Goal: Task Accomplishment & Management: Use online tool/utility

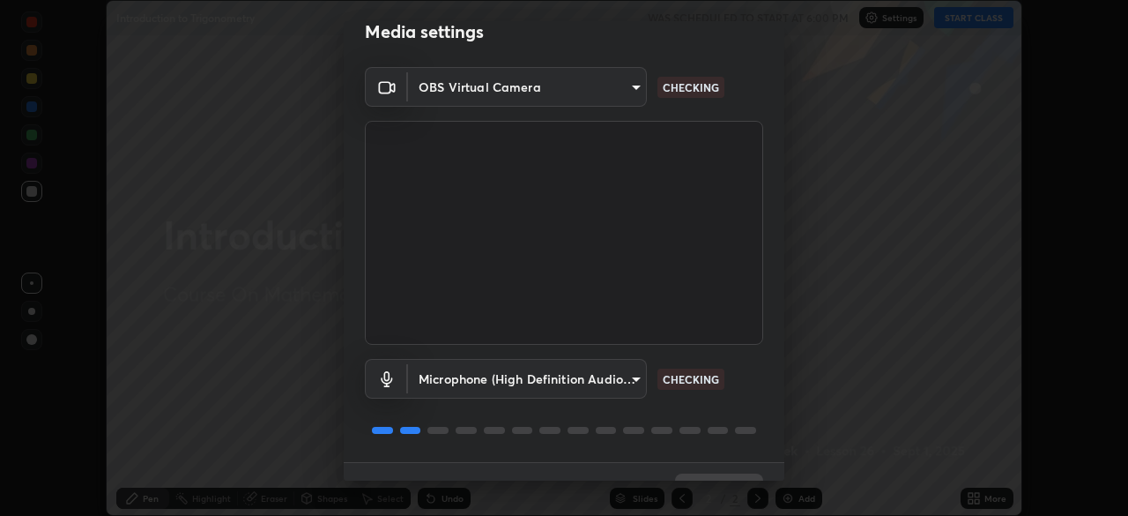
scroll to position [63, 0]
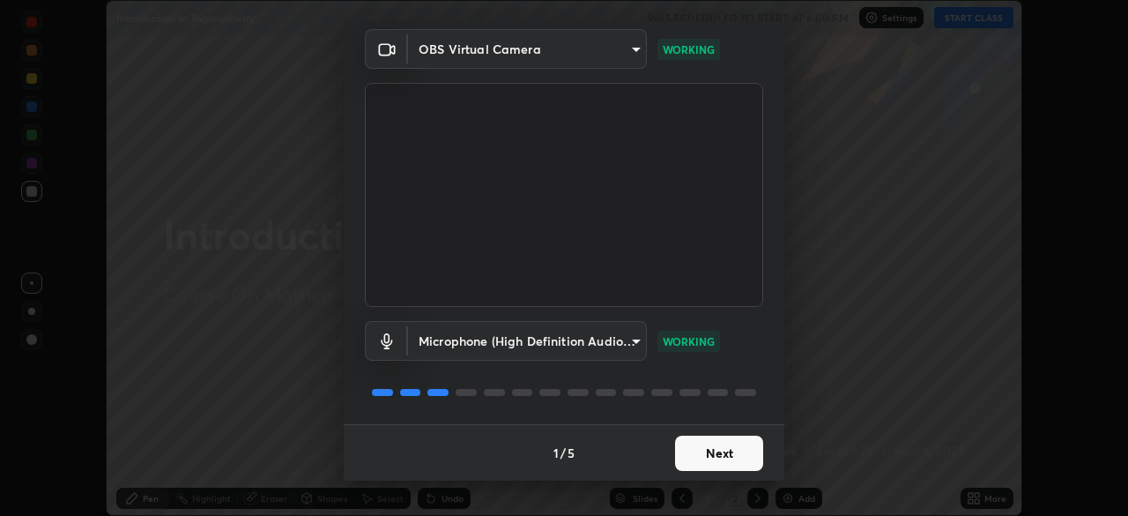
click at [732, 450] on button "Next" at bounding box center [719, 453] width 88 height 35
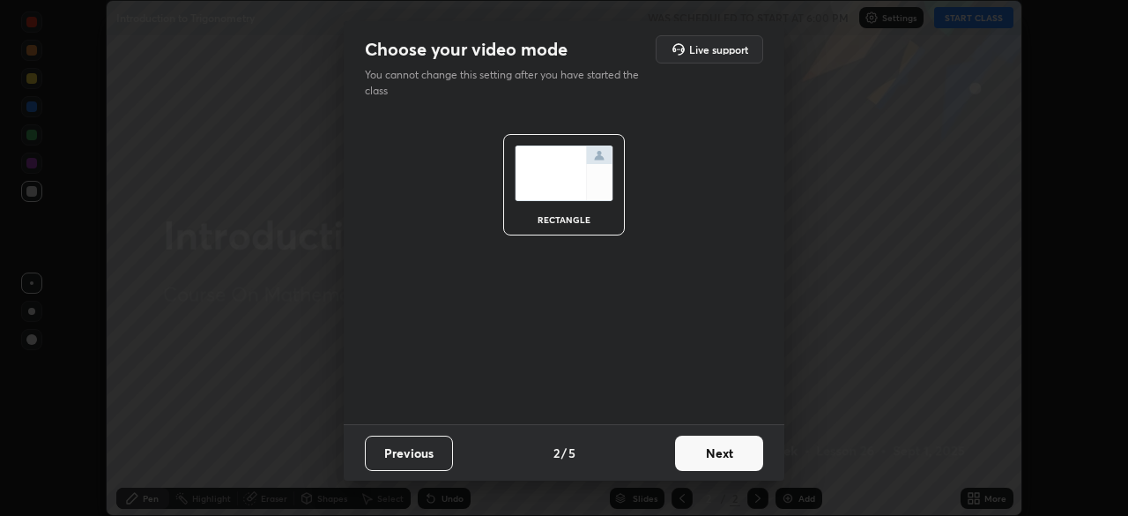
scroll to position [0, 0]
click at [735, 454] on button "Next" at bounding box center [719, 453] width 88 height 35
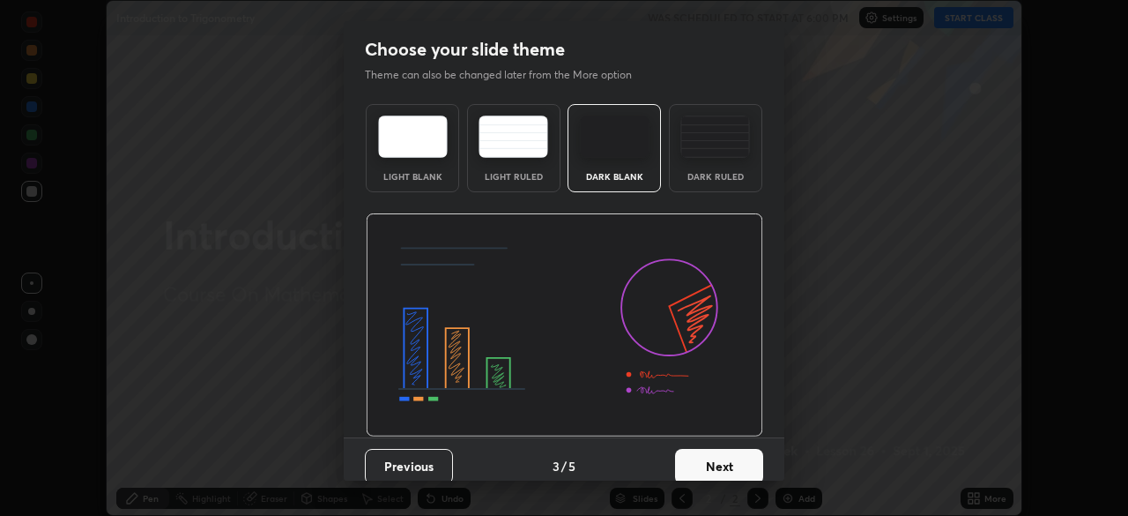
click at [740, 453] on button "Next" at bounding box center [719, 466] width 88 height 35
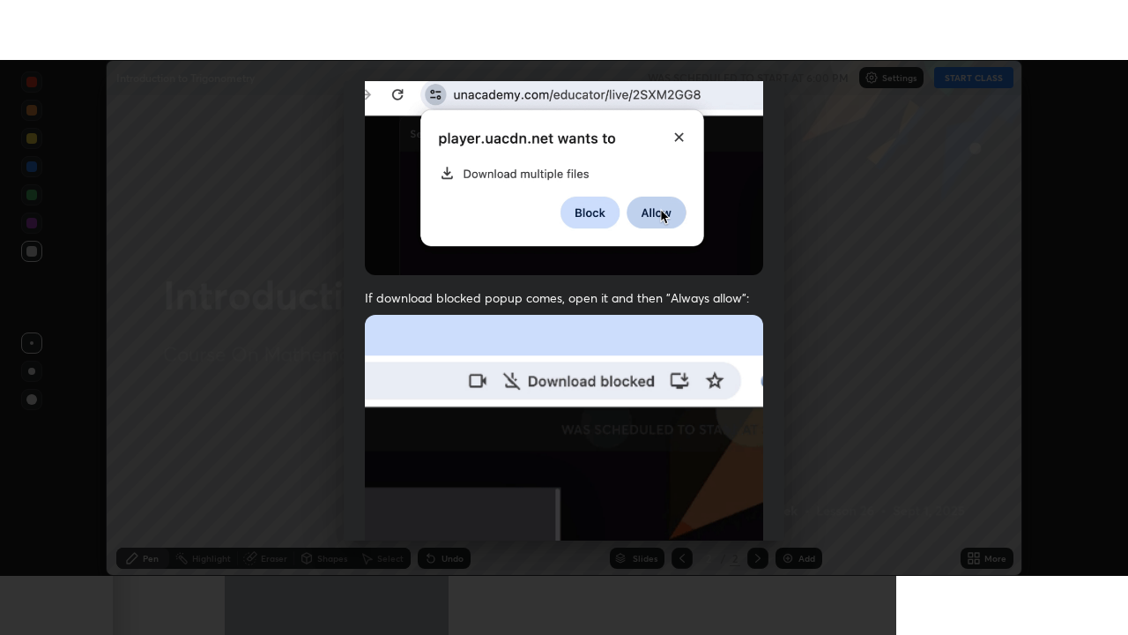
scroll to position [422, 0]
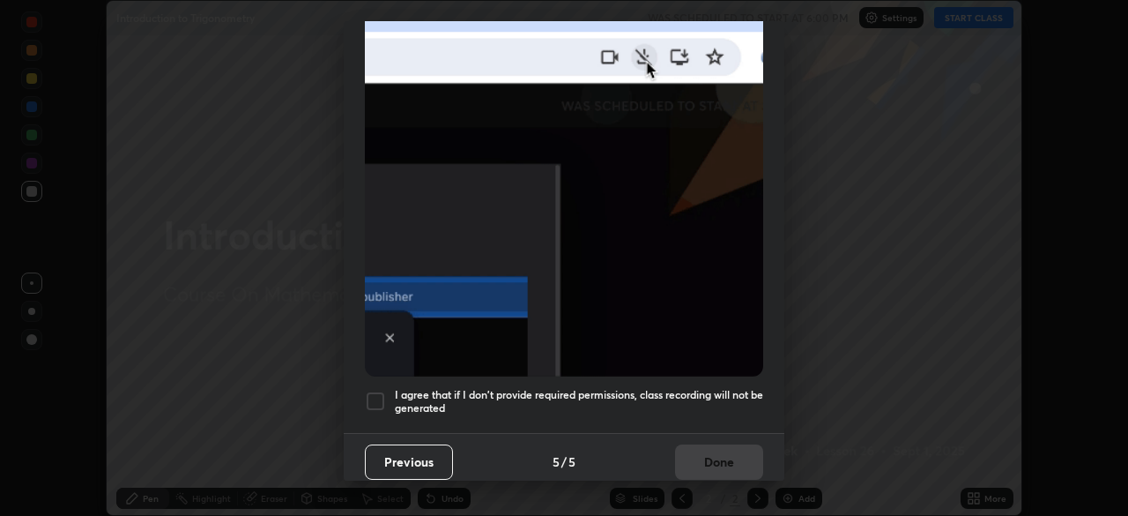
click at [733, 388] on h5 "I agree that if I don't provide required permissions, class recording will not …" at bounding box center [579, 401] width 369 height 27
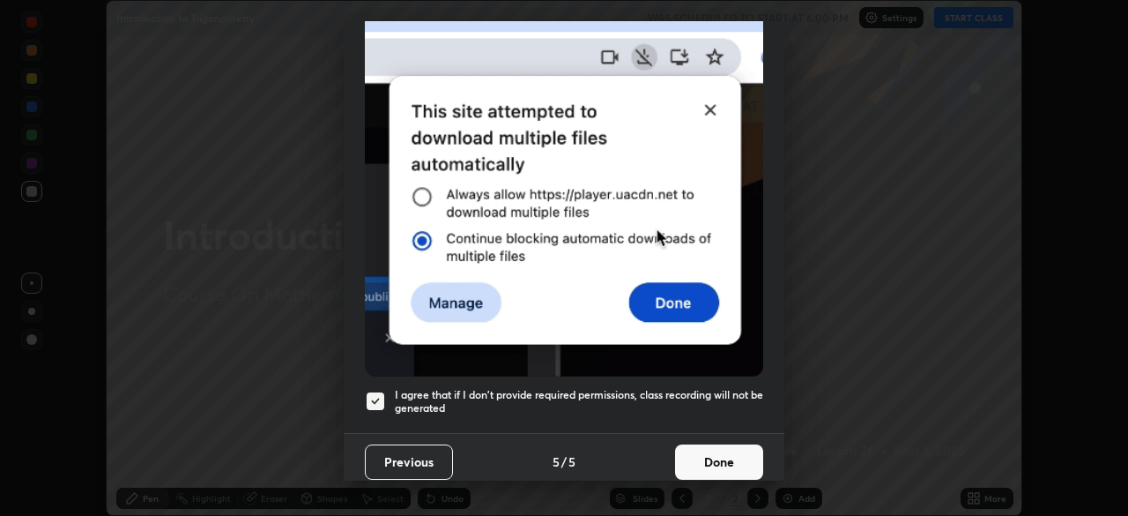
click at [732, 450] on button "Done" at bounding box center [719, 461] width 88 height 35
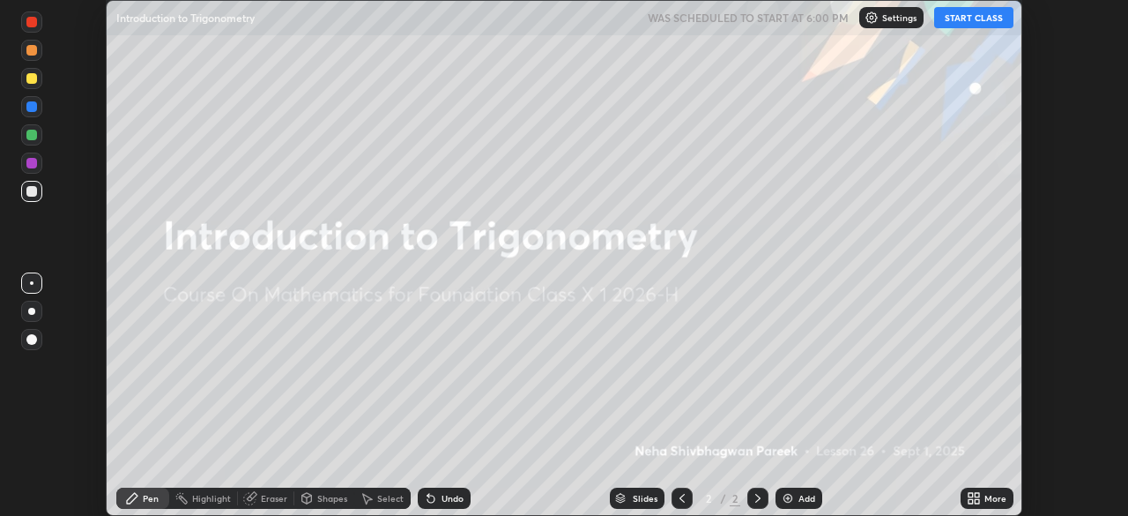
click at [972, 493] on icon at bounding box center [971, 495] width 4 height 4
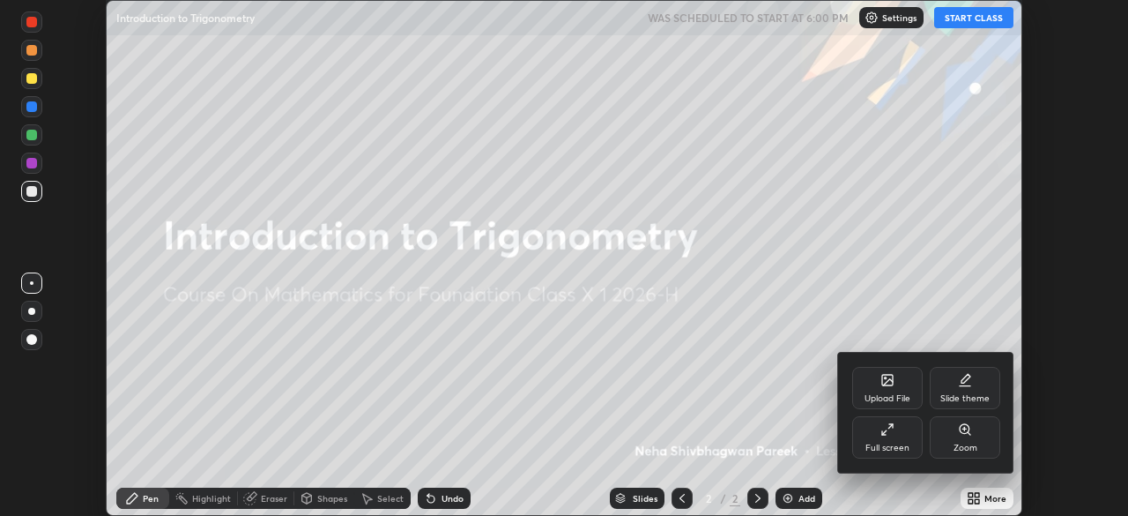
click at [889, 431] on icon at bounding box center [888, 429] width 14 height 14
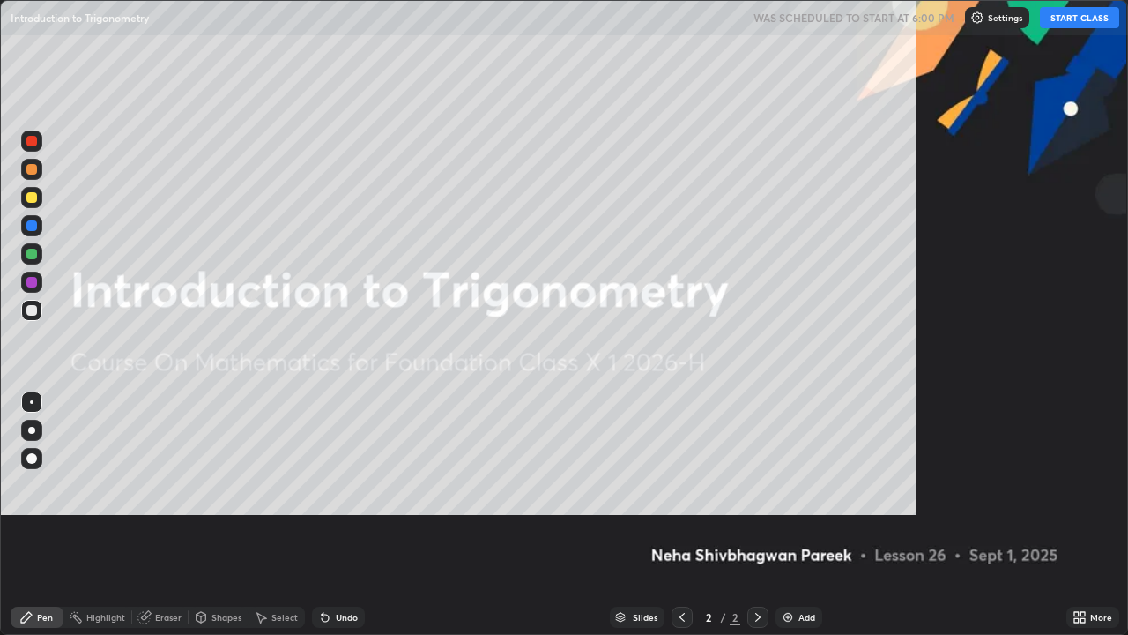
scroll to position [635, 1128]
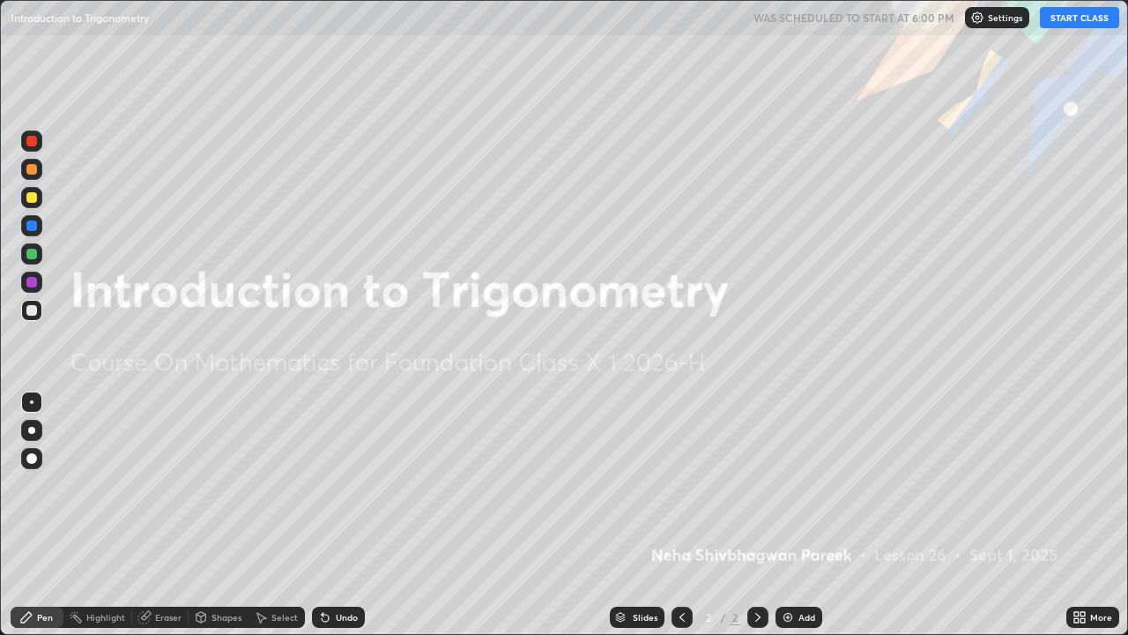
click at [1060, 21] on button "START CLASS" at bounding box center [1079, 17] width 79 height 21
click at [800, 515] on div "Add" at bounding box center [799, 617] width 47 height 21
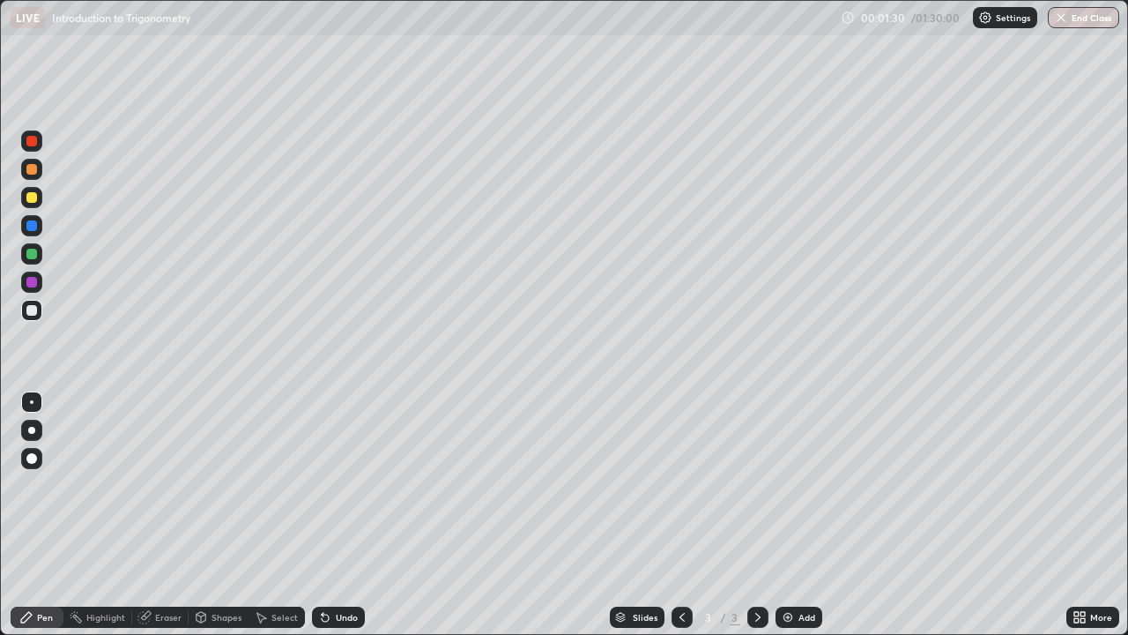
click at [213, 515] on div "Shapes" at bounding box center [227, 617] width 30 height 9
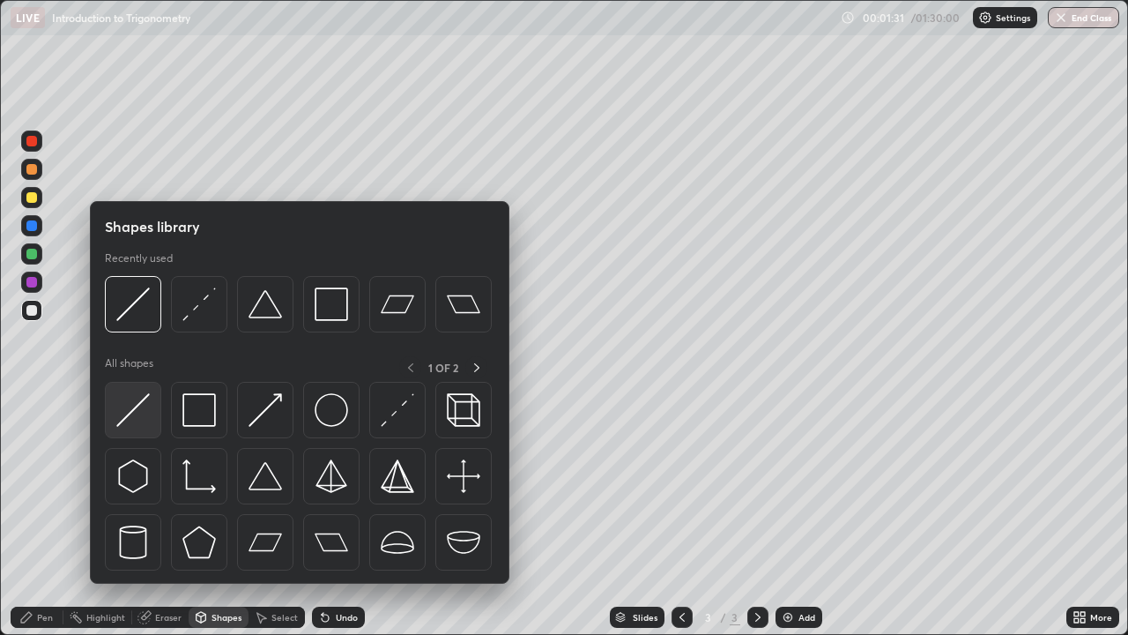
click at [138, 402] on img at bounding box center [133, 410] width 34 height 34
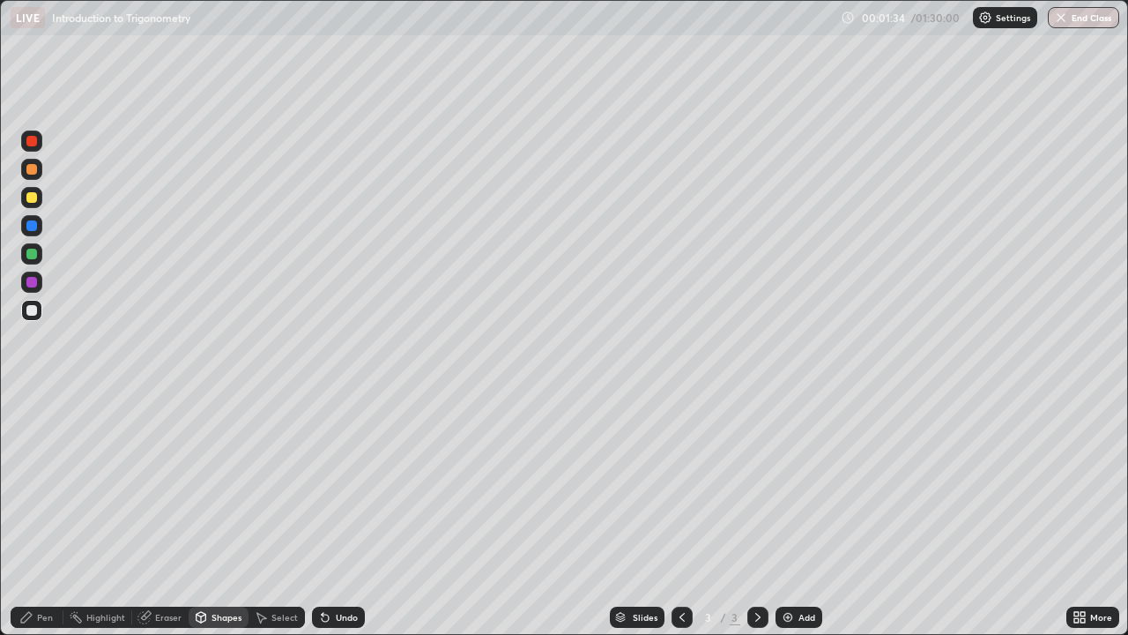
click at [41, 515] on div "Pen" at bounding box center [45, 617] width 16 height 9
click at [41, 197] on div at bounding box center [31, 197] width 21 height 21
click at [39, 309] on div at bounding box center [31, 310] width 21 height 21
click at [38, 197] on div at bounding box center [31, 197] width 21 height 21
click at [42, 304] on div at bounding box center [32, 310] width 28 height 28
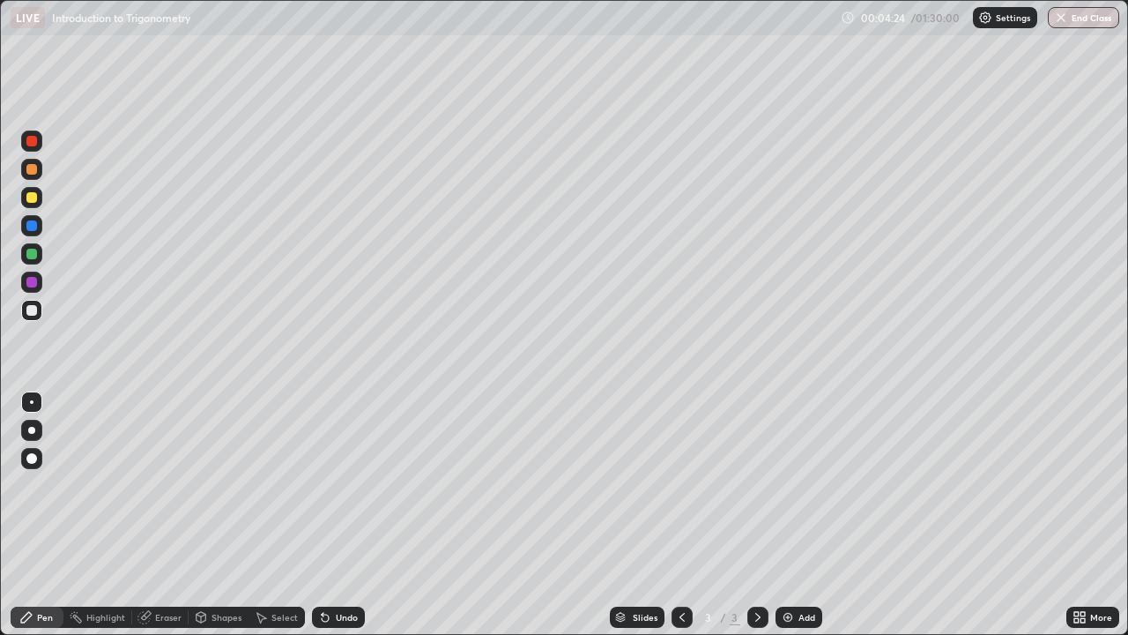
click at [33, 197] on div at bounding box center [31, 197] width 11 height 11
click at [39, 309] on div at bounding box center [31, 310] width 21 height 21
click at [39, 198] on div at bounding box center [31, 197] width 21 height 21
click at [784, 515] on img at bounding box center [788, 617] width 14 height 14
click at [215, 515] on div "Shapes" at bounding box center [227, 617] width 30 height 9
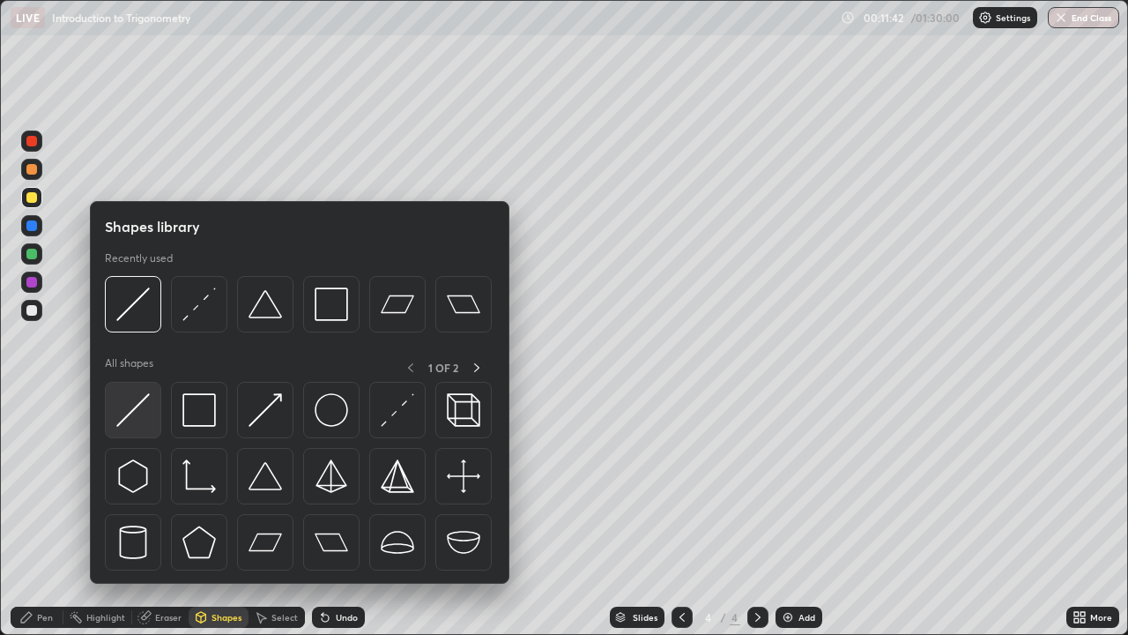
click at [142, 402] on img at bounding box center [133, 410] width 34 height 34
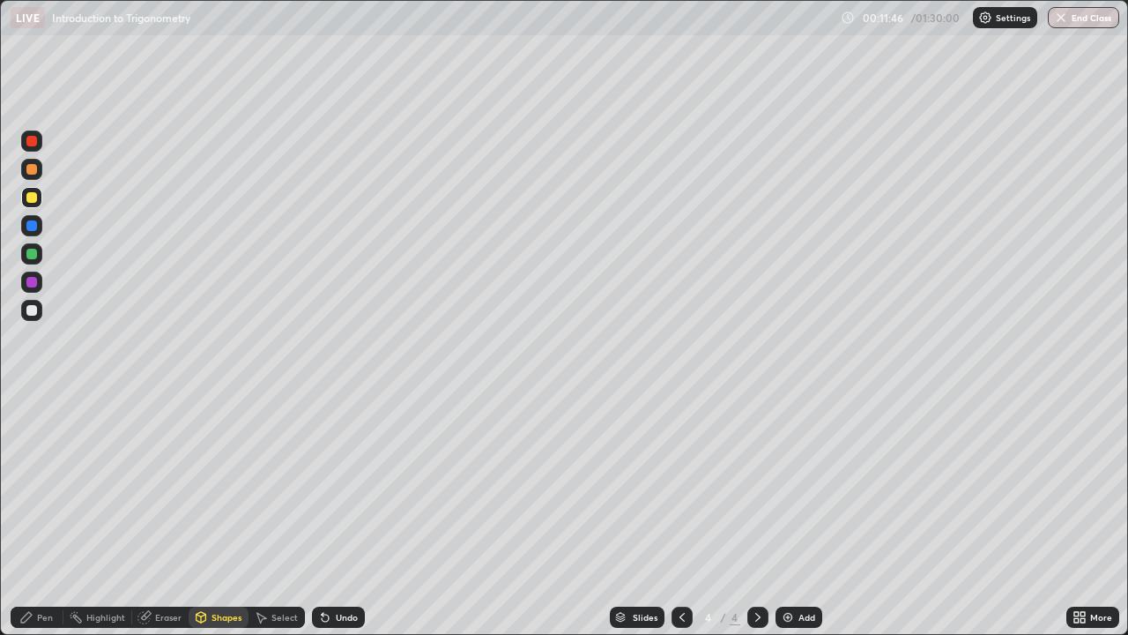
click at [36, 515] on div "Pen" at bounding box center [37, 617] width 53 height 21
click at [39, 309] on div at bounding box center [31, 310] width 21 height 21
click at [41, 197] on div at bounding box center [31, 197] width 21 height 21
click at [41, 309] on div at bounding box center [31, 310] width 21 height 21
click at [38, 192] on div at bounding box center [31, 197] width 21 height 21
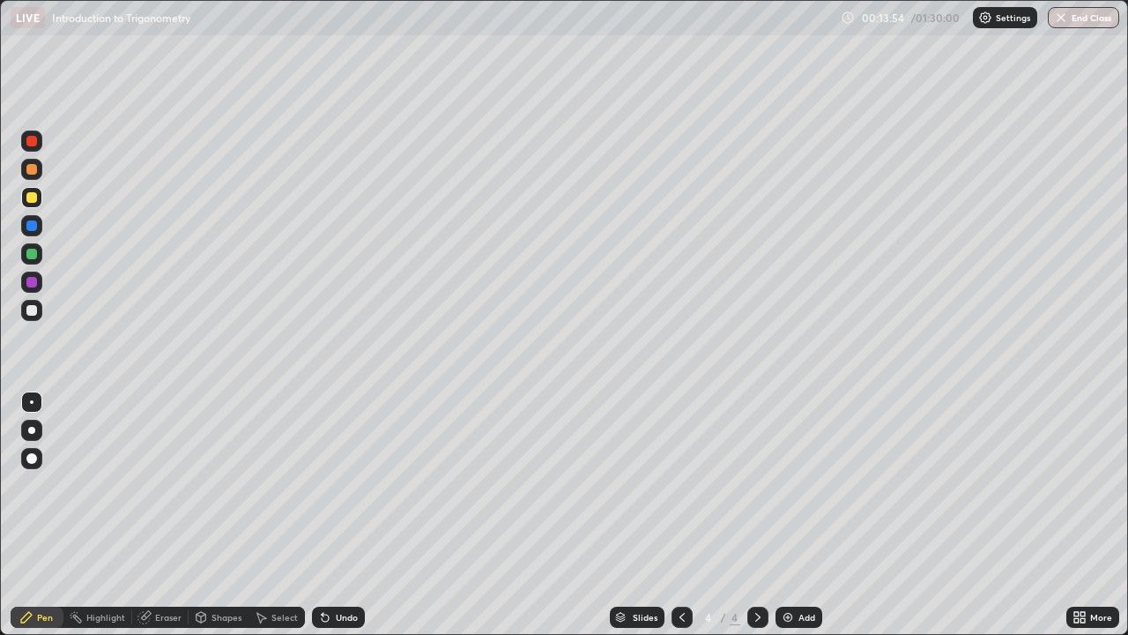
click at [36, 311] on div at bounding box center [31, 310] width 11 height 11
click at [39, 144] on div at bounding box center [31, 140] width 21 height 21
click at [39, 312] on div at bounding box center [31, 310] width 21 height 21
click at [40, 200] on div at bounding box center [31, 197] width 21 height 21
click at [39, 290] on div at bounding box center [31, 282] width 21 height 21
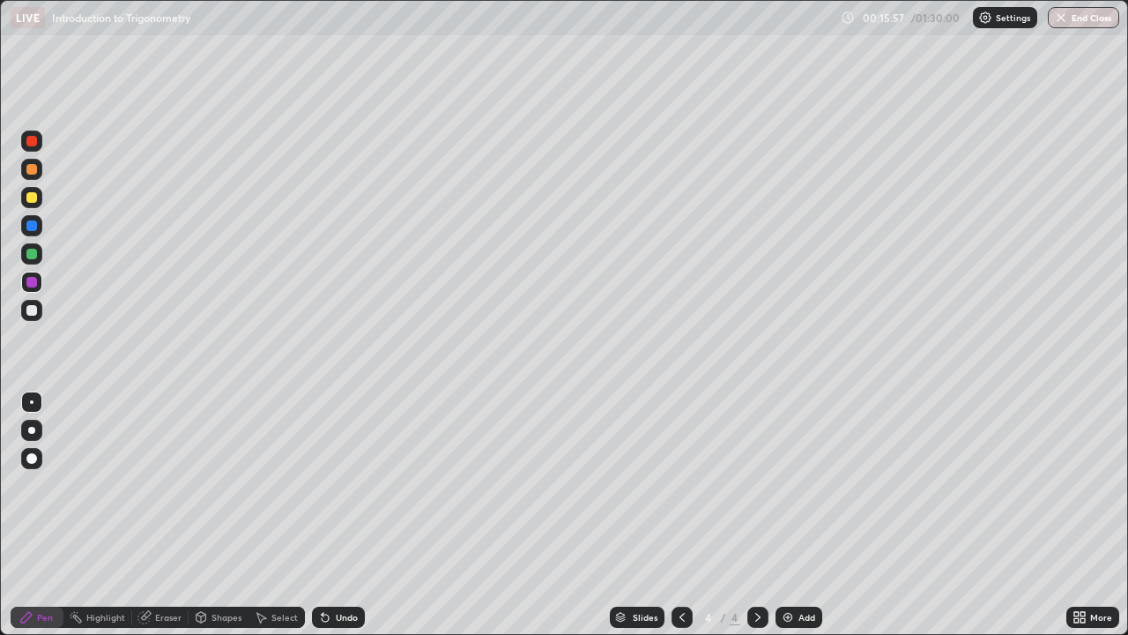
click at [36, 310] on div at bounding box center [31, 310] width 11 height 11
click at [785, 515] on img at bounding box center [788, 617] width 14 height 14
click at [337, 515] on div "Undo" at bounding box center [338, 617] width 53 height 21
click at [39, 198] on div at bounding box center [31, 197] width 21 height 21
click at [41, 256] on div at bounding box center [31, 253] width 21 height 21
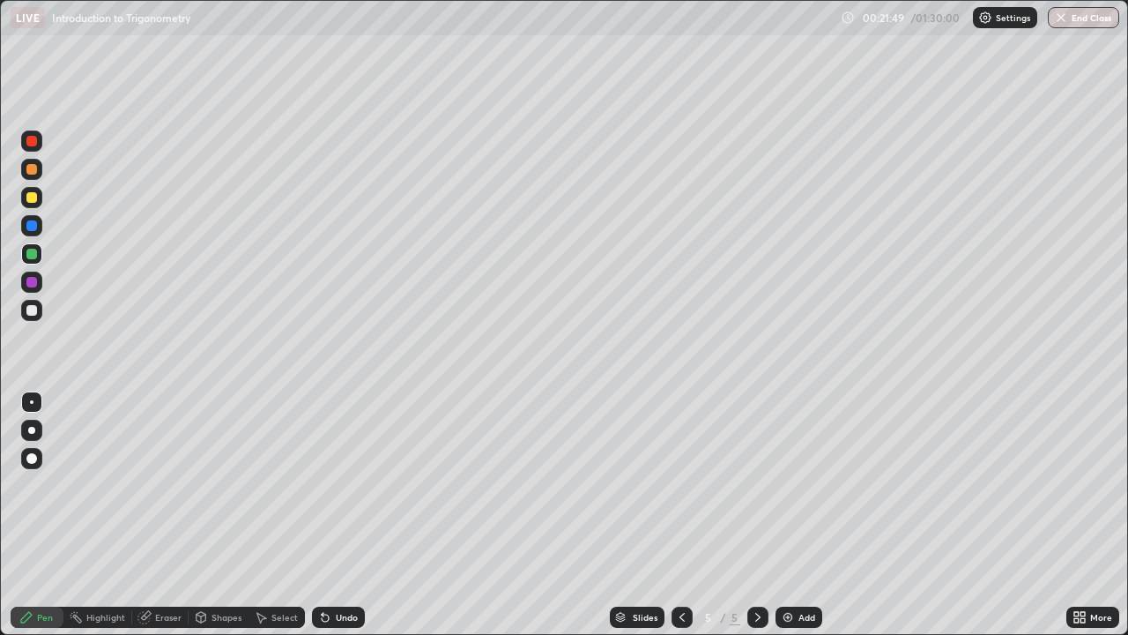
click at [39, 196] on div at bounding box center [31, 197] width 21 height 21
click at [38, 306] on div at bounding box center [31, 310] width 21 height 21
click at [36, 197] on div at bounding box center [31, 197] width 11 height 11
click at [39, 250] on div at bounding box center [31, 253] width 21 height 21
click at [39, 308] on div at bounding box center [31, 310] width 21 height 21
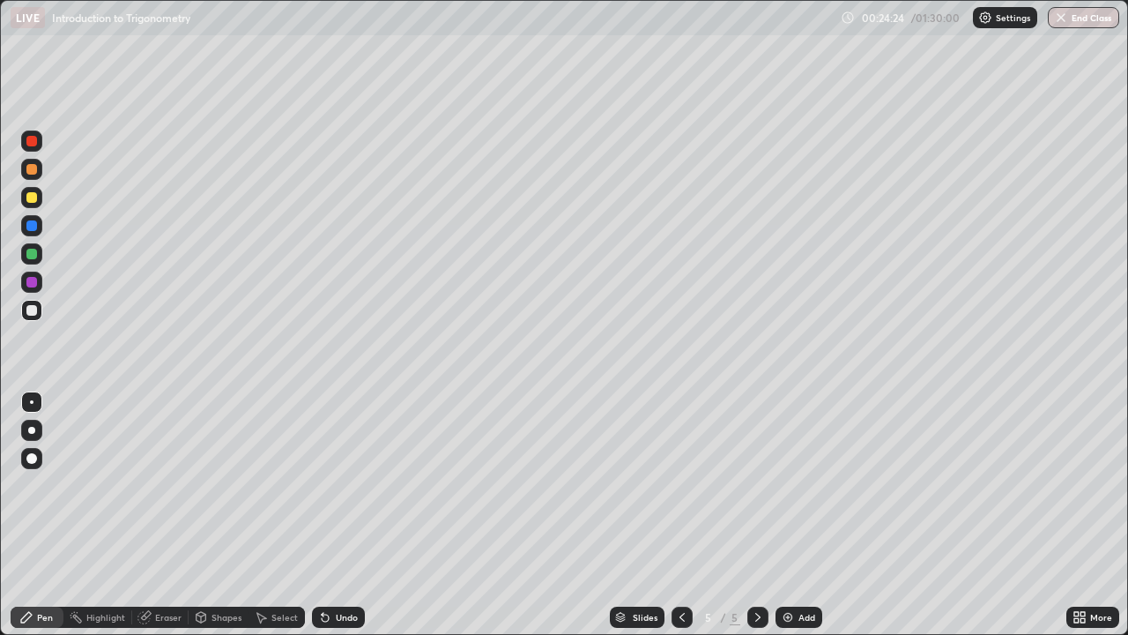
click at [40, 199] on div at bounding box center [31, 197] width 21 height 21
click at [41, 310] on div at bounding box center [31, 310] width 21 height 21
click at [39, 254] on div at bounding box center [31, 253] width 21 height 21
click at [31, 311] on div at bounding box center [31, 310] width 11 height 11
click at [799, 515] on div "Add" at bounding box center [807, 617] width 17 height 9
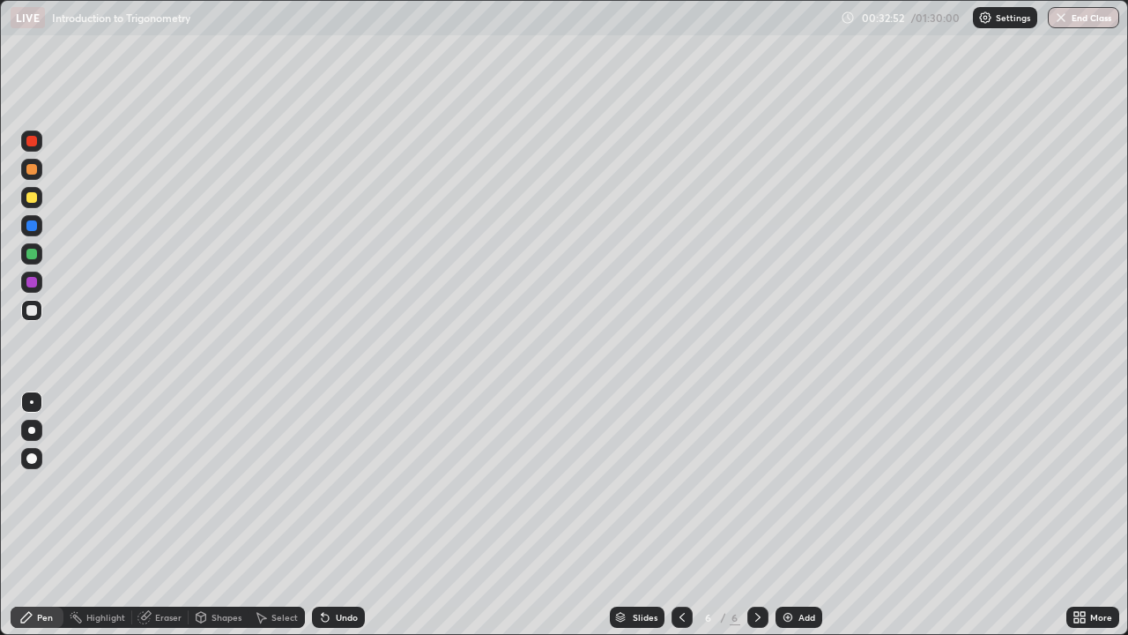
click at [216, 515] on div "Shapes" at bounding box center [227, 617] width 30 height 9
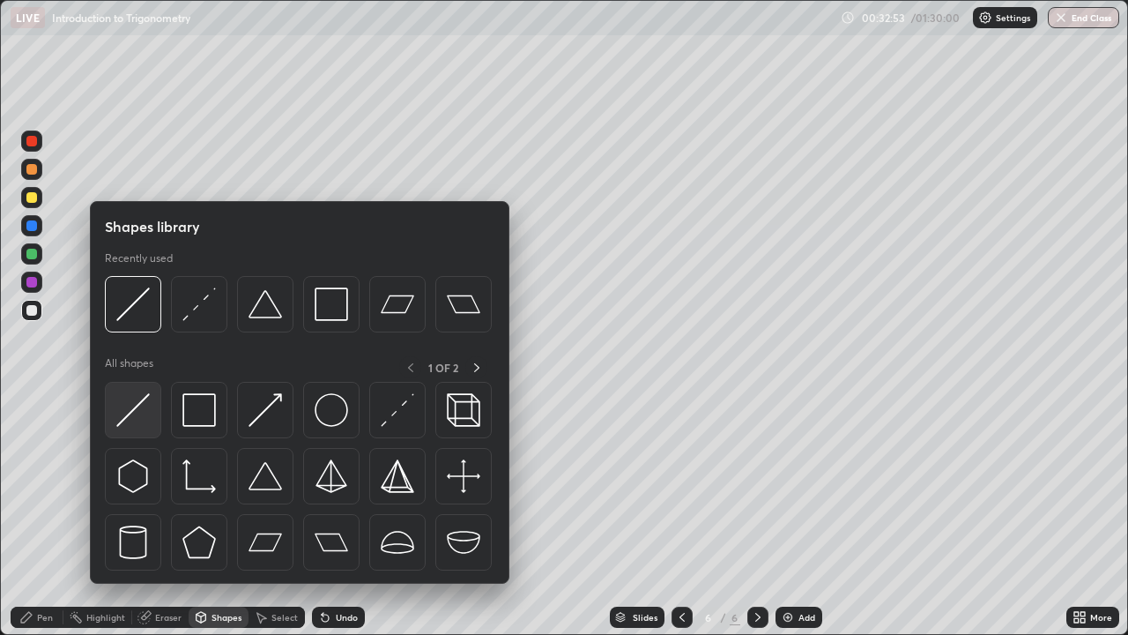
click at [138, 404] on img at bounding box center [133, 410] width 34 height 34
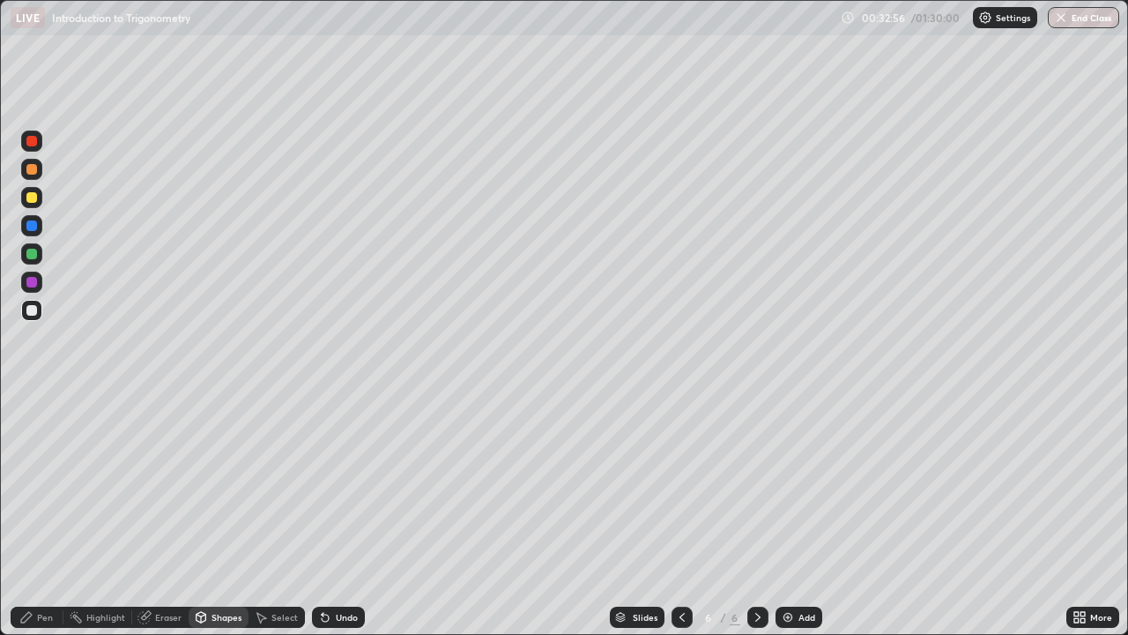
click at [41, 515] on div "Pen" at bounding box center [45, 617] width 16 height 9
click at [41, 201] on div at bounding box center [31, 197] width 21 height 21
click at [166, 515] on div "Eraser" at bounding box center [168, 617] width 26 height 9
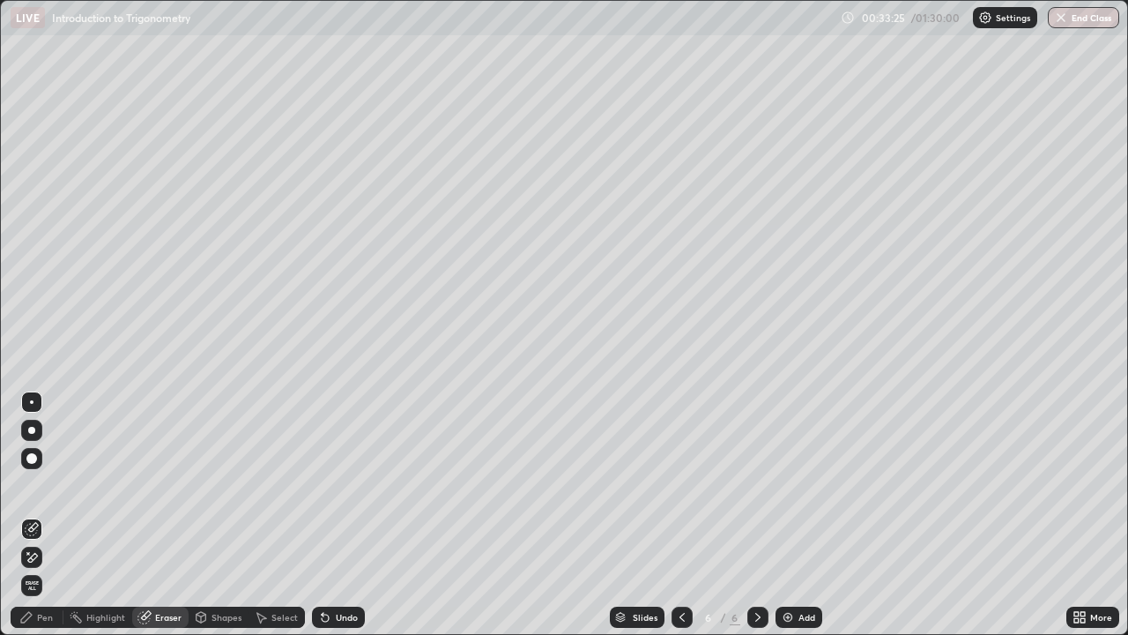
click at [42, 515] on div "Pen" at bounding box center [45, 617] width 16 height 9
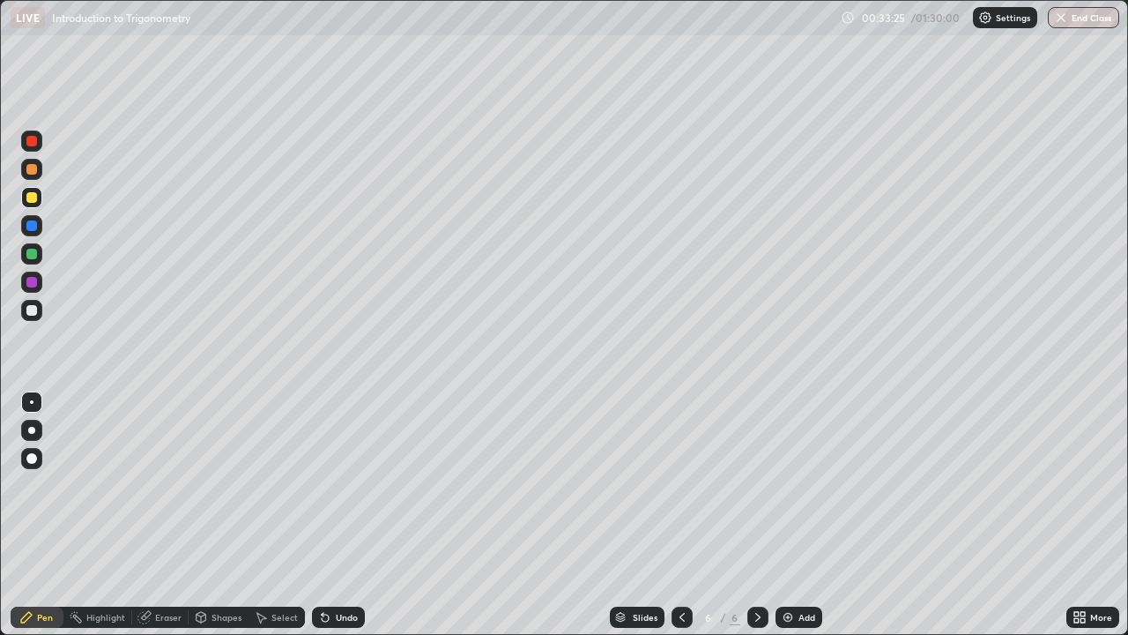
click at [39, 306] on div at bounding box center [31, 310] width 21 height 21
click at [35, 201] on div at bounding box center [31, 197] width 11 height 11
click at [38, 254] on div at bounding box center [31, 253] width 21 height 21
click at [38, 309] on div at bounding box center [31, 310] width 21 height 21
click at [41, 250] on div at bounding box center [31, 253] width 21 height 21
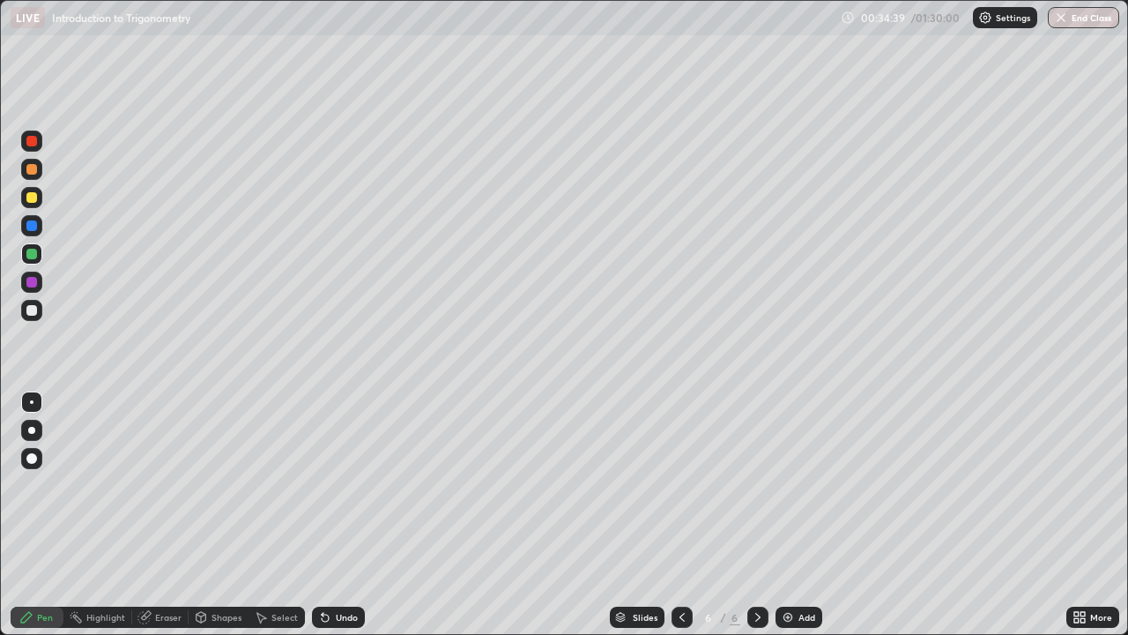
click at [41, 305] on div at bounding box center [31, 310] width 21 height 21
click at [159, 515] on div "Eraser" at bounding box center [168, 617] width 26 height 9
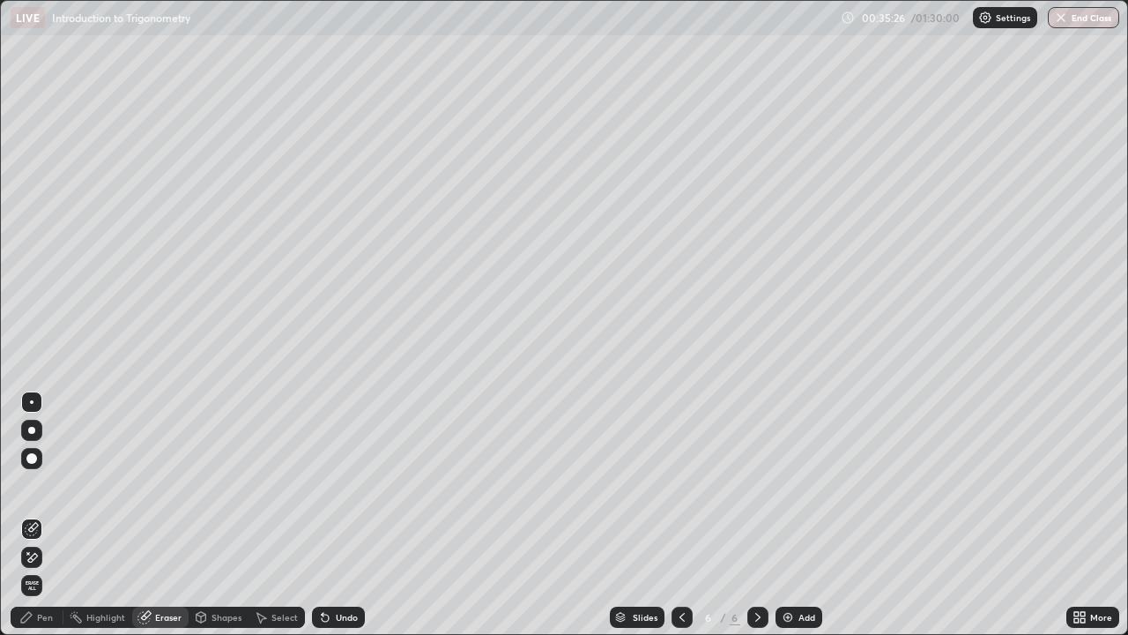
click at [41, 515] on div "Pen" at bounding box center [37, 617] width 53 height 21
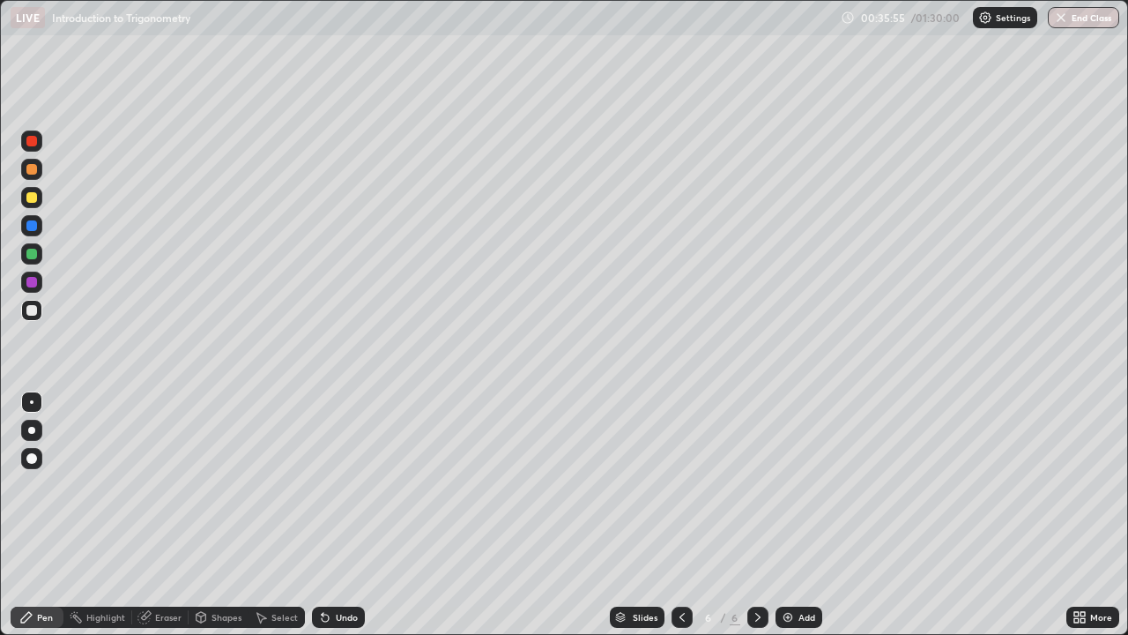
click at [40, 198] on div at bounding box center [31, 197] width 21 height 21
click at [35, 257] on div at bounding box center [31, 254] width 11 height 11
click at [207, 515] on div "Shapes" at bounding box center [219, 617] width 60 height 21
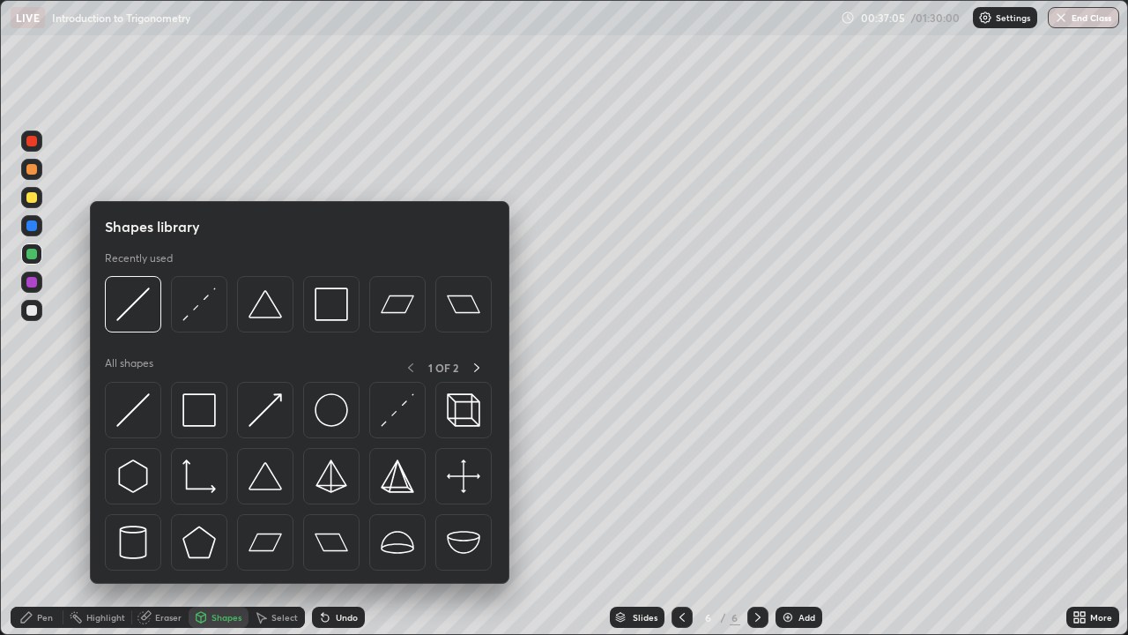
click at [137, 404] on img at bounding box center [133, 410] width 34 height 34
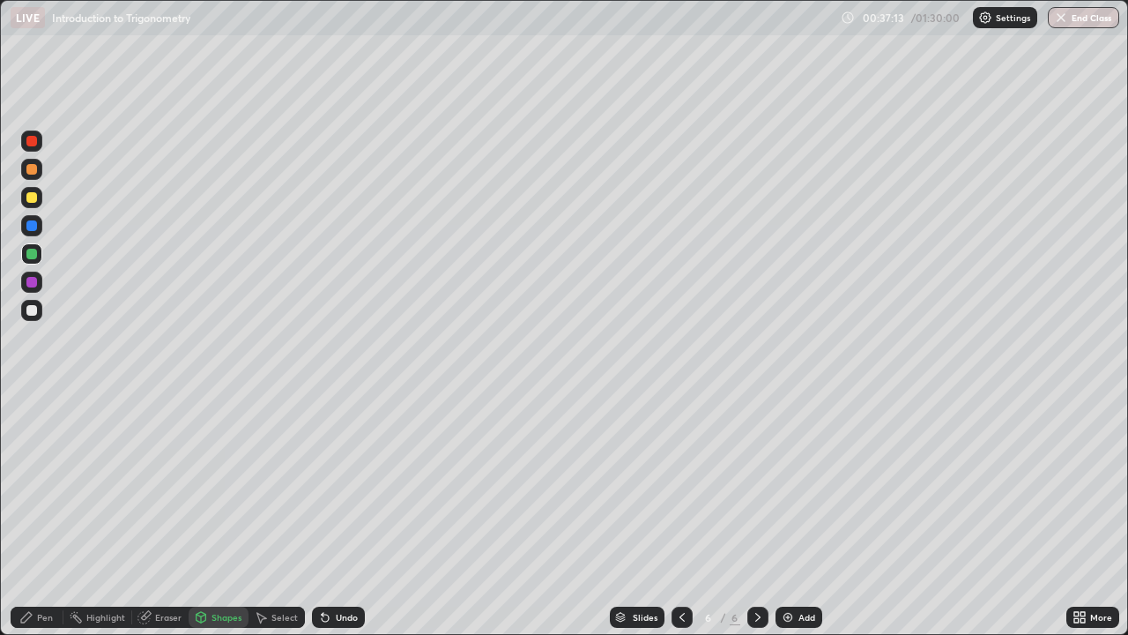
click at [40, 308] on div at bounding box center [31, 310] width 21 height 21
click at [48, 515] on div "Pen" at bounding box center [45, 617] width 16 height 9
click at [39, 253] on div at bounding box center [31, 253] width 21 height 21
click at [157, 515] on div "Eraser" at bounding box center [168, 617] width 26 height 9
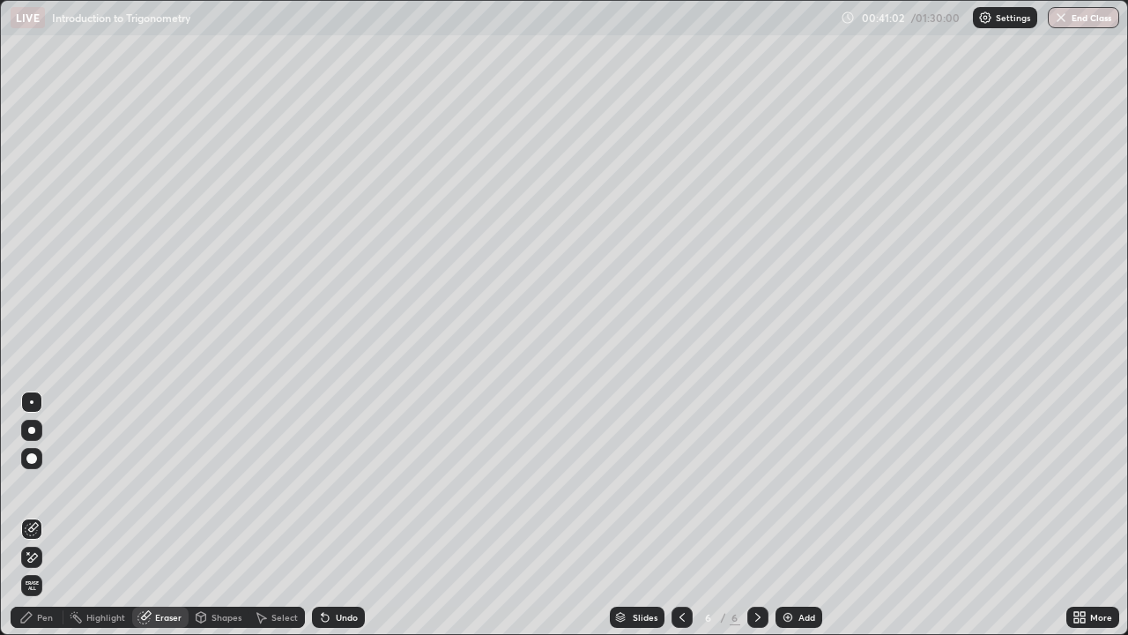
click at [38, 515] on div "Pen" at bounding box center [37, 617] width 53 height 21
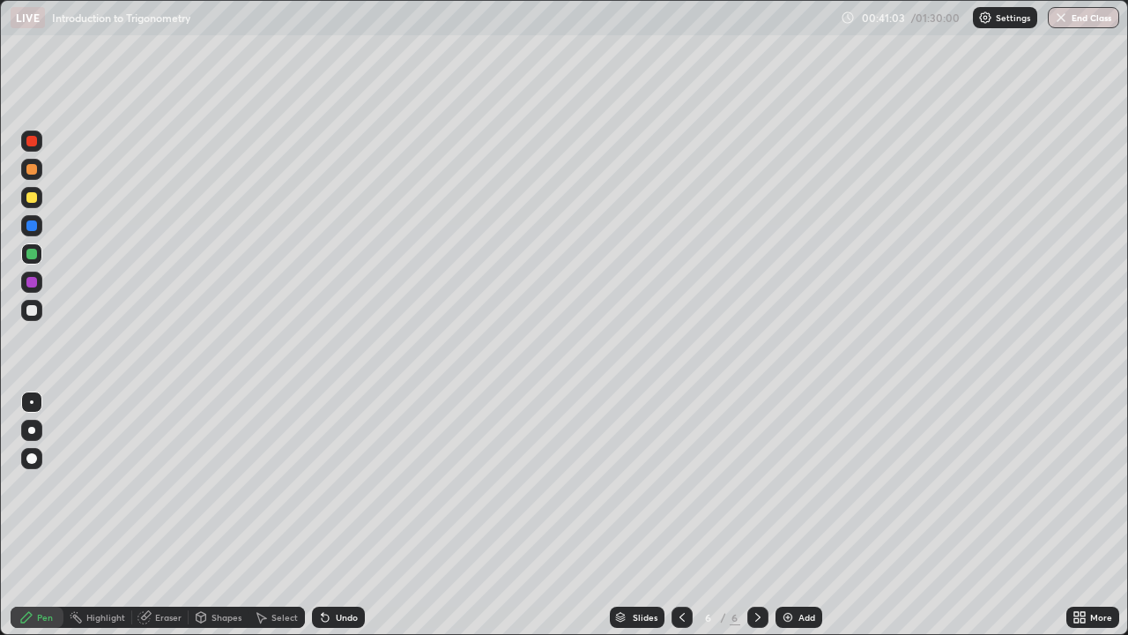
click at [38, 197] on div at bounding box center [31, 197] width 21 height 21
click at [342, 515] on div "Undo" at bounding box center [347, 617] width 22 height 9
click at [338, 515] on div "Undo" at bounding box center [338, 617] width 53 height 21
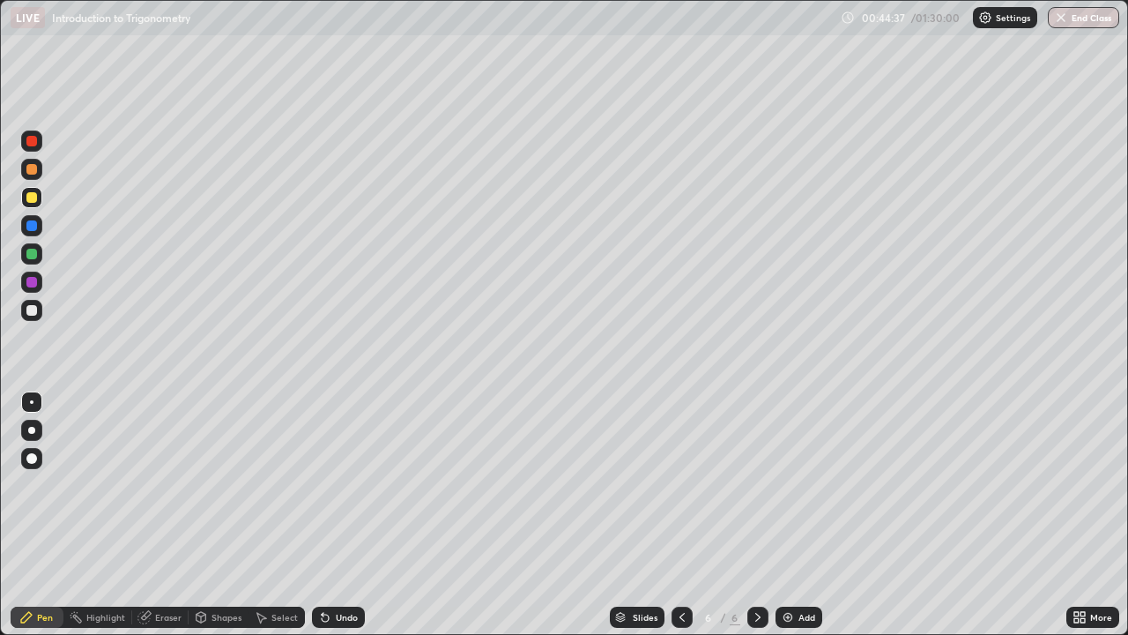
click at [803, 515] on div "Add" at bounding box center [807, 617] width 17 height 9
click at [212, 515] on div "Shapes" at bounding box center [227, 617] width 30 height 9
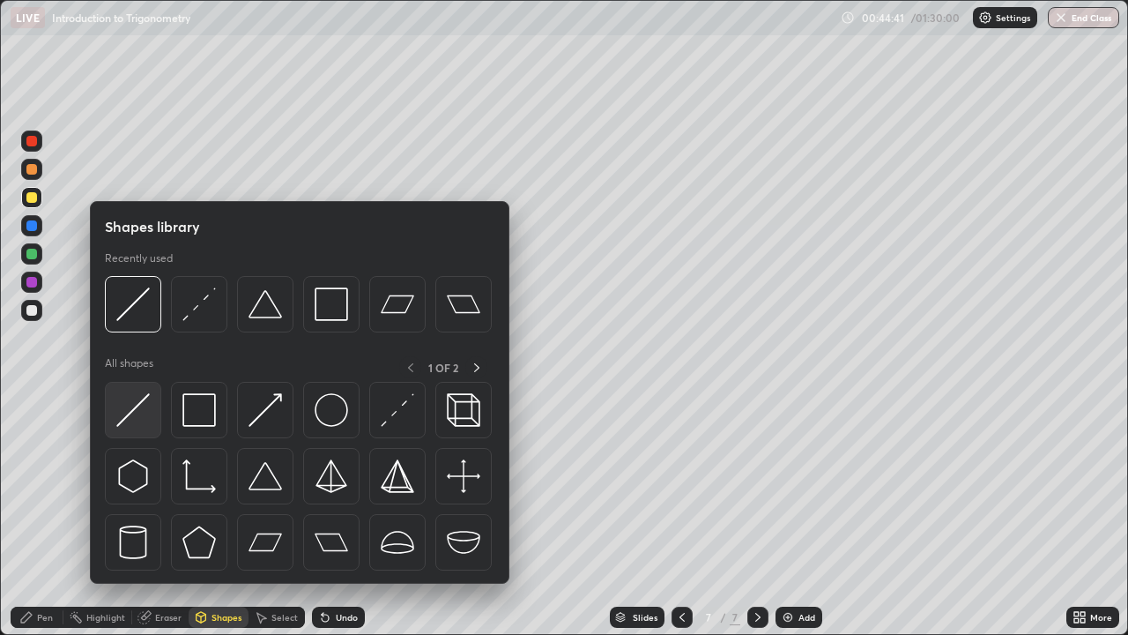
click at [144, 399] on img at bounding box center [133, 410] width 34 height 34
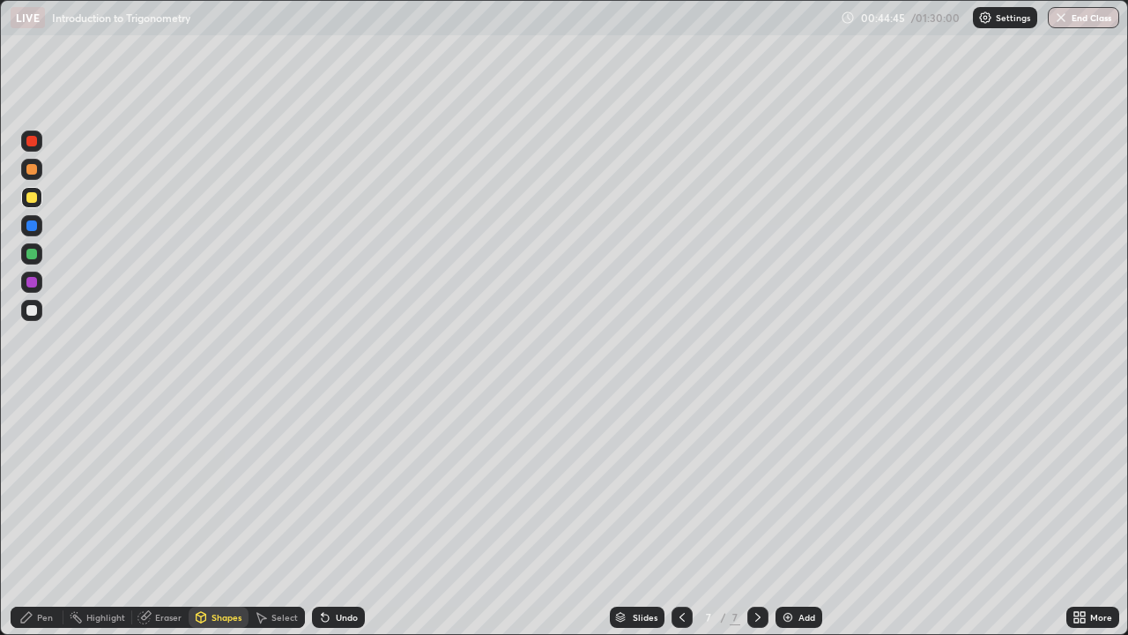
click at [42, 515] on div "Pen" at bounding box center [45, 617] width 16 height 9
click at [38, 308] on div at bounding box center [31, 310] width 21 height 21
click at [39, 197] on div at bounding box center [31, 197] width 21 height 21
click at [41, 309] on div at bounding box center [31, 310] width 21 height 21
click at [34, 254] on div at bounding box center [31, 254] width 11 height 11
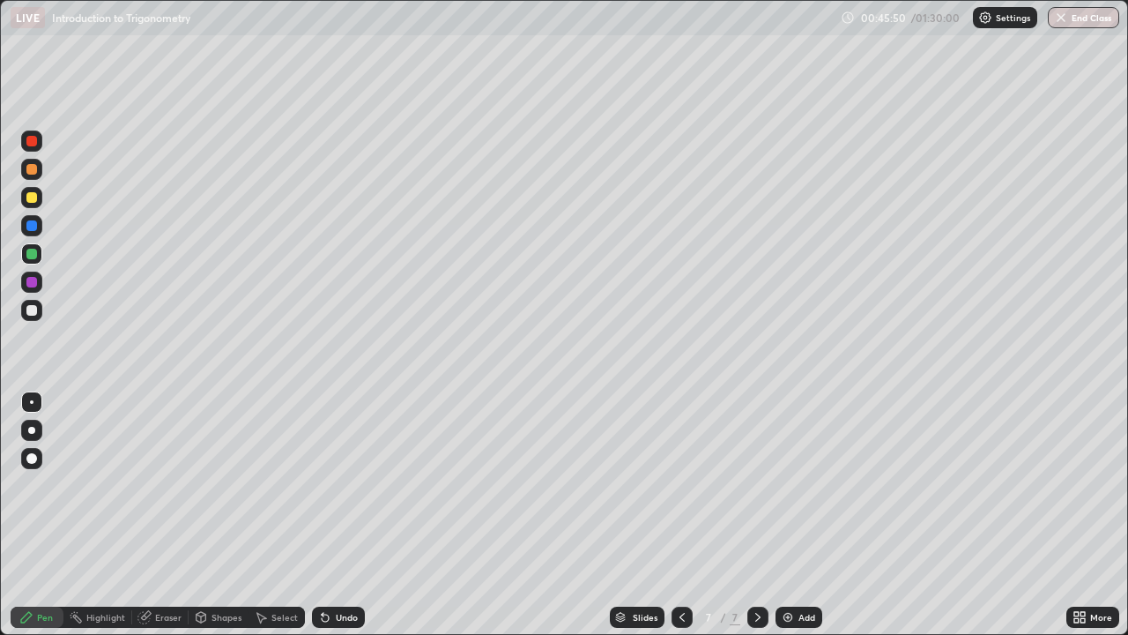
click at [39, 308] on div at bounding box center [31, 310] width 21 height 21
click at [278, 515] on div "Select" at bounding box center [277, 617] width 56 height 21
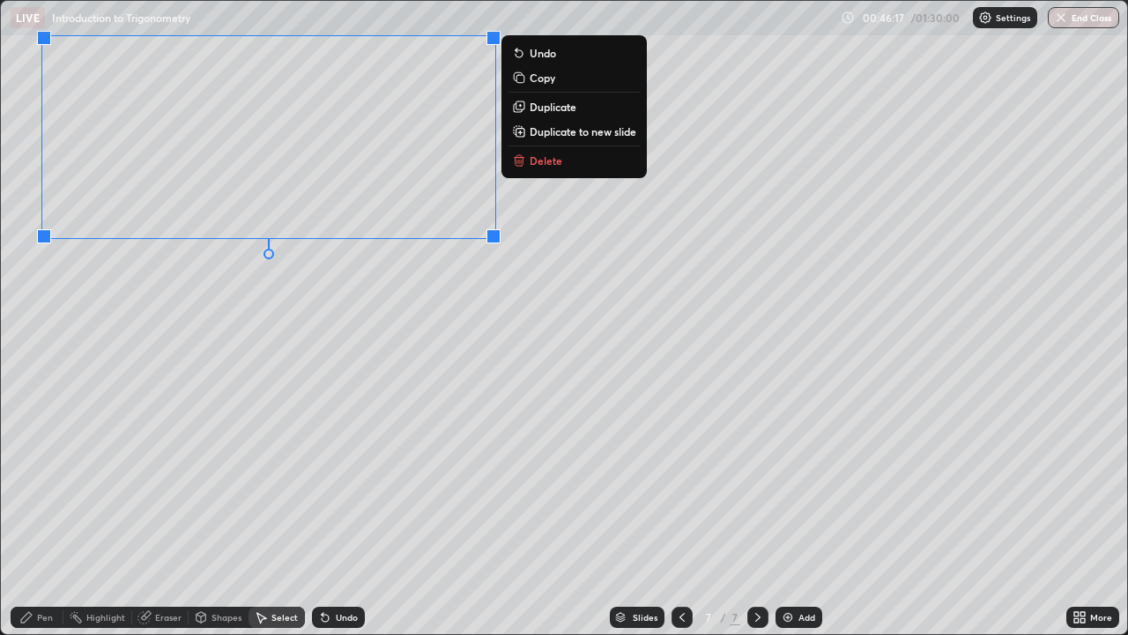
click at [370, 312] on div "0 ° Undo Copy Duplicate Duplicate to new slide Delete" at bounding box center [564, 317] width 1127 height 633
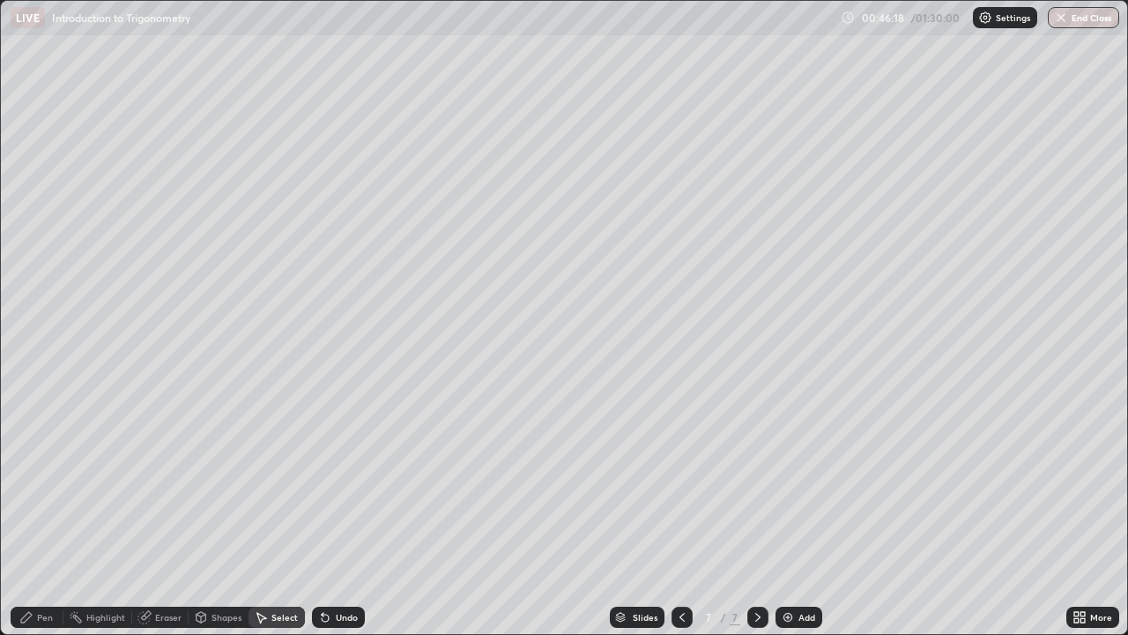
click at [46, 515] on div "Pen" at bounding box center [45, 617] width 16 height 9
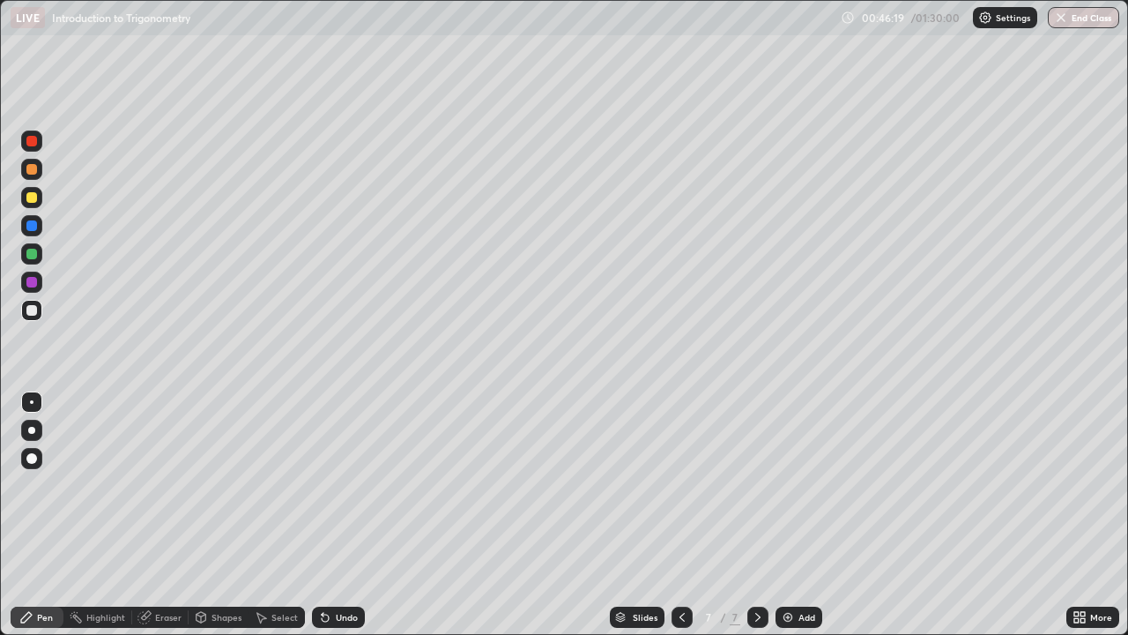
click at [38, 196] on div at bounding box center [31, 197] width 21 height 21
click at [164, 515] on div "Eraser" at bounding box center [168, 617] width 26 height 9
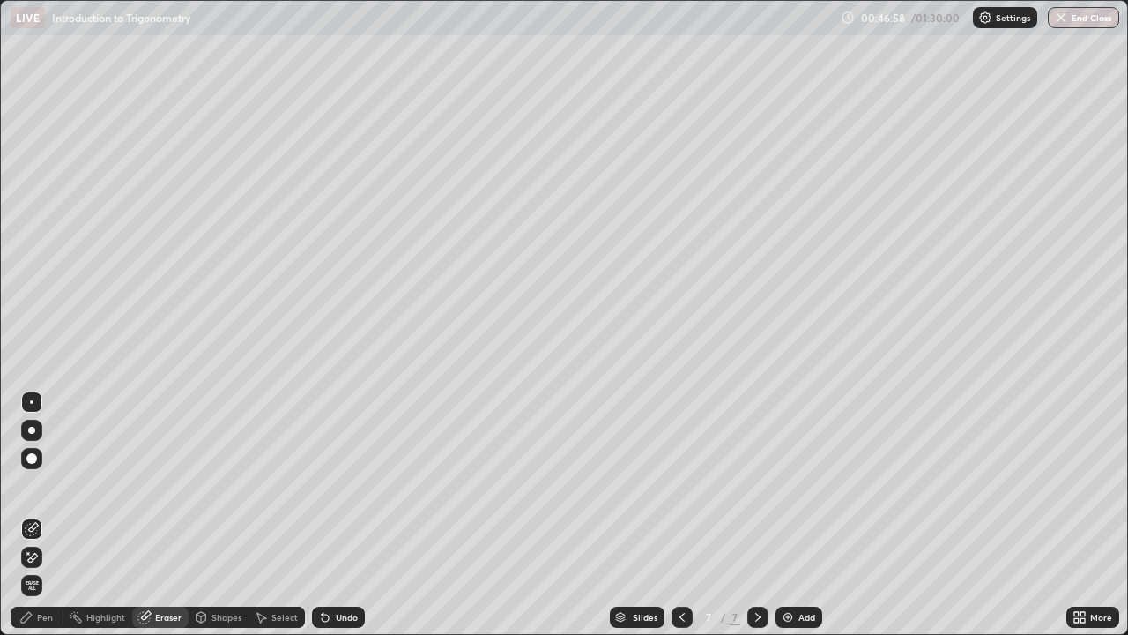
click at [44, 515] on div "Pen" at bounding box center [45, 617] width 16 height 9
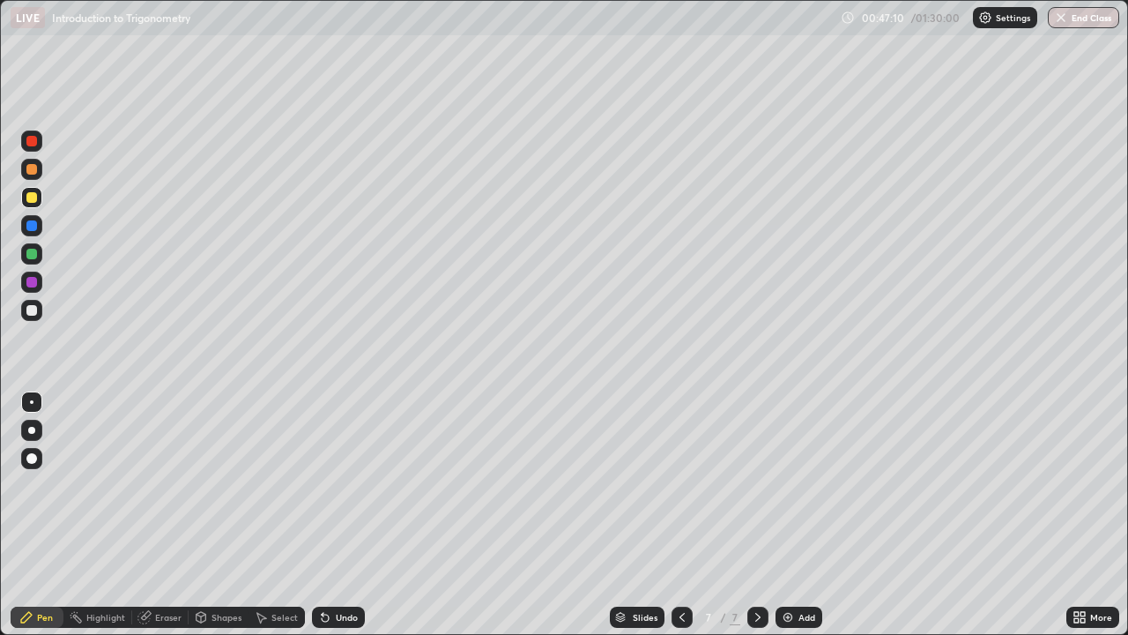
click at [38, 310] on div at bounding box center [31, 310] width 21 height 21
click at [33, 202] on div at bounding box center [31, 197] width 11 height 11
click at [41, 309] on div at bounding box center [31, 310] width 21 height 21
click at [39, 194] on div at bounding box center [31, 197] width 21 height 21
click at [39, 310] on div at bounding box center [31, 310] width 21 height 21
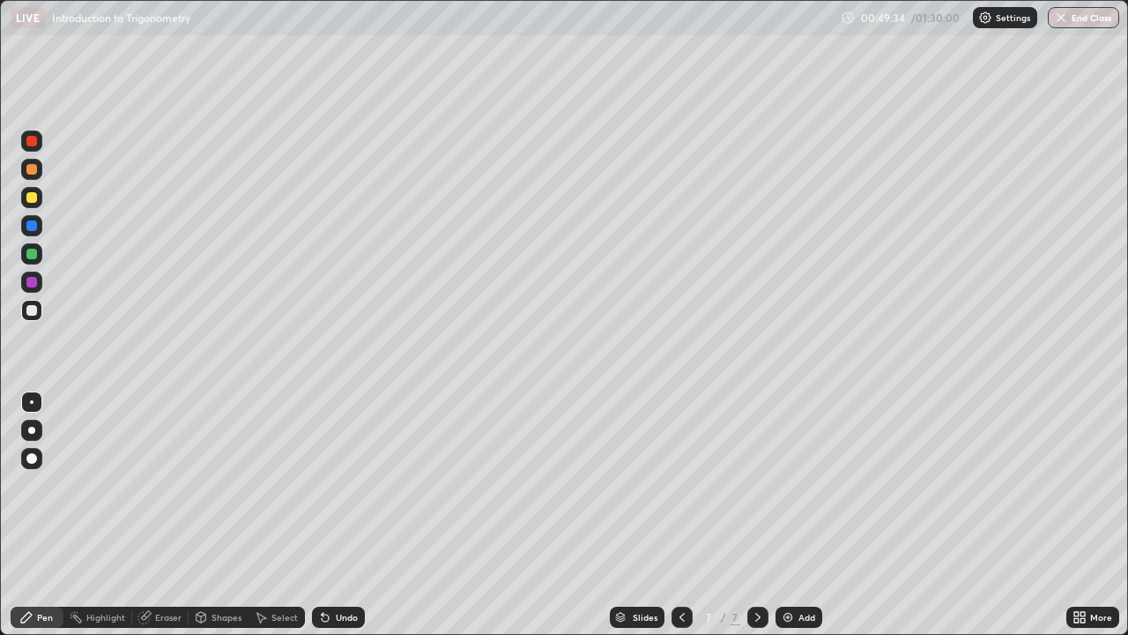
click at [35, 253] on div at bounding box center [31, 254] width 11 height 11
click at [227, 515] on div "Shapes" at bounding box center [227, 617] width 30 height 9
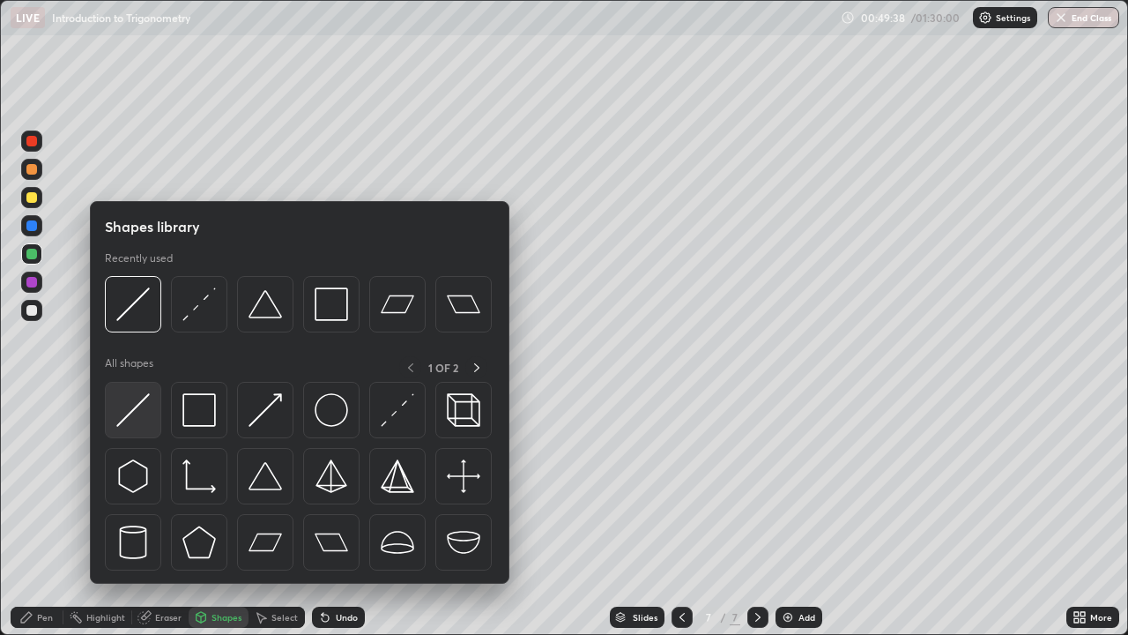
click at [138, 401] on img at bounding box center [133, 410] width 34 height 34
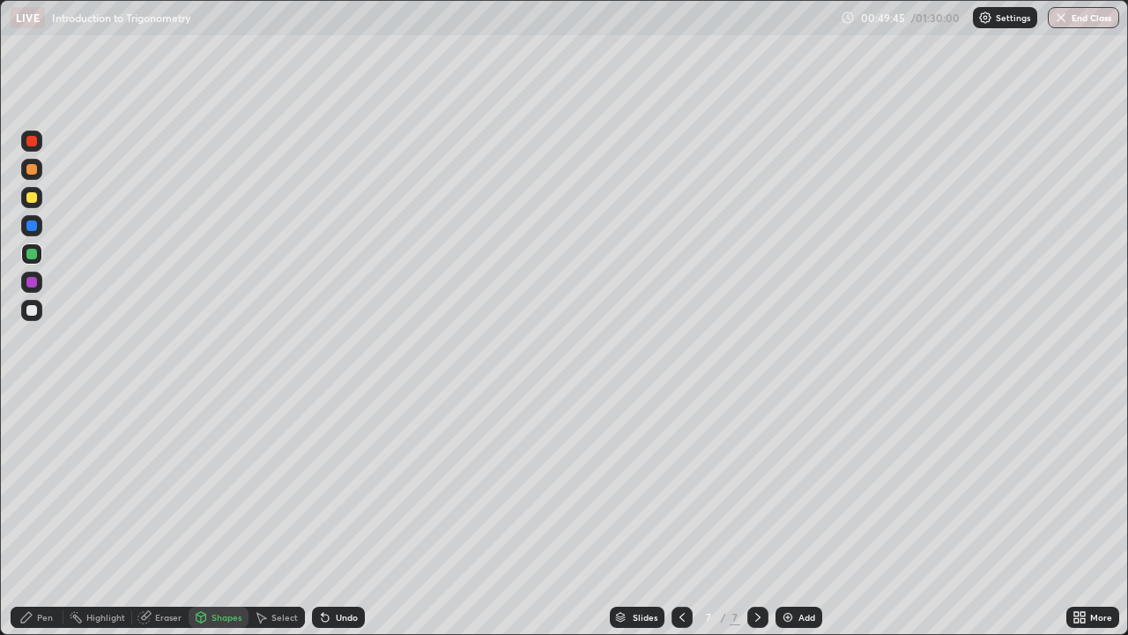
click at [44, 515] on div "Pen" at bounding box center [45, 617] width 16 height 9
click at [33, 311] on div at bounding box center [31, 310] width 11 height 11
click at [335, 515] on div "Undo" at bounding box center [338, 617] width 53 height 21
click at [33, 254] on div at bounding box center [31, 254] width 11 height 11
click at [38, 311] on div at bounding box center [31, 310] width 21 height 21
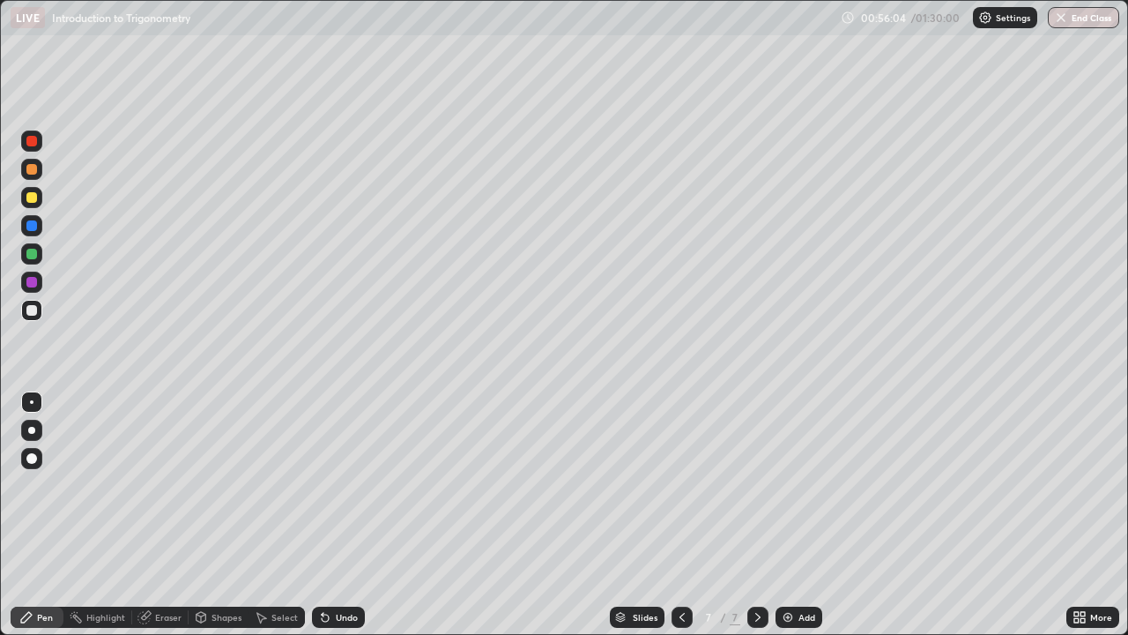
click at [30, 255] on div at bounding box center [31, 254] width 11 height 11
click at [38, 308] on div at bounding box center [31, 310] width 21 height 21
click at [639, 515] on div "Slides" at bounding box center [645, 617] width 25 height 9
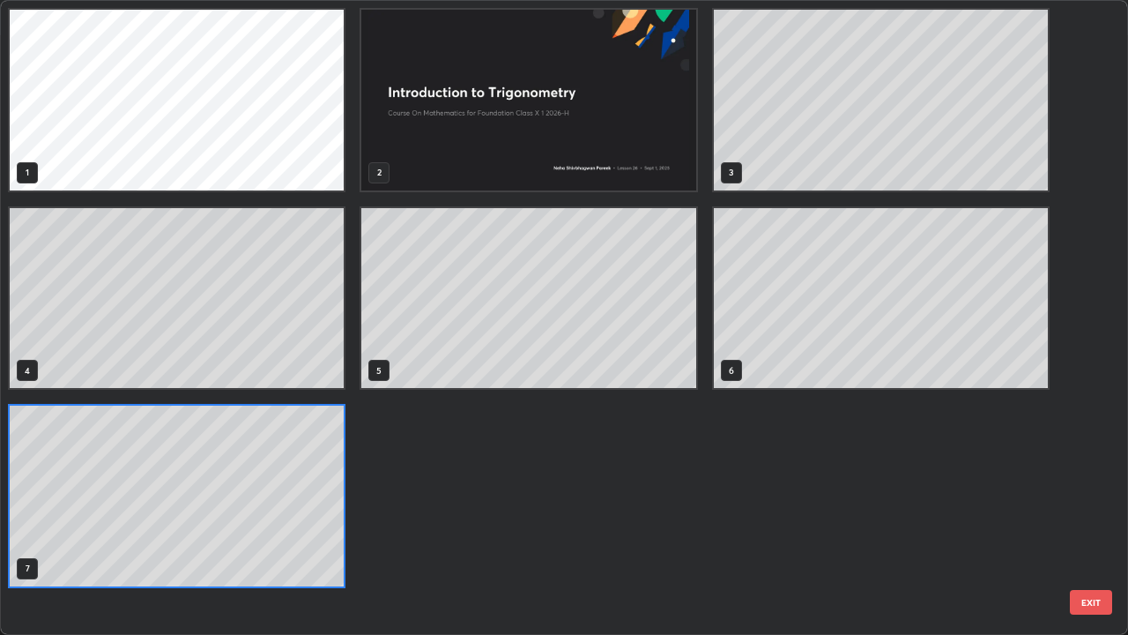
scroll to position [628, 1118]
click at [1075, 515] on button "EXIT" at bounding box center [1091, 602] width 42 height 25
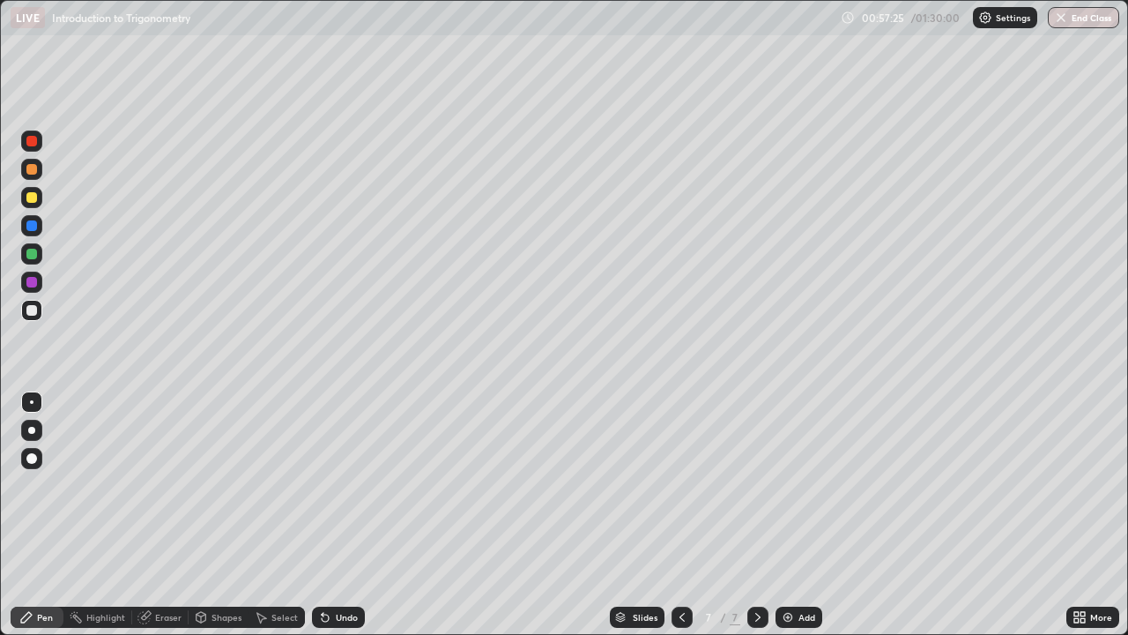
click at [681, 515] on icon at bounding box center [682, 617] width 14 height 14
click at [678, 515] on div at bounding box center [682, 617] width 21 height 21
click at [679, 515] on icon at bounding box center [682, 617] width 14 height 14
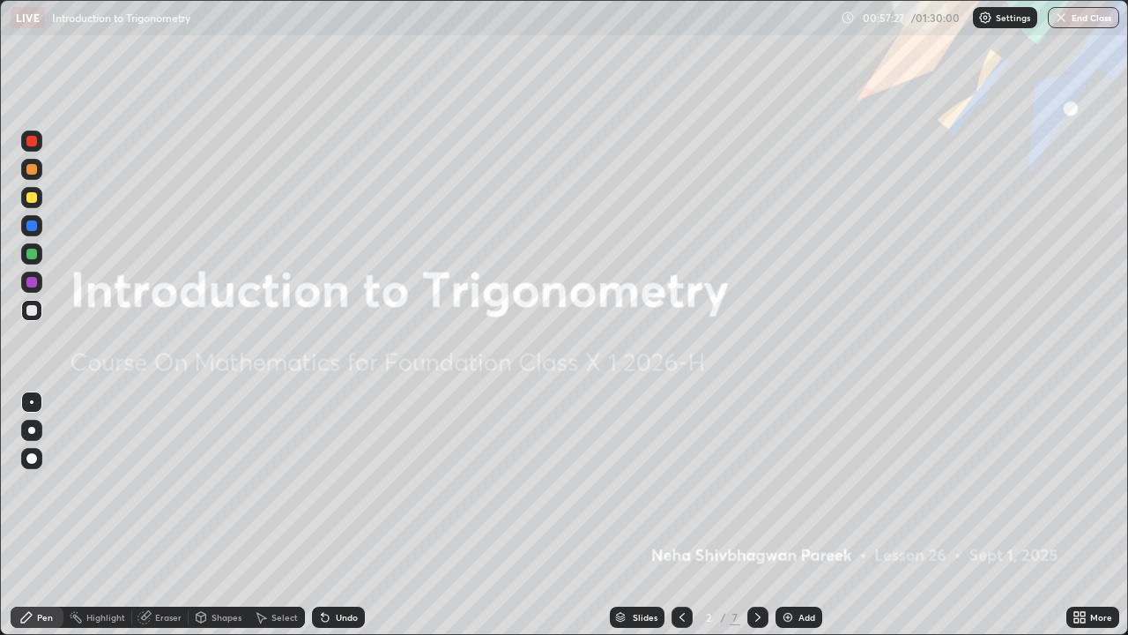
click at [679, 515] on icon at bounding box center [682, 617] width 14 height 14
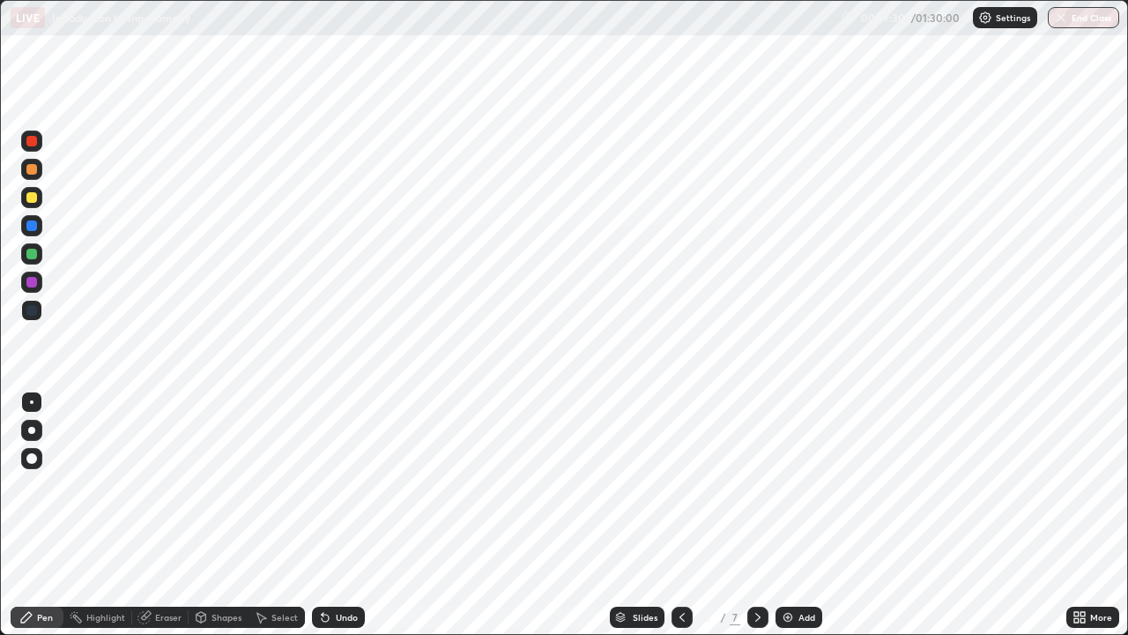
click at [37, 148] on div at bounding box center [31, 140] width 21 height 21
click at [39, 143] on div at bounding box center [31, 140] width 21 height 21
click at [40, 306] on div at bounding box center [31, 310] width 21 height 21
click at [339, 515] on div "Undo" at bounding box center [347, 617] width 22 height 9
click at [339, 515] on div "Undo" at bounding box center [338, 617] width 53 height 21
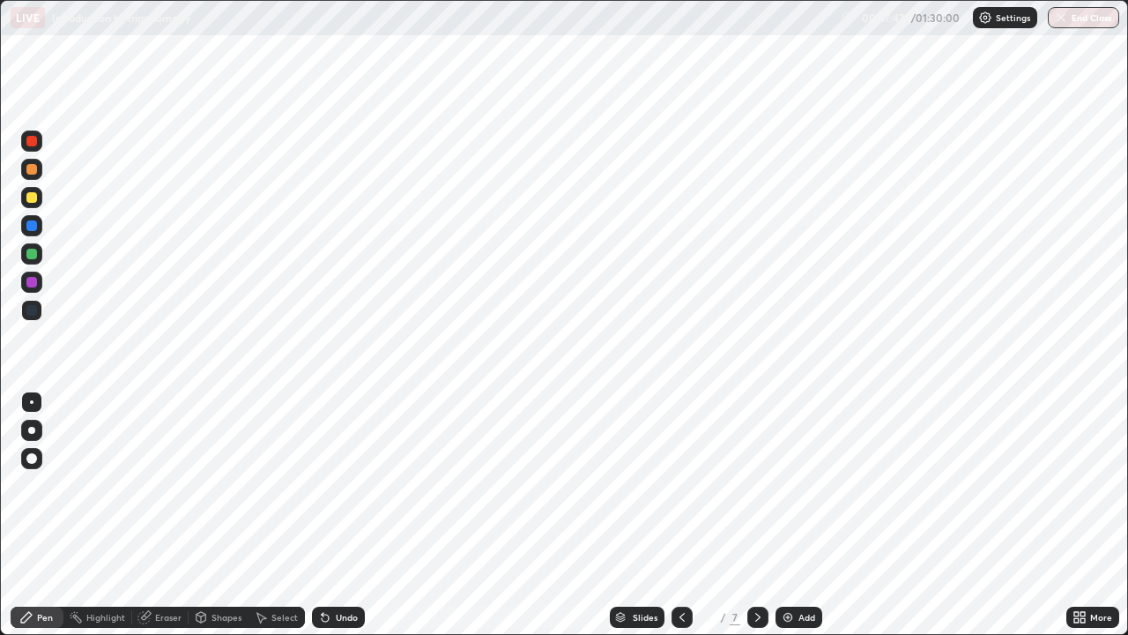
click at [339, 515] on div "Undo" at bounding box center [338, 617] width 53 height 21
click at [338, 515] on div "Undo" at bounding box center [338, 617] width 53 height 21
click at [339, 515] on div "Undo" at bounding box center [338, 617] width 53 height 21
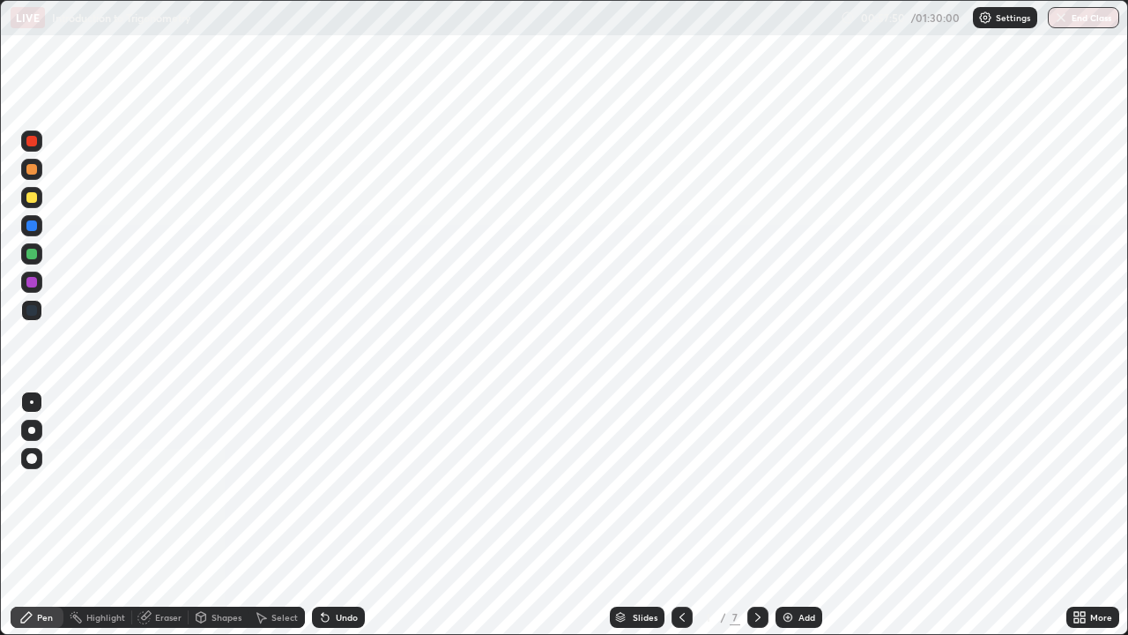
click at [629, 515] on div "Slides" at bounding box center [637, 617] width 55 height 21
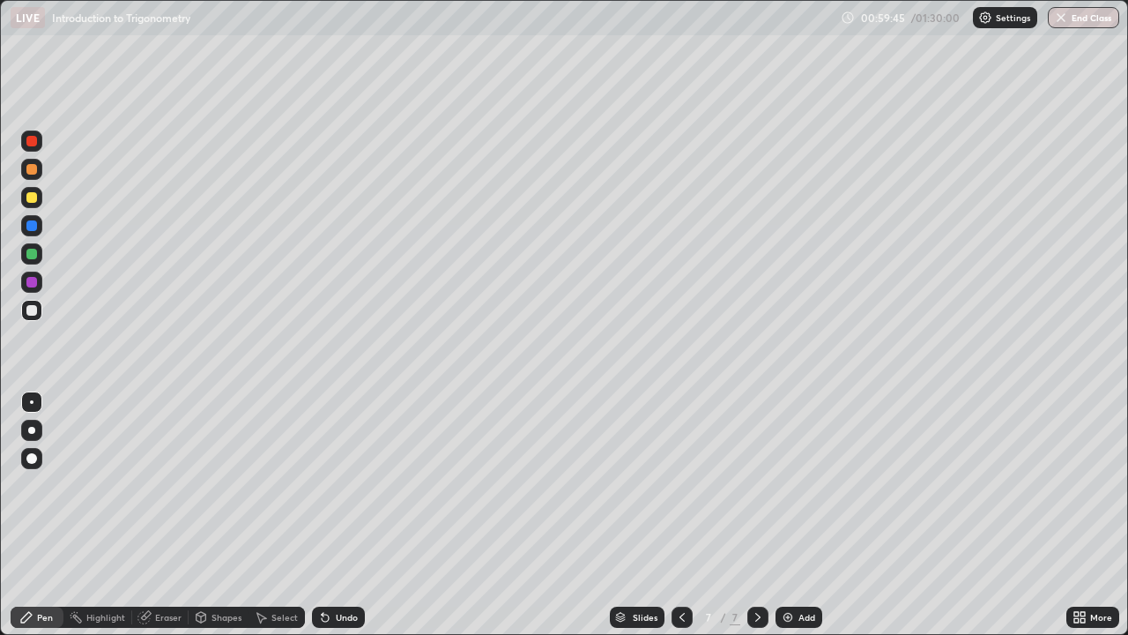
click at [799, 515] on div "Add" at bounding box center [807, 617] width 17 height 9
click at [217, 515] on div "Shapes" at bounding box center [227, 617] width 30 height 9
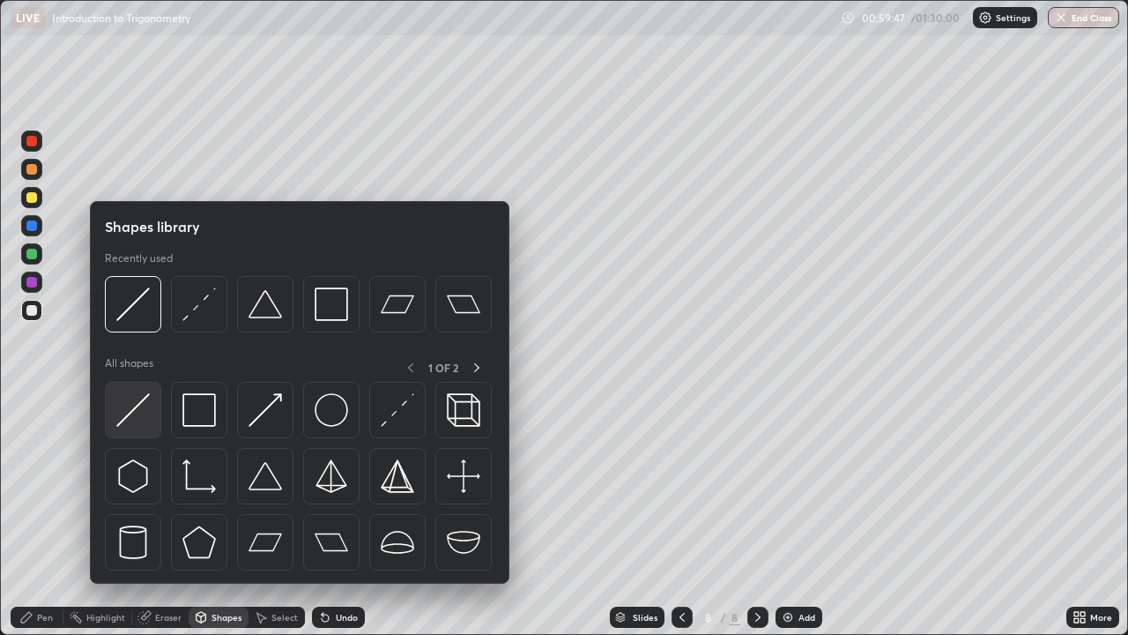
click at [148, 399] on img at bounding box center [133, 410] width 34 height 34
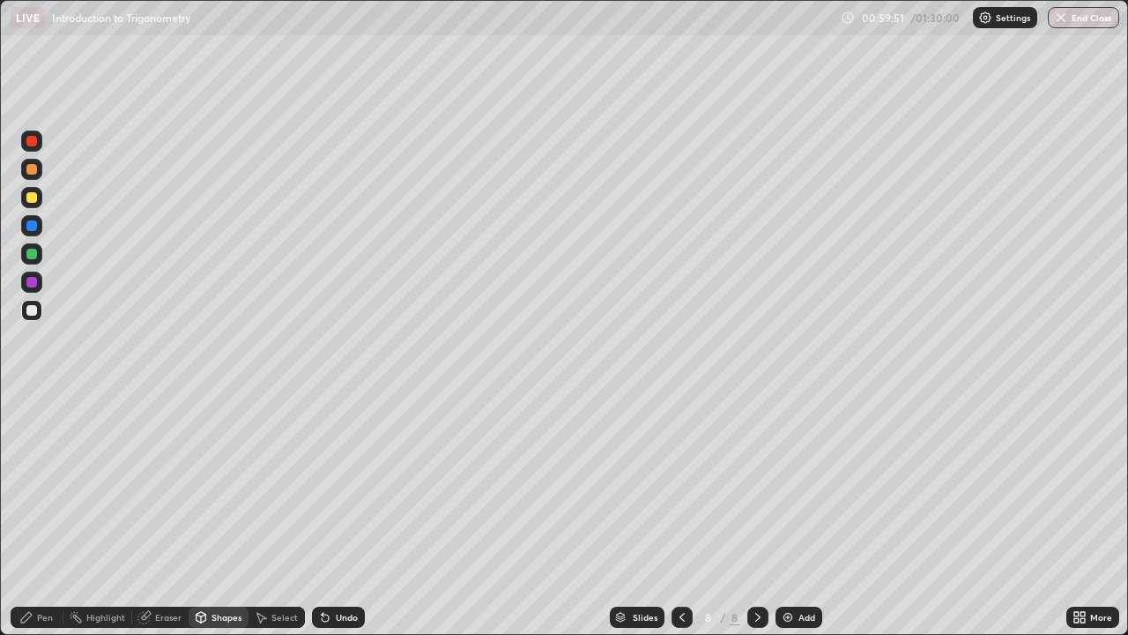
click at [38, 515] on div "Pen" at bounding box center [45, 617] width 16 height 9
click at [39, 200] on div at bounding box center [31, 197] width 21 height 21
click at [273, 515] on div "Select" at bounding box center [285, 617] width 26 height 9
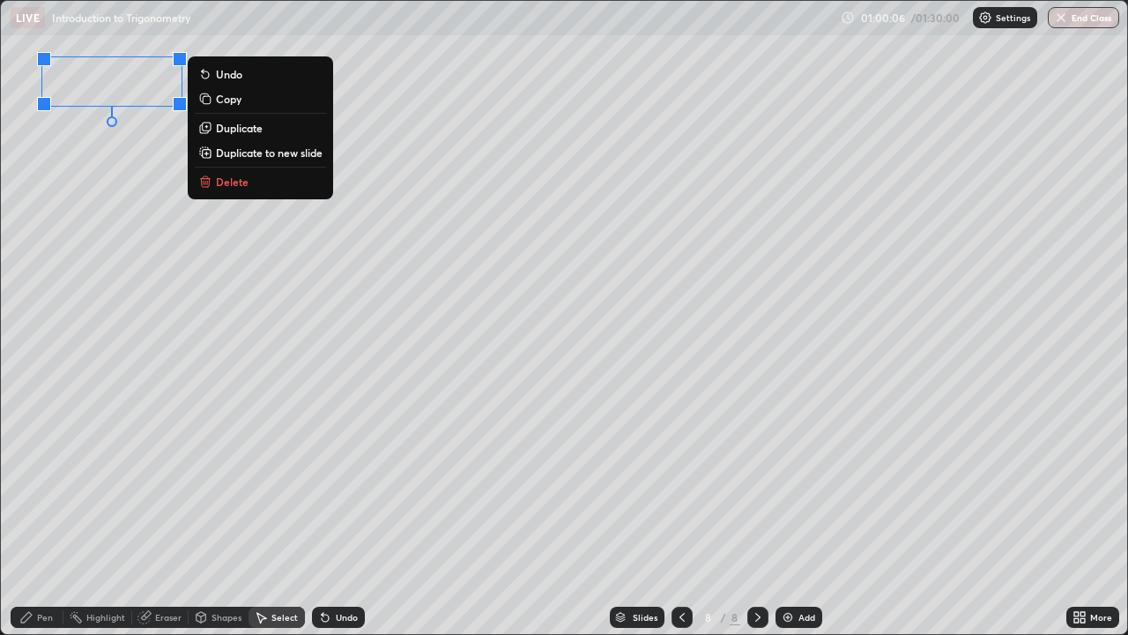
click at [41, 515] on div "Pen" at bounding box center [37, 617] width 53 height 21
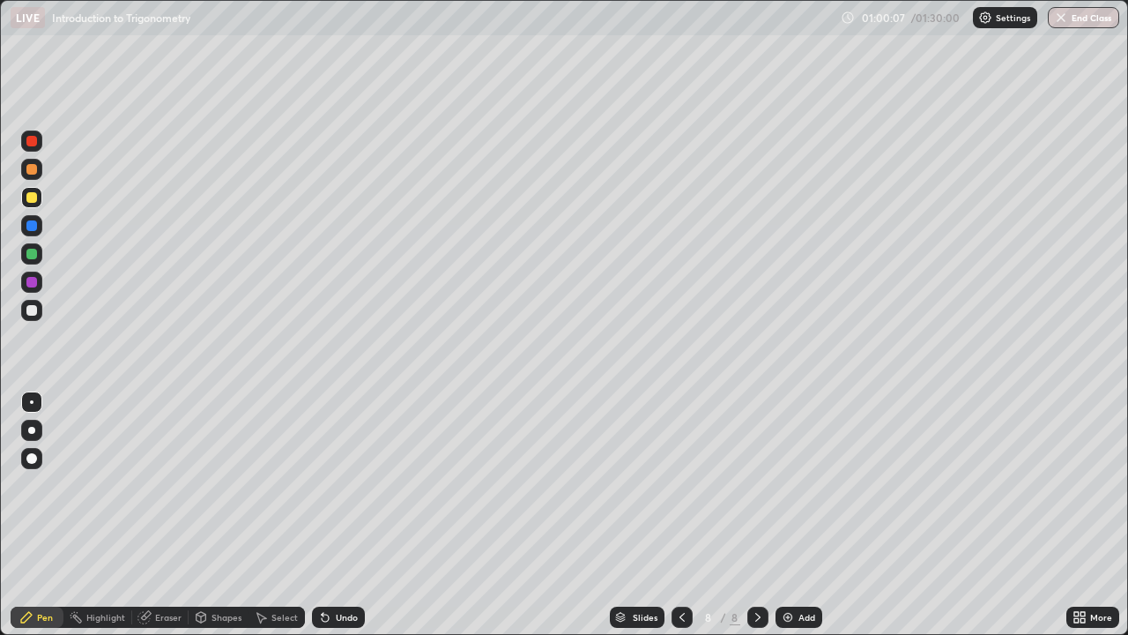
click at [39, 313] on div at bounding box center [31, 310] width 21 height 21
click at [38, 197] on div at bounding box center [31, 197] width 21 height 21
click at [39, 309] on div at bounding box center [31, 310] width 21 height 21
click at [35, 194] on div at bounding box center [31, 197] width 11 height 11
click at [41, 309] on div at bounding box center [31, 310] width 21 height 21
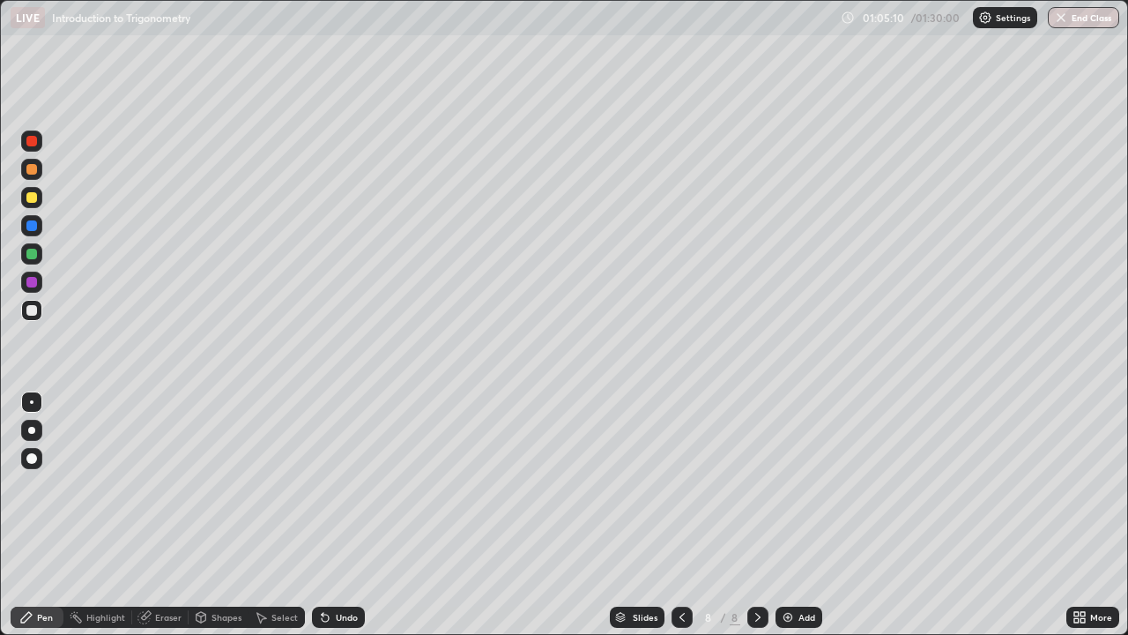
click at [34, 201] on div at bounding box center [31, 197] width 11 height 11
click at [283, 515] on div "Select" at bounding box center [285, 617] width 26 height 9
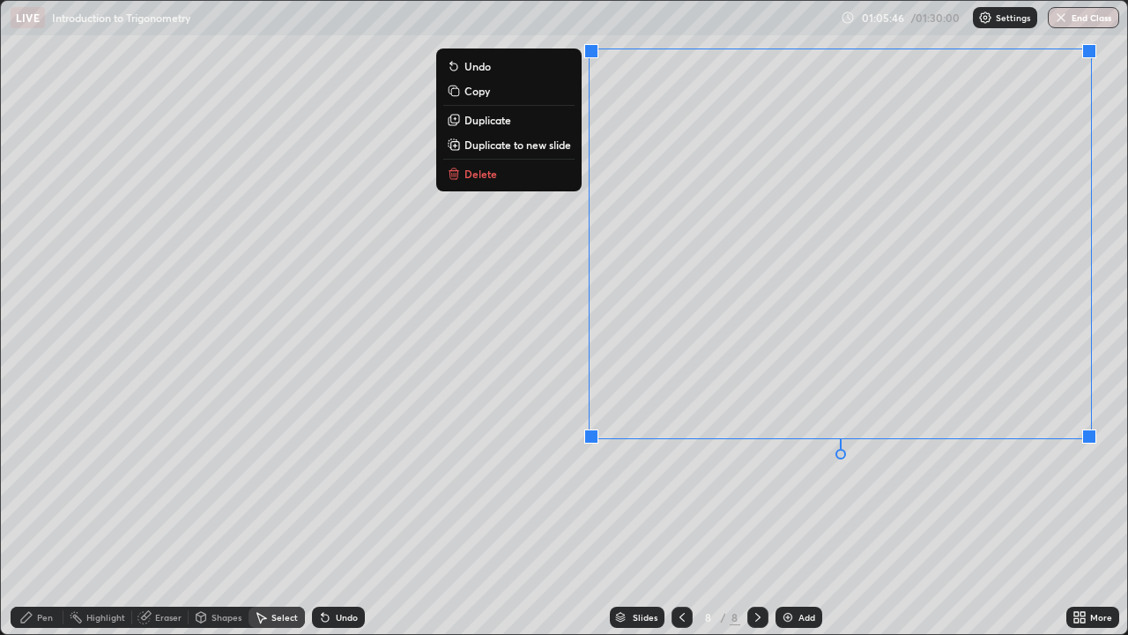
click at [819, 485] on div "0 ° Undo Copy Duplicate Duplicate to new slide Delete" at bounding box center [564, 317] width 1127 height 633
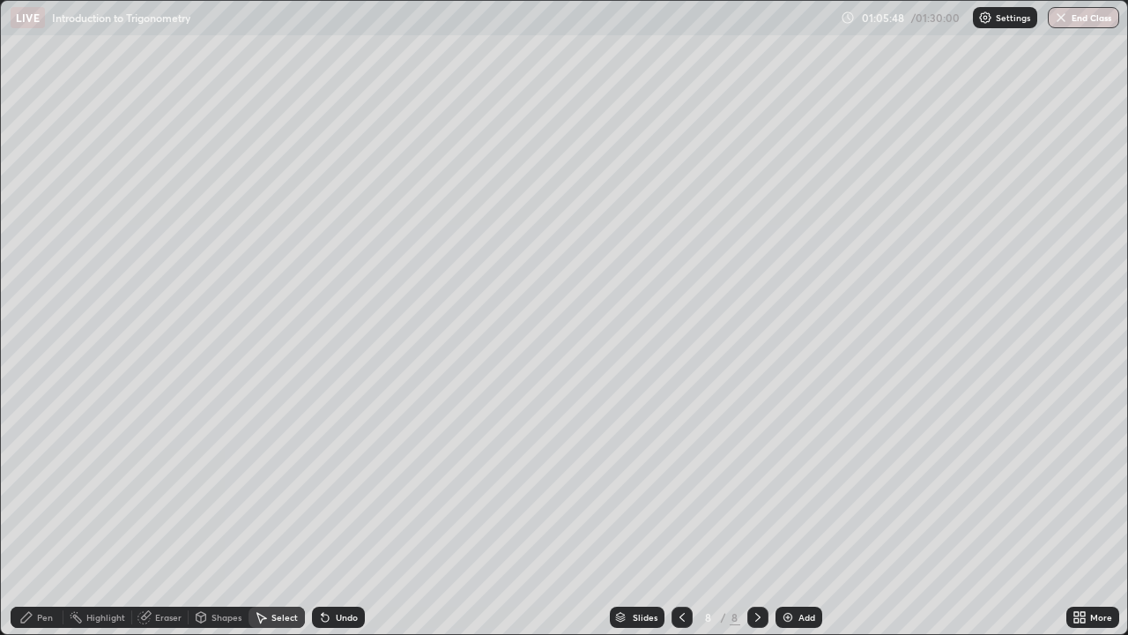
click at [46, 515] on div "Pen" at bounding box center [45, 617] width 16 height 9
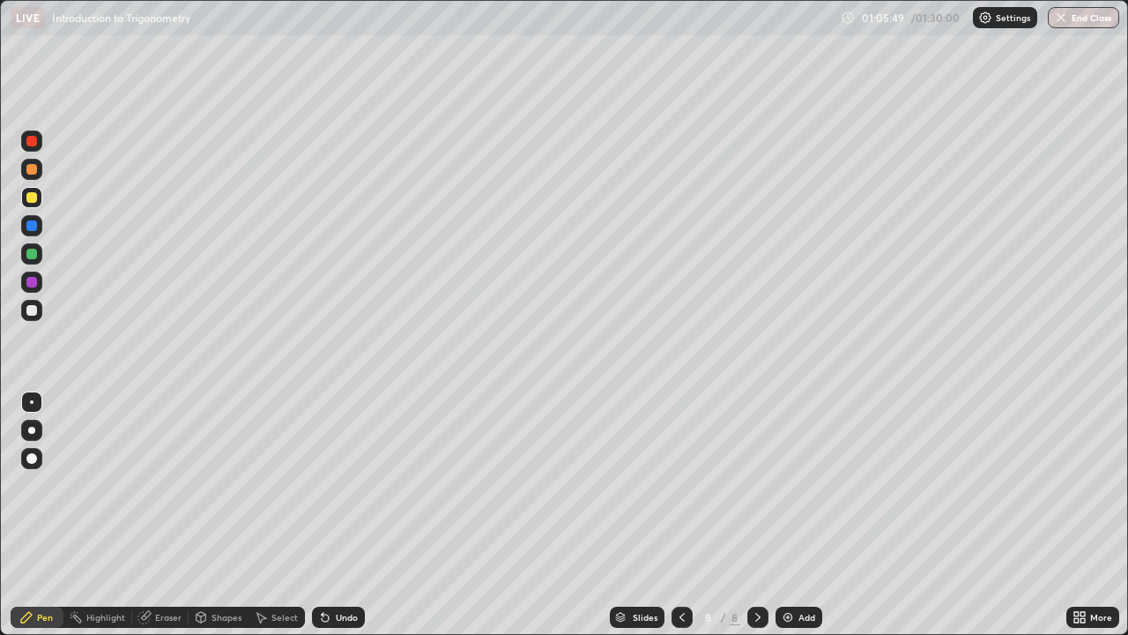
click at [40, 280] on div at bounding box center [31, 282] width 21 height 21
click at [801, 515] on div "Add" at bounding box center [807, 617] width 17 height 9
click at [220, 515] on div "Shapes" at bounding box center [227, 617] width 30 height 9
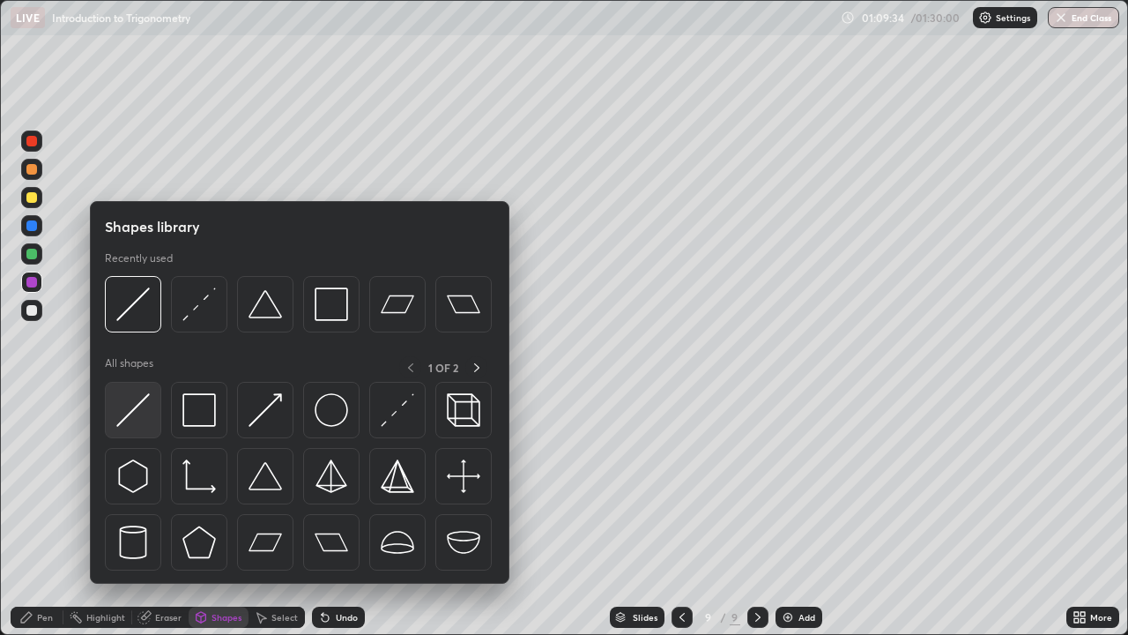
click at [142, 399] on img at bounding box center [133, 410] width 34 height 34
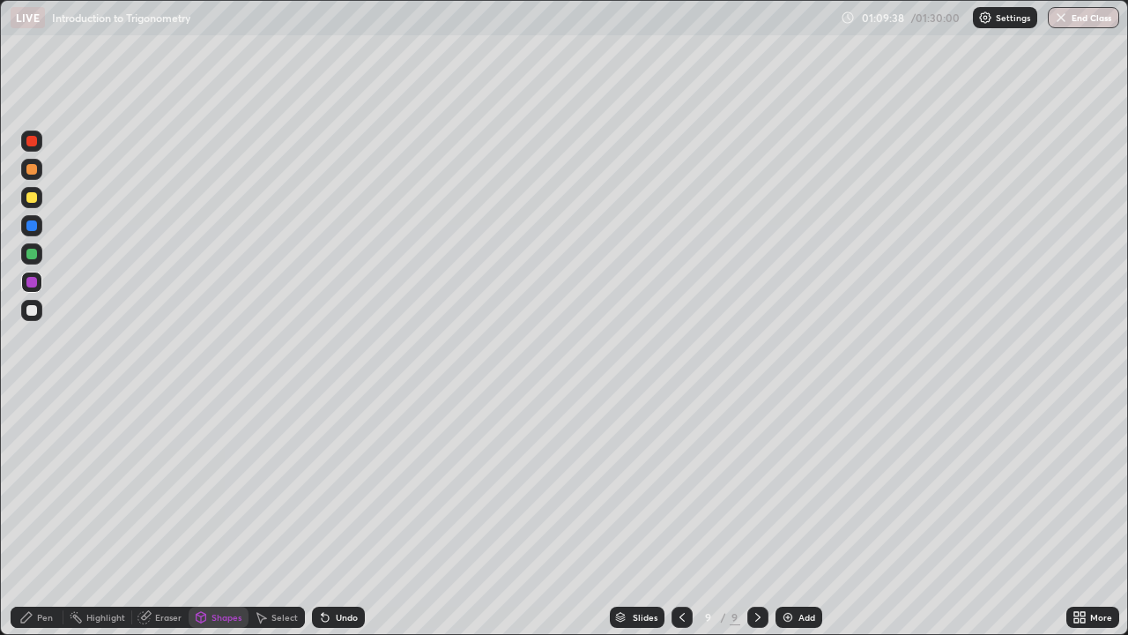
click at [35, 515] on div "Pen" at bounding box center [37, 617] width 53 height 21
click at [41, 309] on div at bounding box center [31, 310] width 21 height 21
click at [41, 197] on div at bounding box center [31, 197] width 21 height 21
click at [285, 515] on div "Select" at bounding box center [277, 617] width 56 height 21
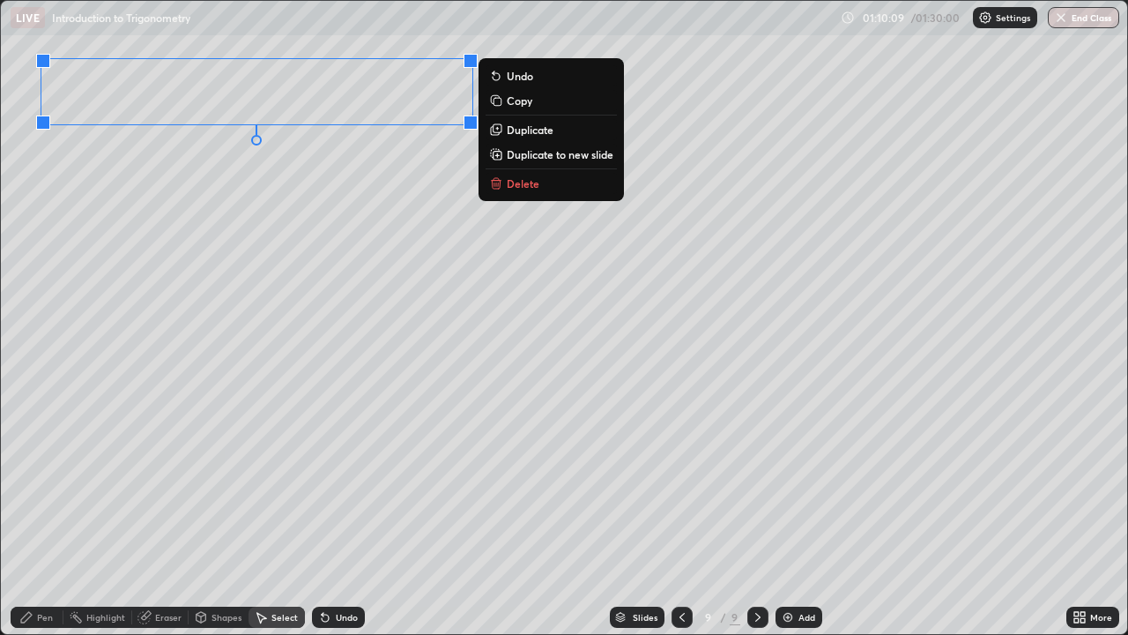
click at [139, 316] on div "0 ° Undo Copy Duplicate Duplicate to new slide Delete" at bounding box center [564, 317] width 1127 height 633
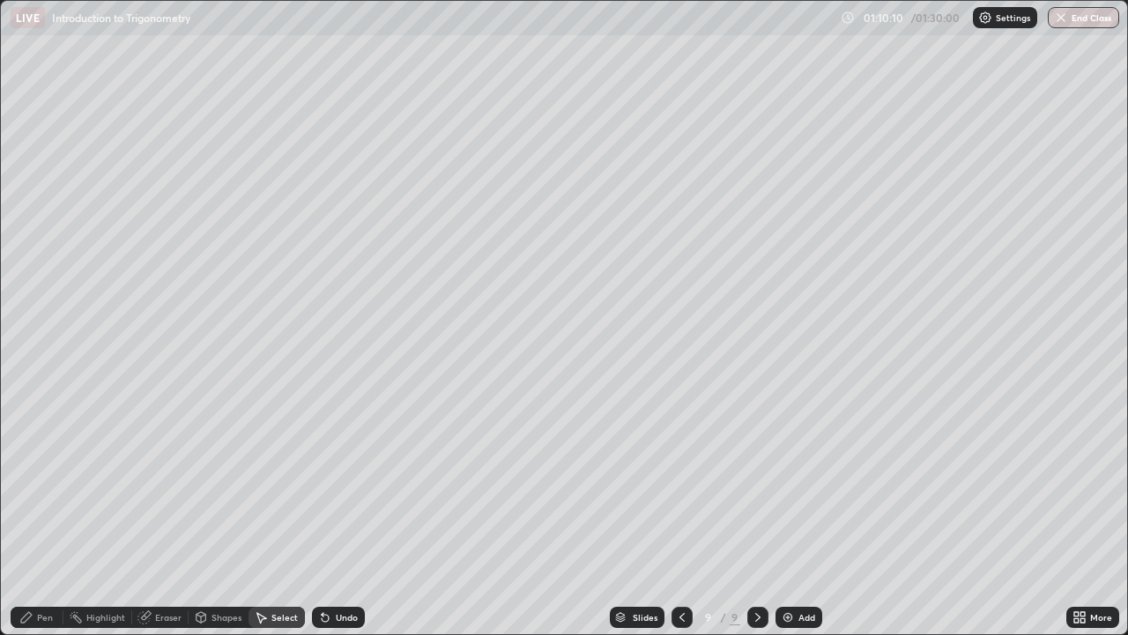
click at [37, 515] on div "Pen" at bounding box center [45, 617] width 16 height 9
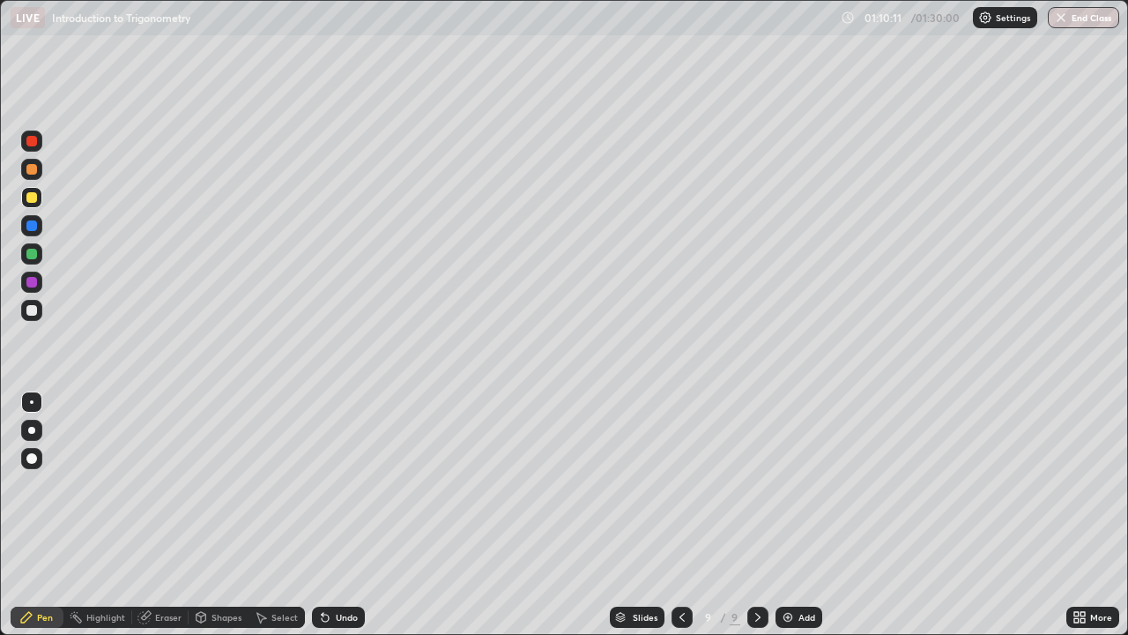
click at [41, 171] on div at bounding box center [31, 169] width 21 height 21
click at [39, 224] on div at bounding box center [31, 225] width 21 height 21
click at [38, 197] on div at bounding box center [31, 197] width 21 height 21
click at [225, 515] on div "Shapes" at bounding box center [227, 617] width 30 height 9
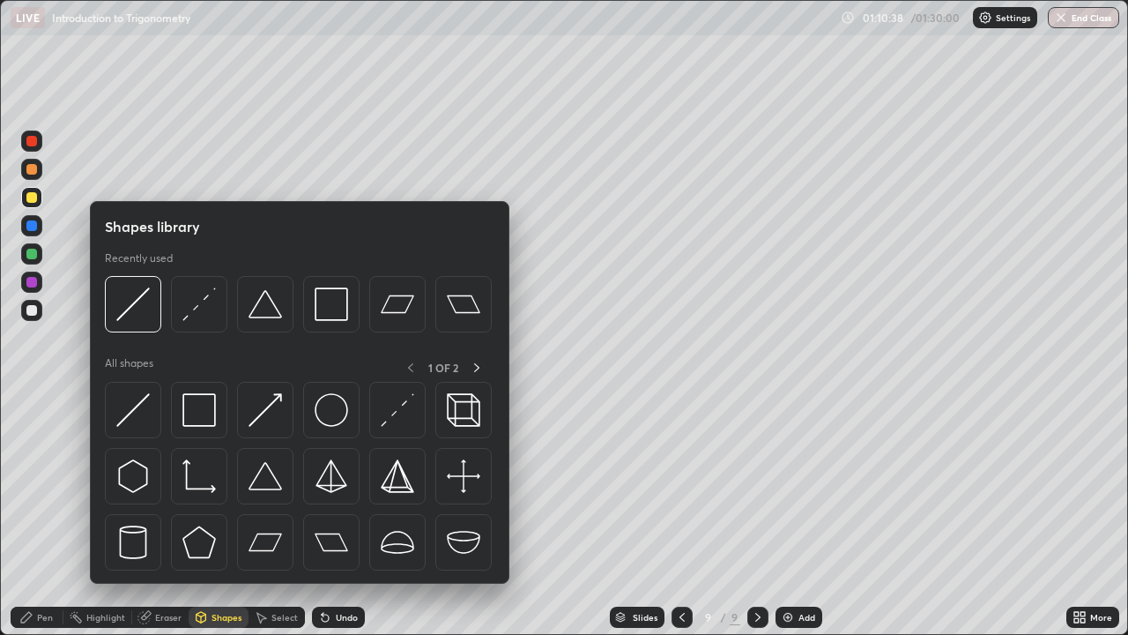
click at [40, 310] on div at bounding box center [31, 310] width 21 height 21
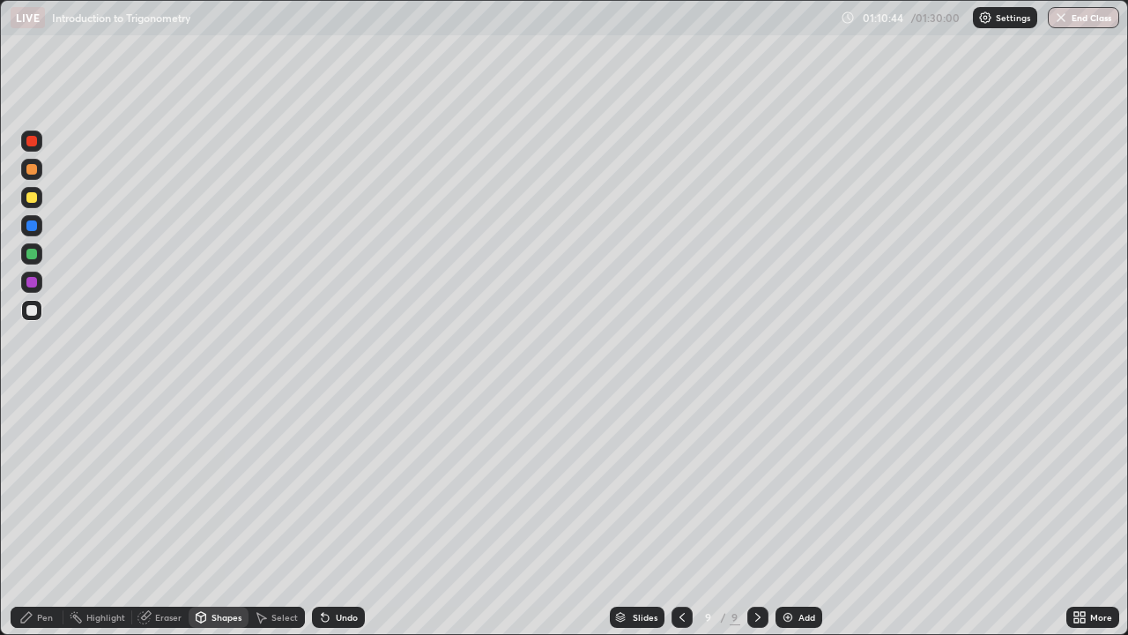
click at [337, 515] on div "Undo" at bounding box center [338, 617] width 53 height 21
click at [41, 515] on div "Pen" at bounding box center [45, 617] width 16 height 9
click at [222, 515] on div "Shapes" at bounding box center [227, 617] width 30 height 9
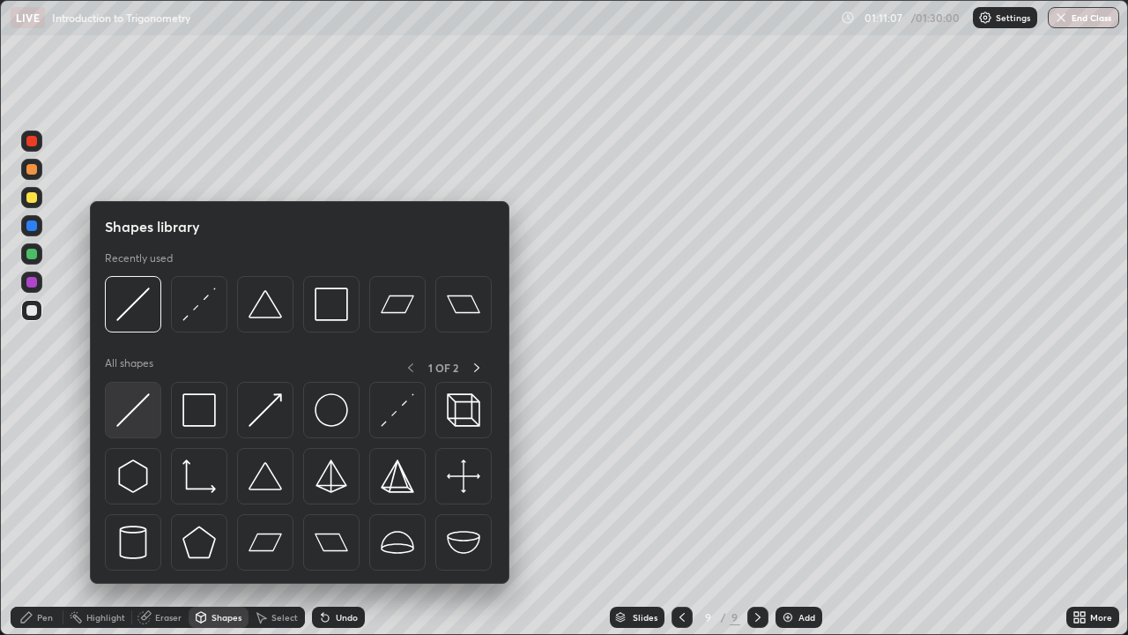
click at [141, 398] on img at bounding box center [133, 410] width 34 height 34
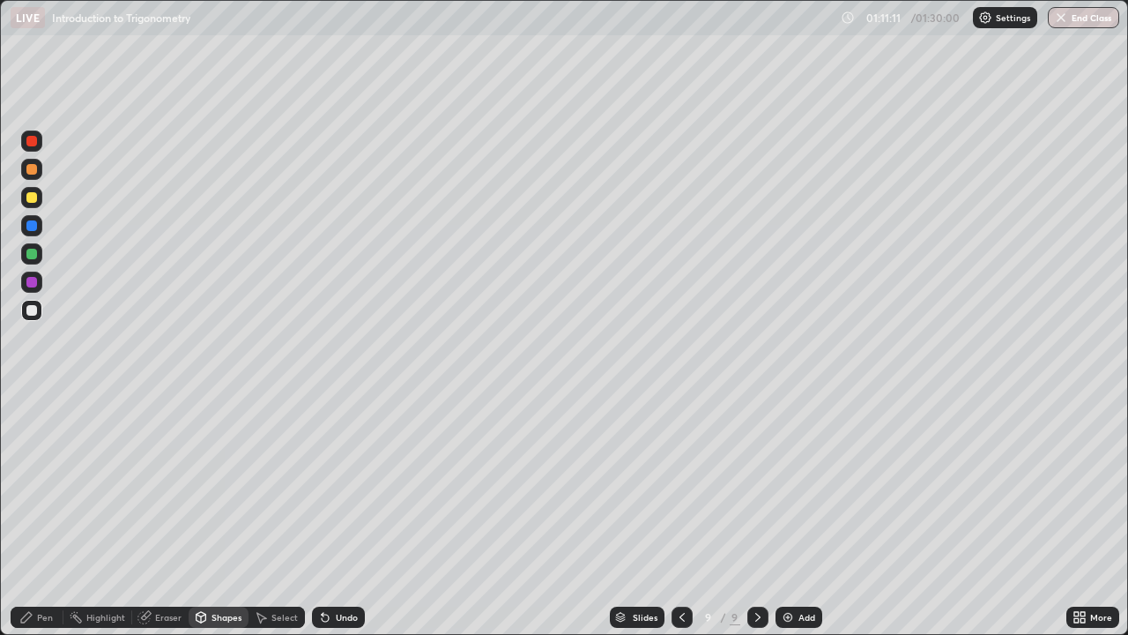
click at [225, 515] on div "Shapes" at bounding box center [227, 617] width 30 height 9
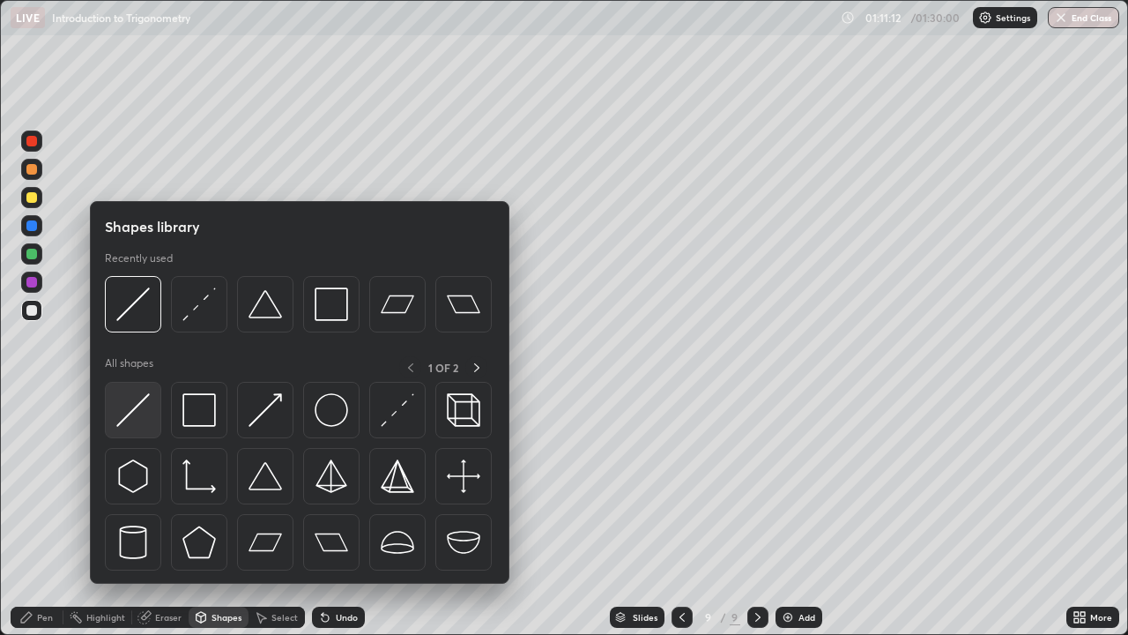
click at [137, 398] on img at bounding box center [133, 410] width 34 height 34
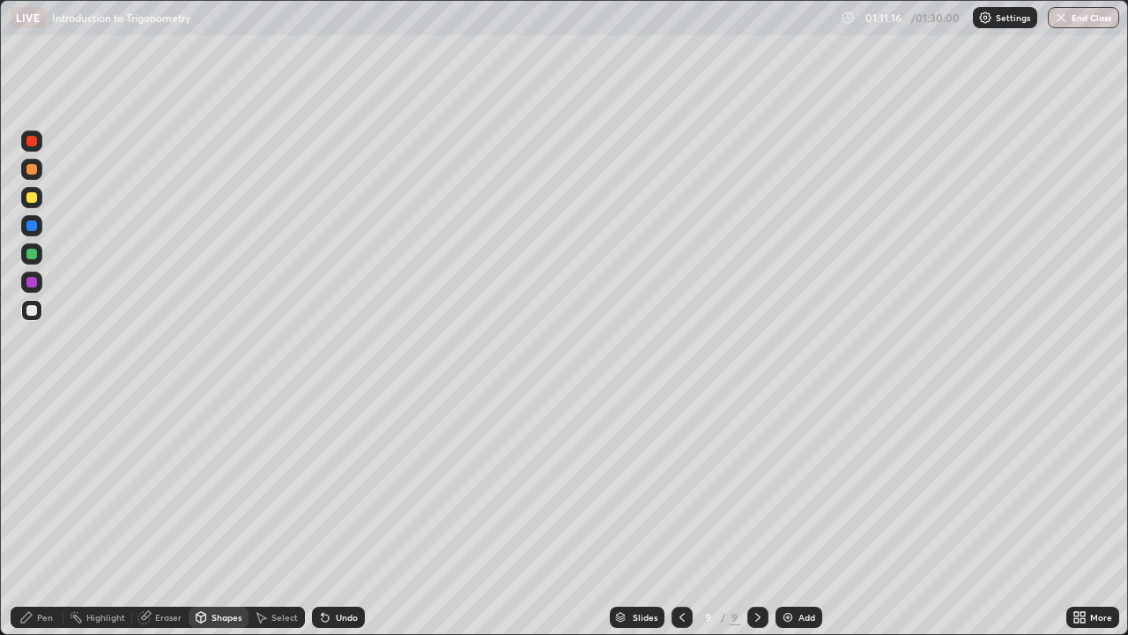
click at [39, 197] on div at bounding box center [31, 197] width 21 height 21
click at [43, 515] on div "Pen" at bounding box center [45, 617] width 16 height 9
click at [39, 309] on div at bounding box center [31, 310] width 21 height 21
click at [38, 195] on div at bounding box center [31, 197] width 21 height 21
click at [33, 282] on div at bounding box center [31, 282] width 11 height 11
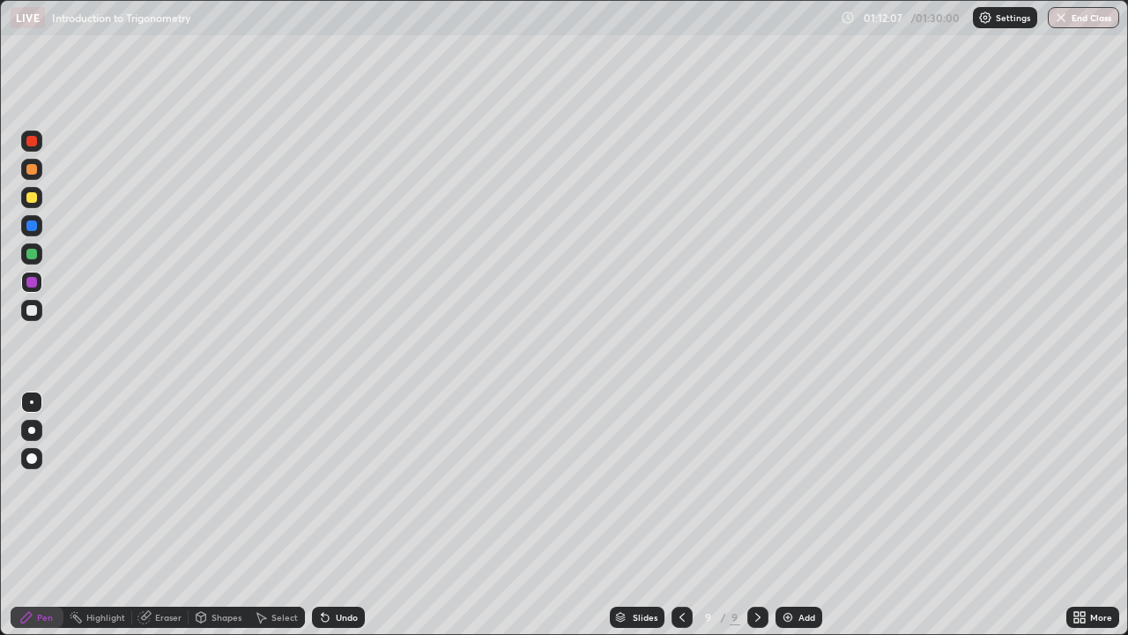
click at [339, 515] on div "Undo" at bounding box center [347, 617] width 22 height 9
click at [39, 202] on div at bounding box center [31, 197] width 21 height 21
click at [40, 168] on div at bounding box center [31, 169] width 21 height 21
click at [226, 515] on div "Shapes" at bounding box center [227, 617] width 30 height 9
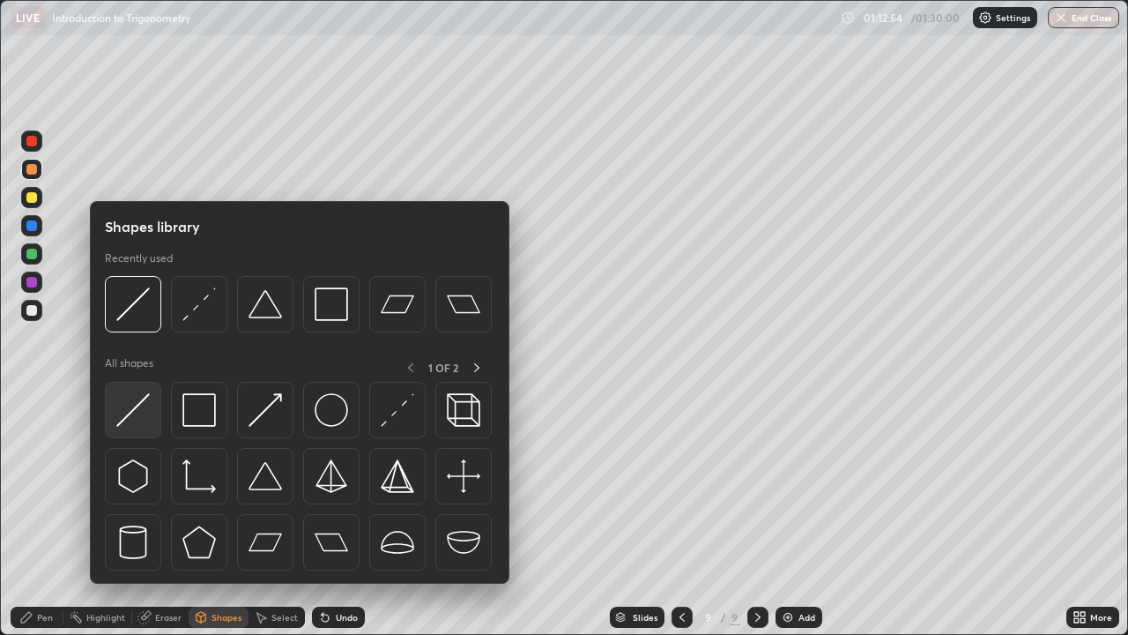
click at [139, 399] on img at bounding box center [133, 410] width 34 height 34
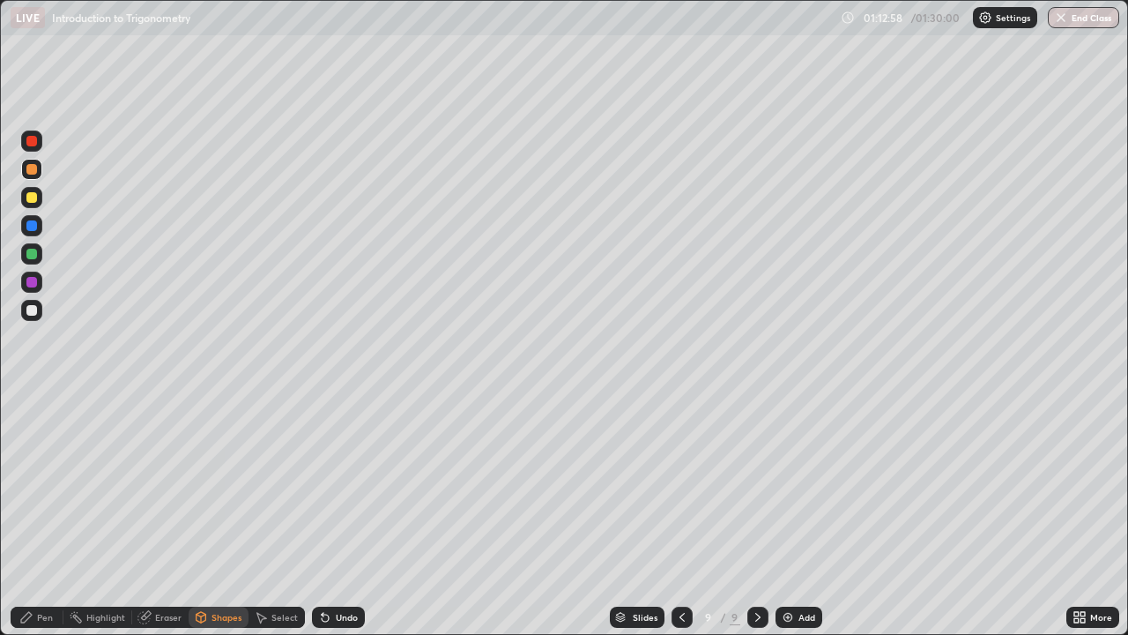
click at [32, 515] on icon at bounding box center [26, 617] width 14 height 14
click at [41, 310] on div at bounding box center [31, 310] width 21 height 21
click at [227, 515] on div "Shapes" at bounding box center [227, 617] width 30 height 9
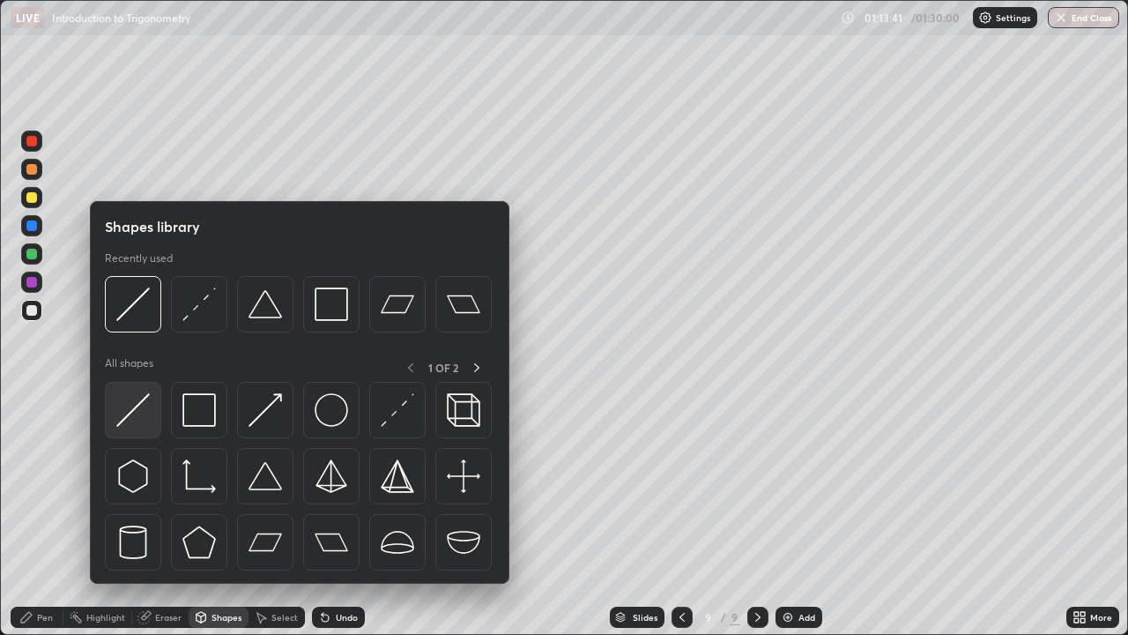
click at [145, 399] on img at bounding box center [133, 410] width 34 height 34
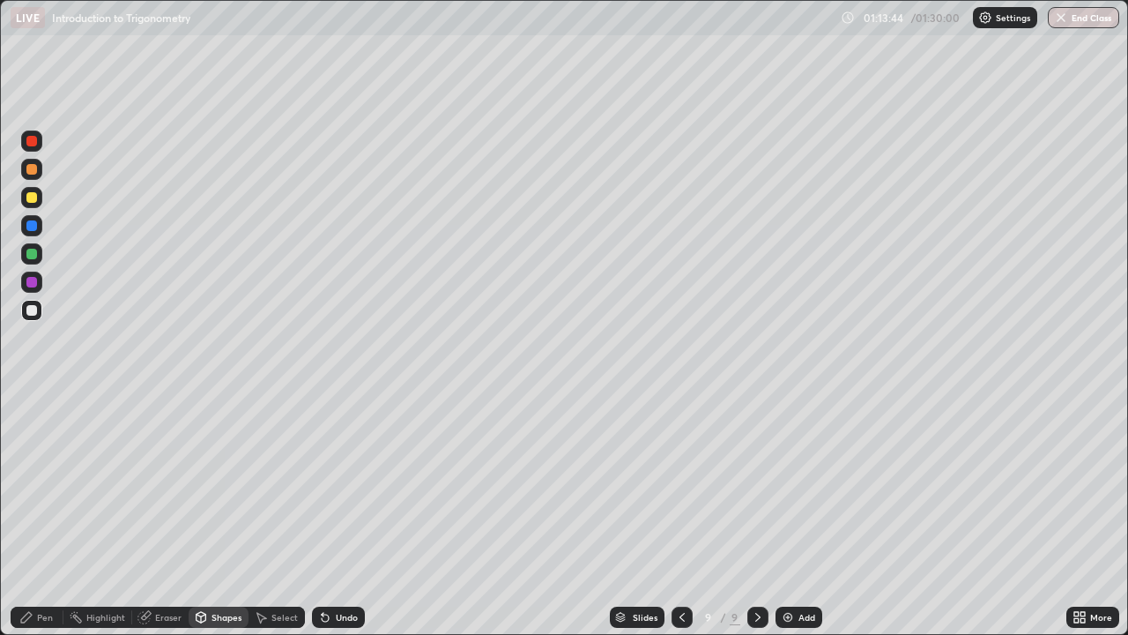
click at [34, 515] on div "Pen" at bounding box center [37, 617] width 53 height 21
click at [214, 515] on div "Shapes" at bounding box center [227, 617] width 30 height 9
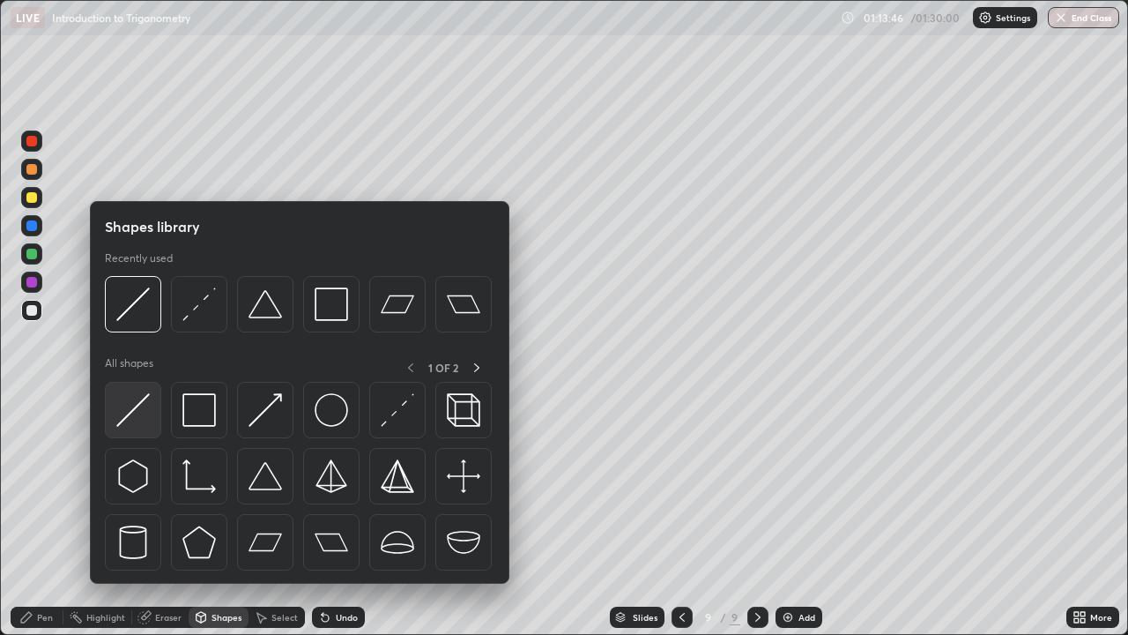
click at [141, 402] on img at bounding box center [133, 410] width 34 height 34
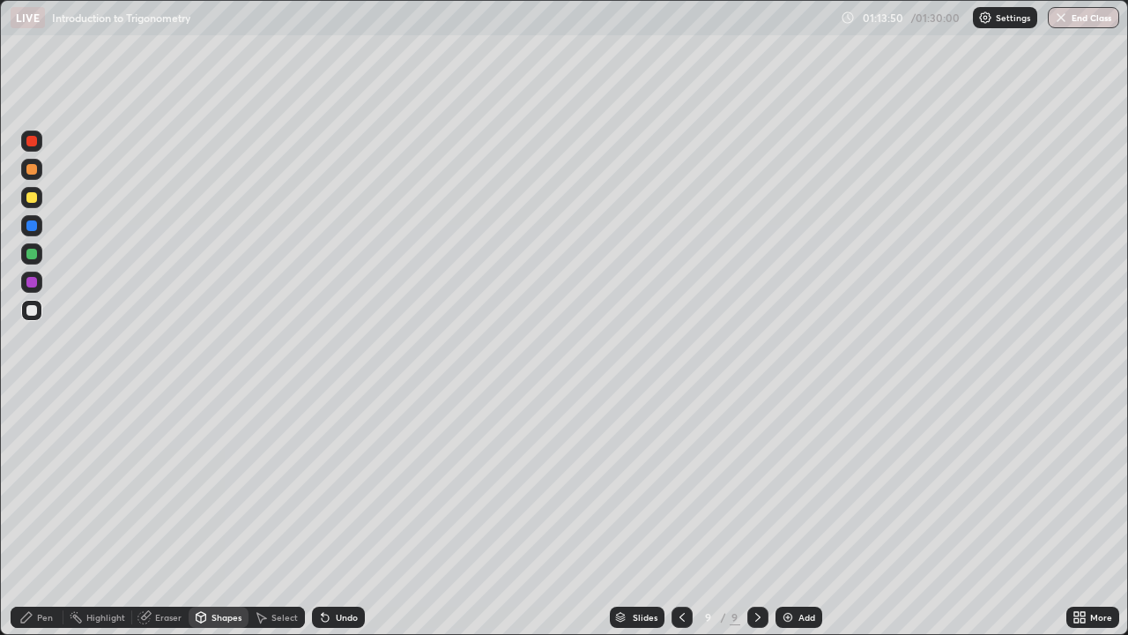
click at [49, 515] on div "Pen" at bounding box center [45, 617] width 16 height 9
click at [34, 196] on div at bounding box center [31, 197] width 11 height 11
click at [212, 515] on div "Shapes" at bounding box center [219, 617] width 60 height 21
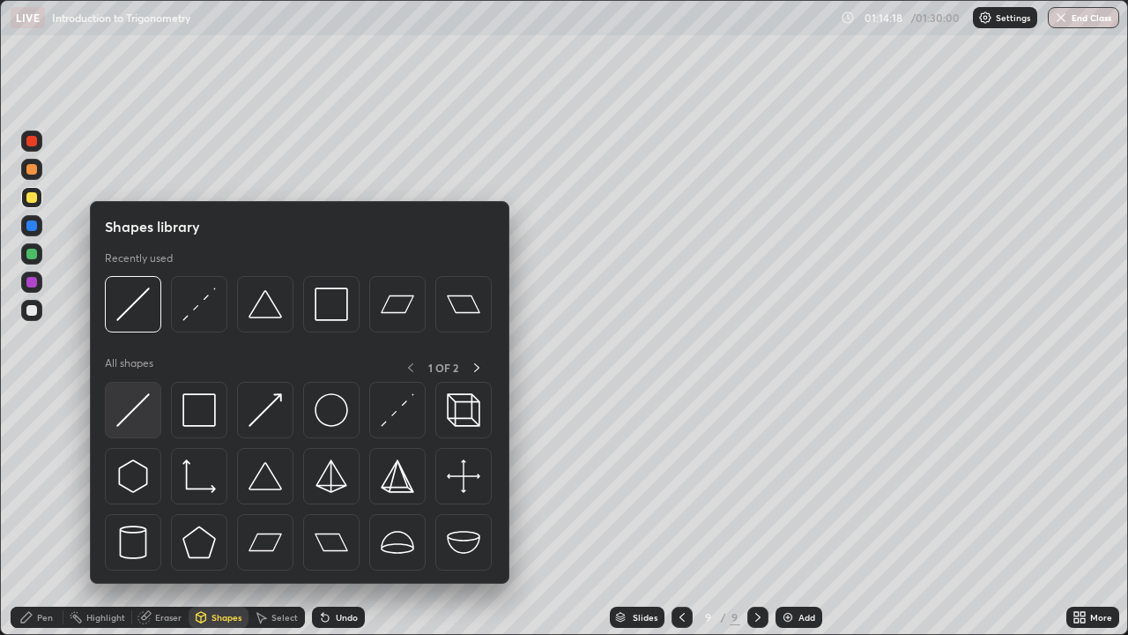
click at [138, 401] on img at bounding box center [133, 410] width 34 height 34
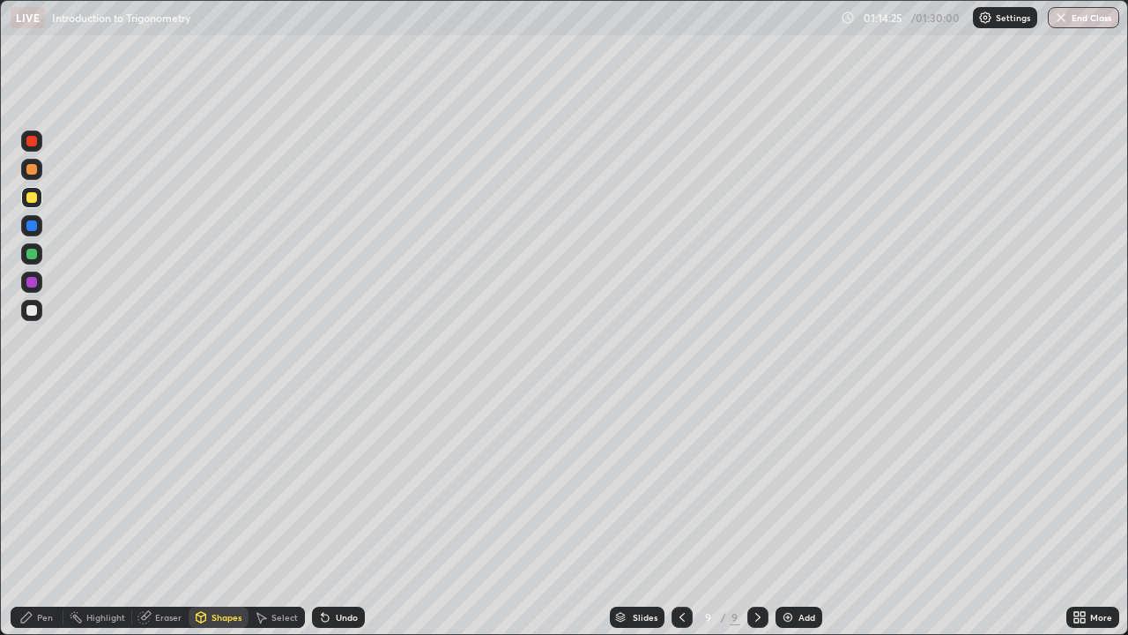
click at [50, 515] on div "Pen" at bounding box center [45, 617] width 16 height 9
click at [35, 254] on div at bounding box center [31, 254] width 11 height 11
click at [228, 515] on div "Shapes" at bounding box center [227, 617] width 30 height 9
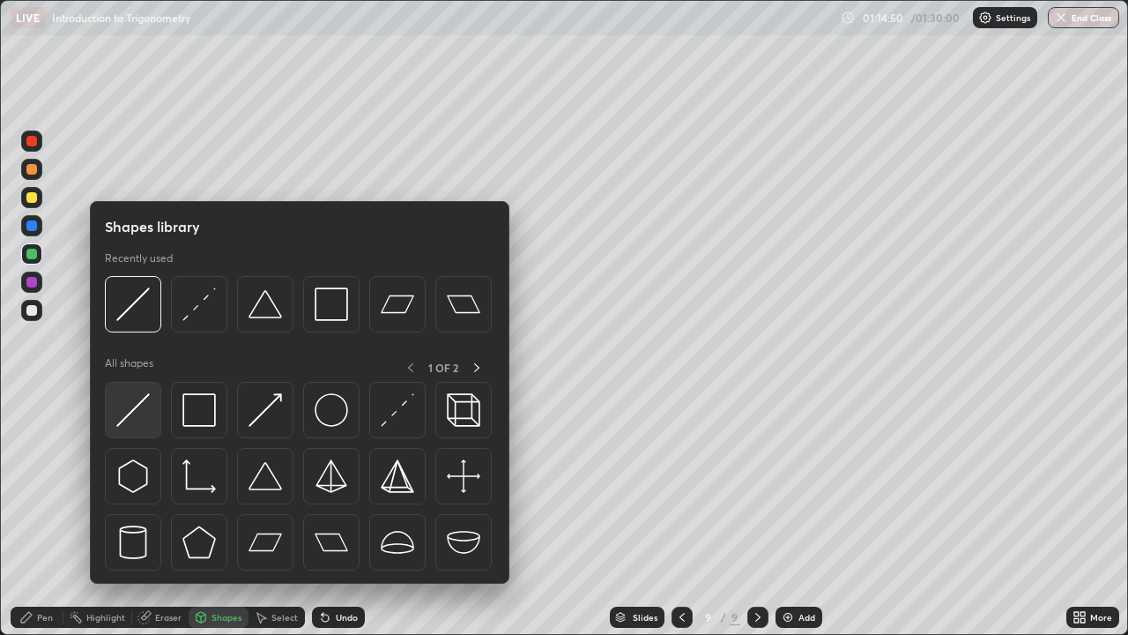
click at [145, 399] on img at bounding box center [133, 410] width 34 height 34
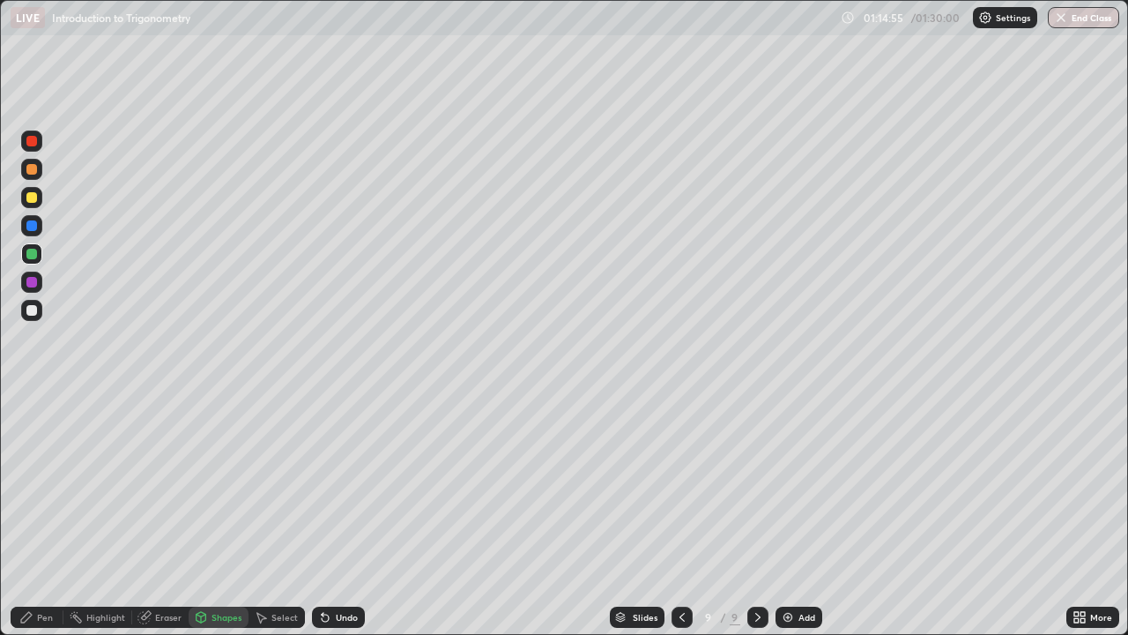
click at [44, 515] on div "Pen" at bounding box center [45, 617] width 16 height 9
click at [34, 311] on div at bounding box center [31, 310] width 11 height 11
click at [331, 515] on div "Undo" at bounding box center [338, 617] width 53 height 21
click at [330, 515] on div "Undo" at bounding box center [338, 617] width 53 height 21
click at [336, 515] on div "Undo" at bounding box center [347, 617] width 22 height 9
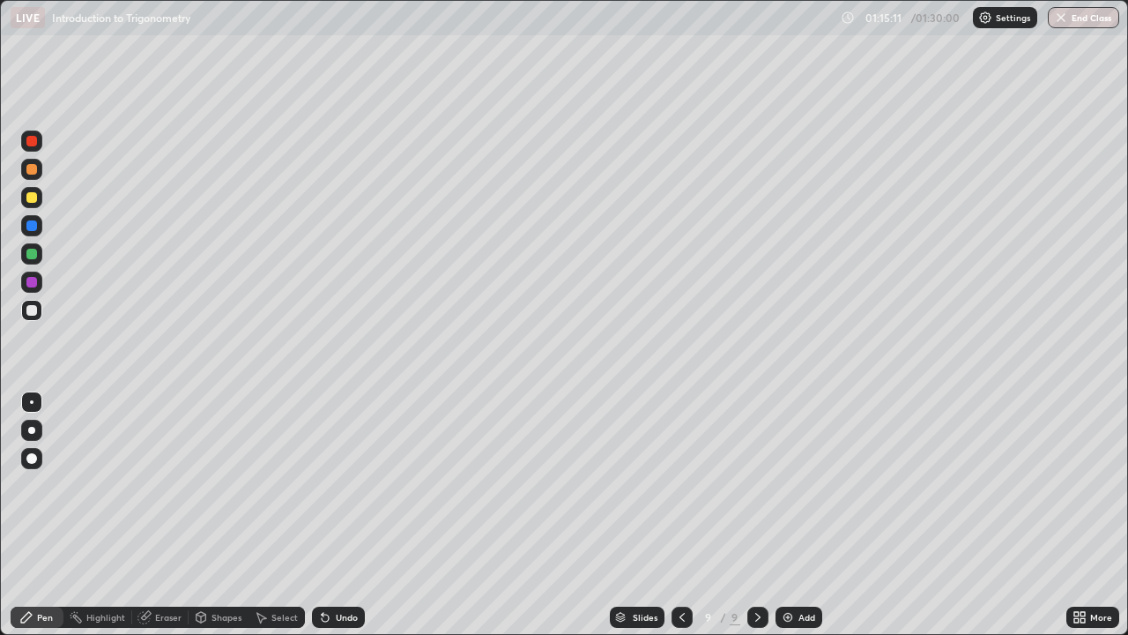
click at [235, 515] on div "Shapes" at bounding box center [227, 617] width 30 height 9
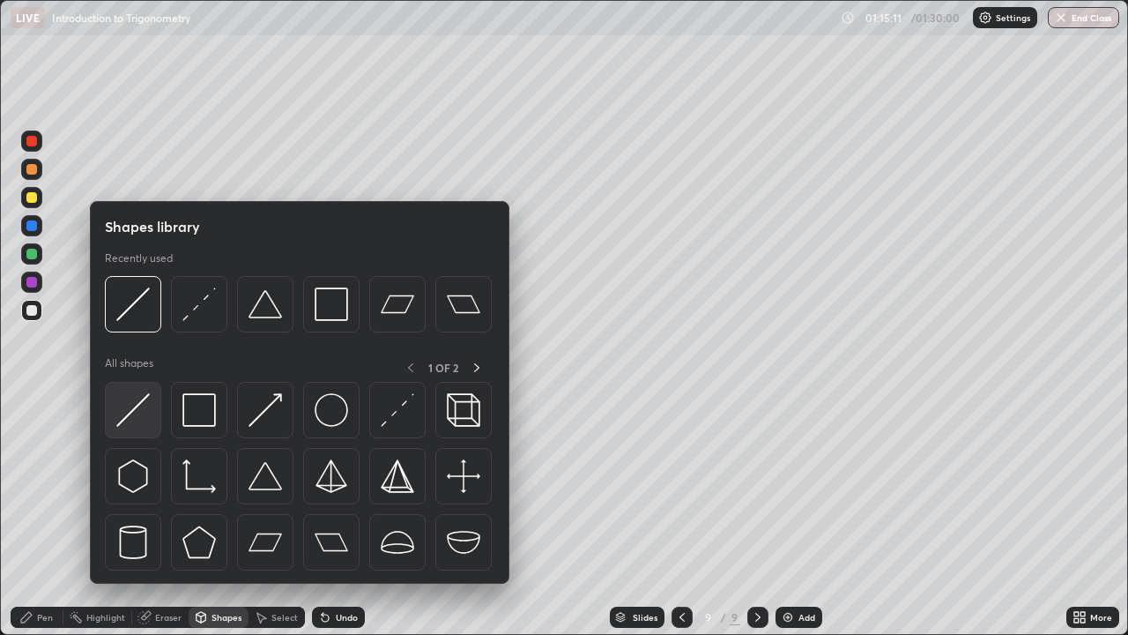
click at [142, 403] on img at bounding box center [133, 410] width 34 height 34
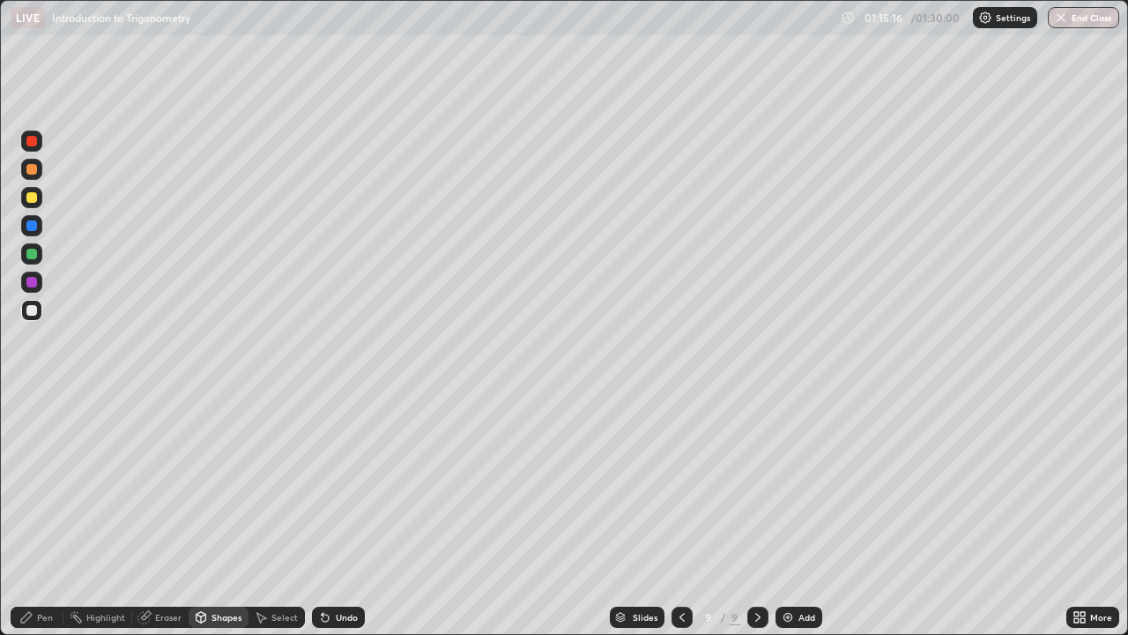
click at [52, 515] on div "Pen" at bounding box center [45, 617] width 16 height 9
click at [39, 199] on div at bounding box center [31, 197] width 21 height 21
click at [32, 309] on div at bounding box center [31, 310] width 11 height 11
click at [39, 282] on div at bounding box center [31, 282] width 21 height 21
click at [336, 515] on div "Undo" at bounding box center [347, 617] width 22 height 9
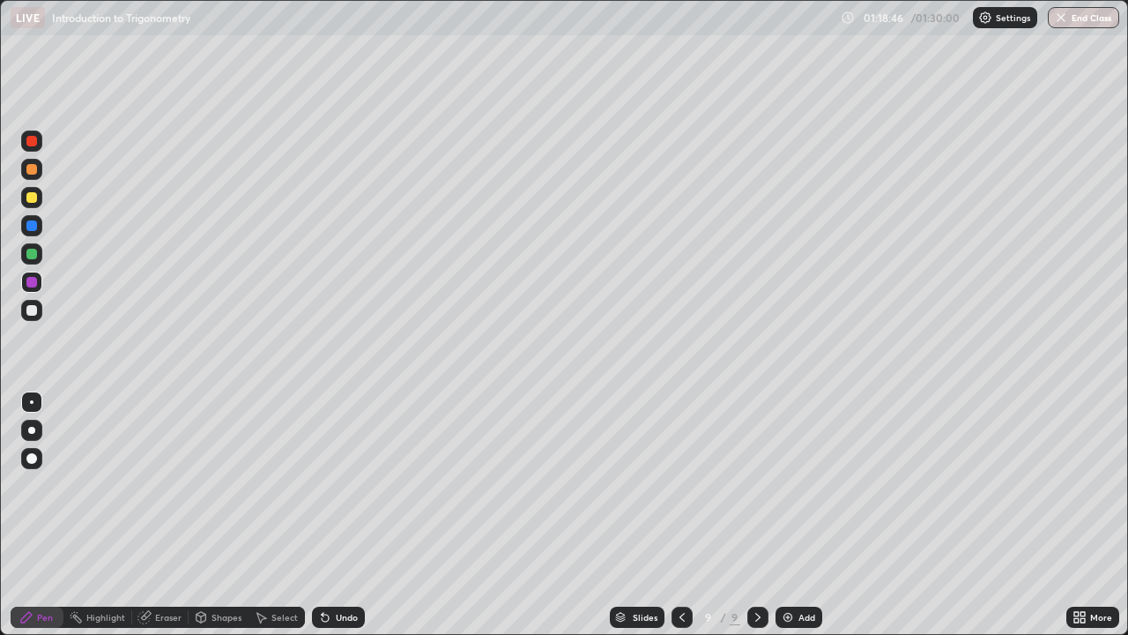
click at [336, 515] on div "Undo" at bounding box center [347, 617] width 22 height 9
click at [331, 515] on div "Undo" at bounding box center [338, 617] width 53 height 21
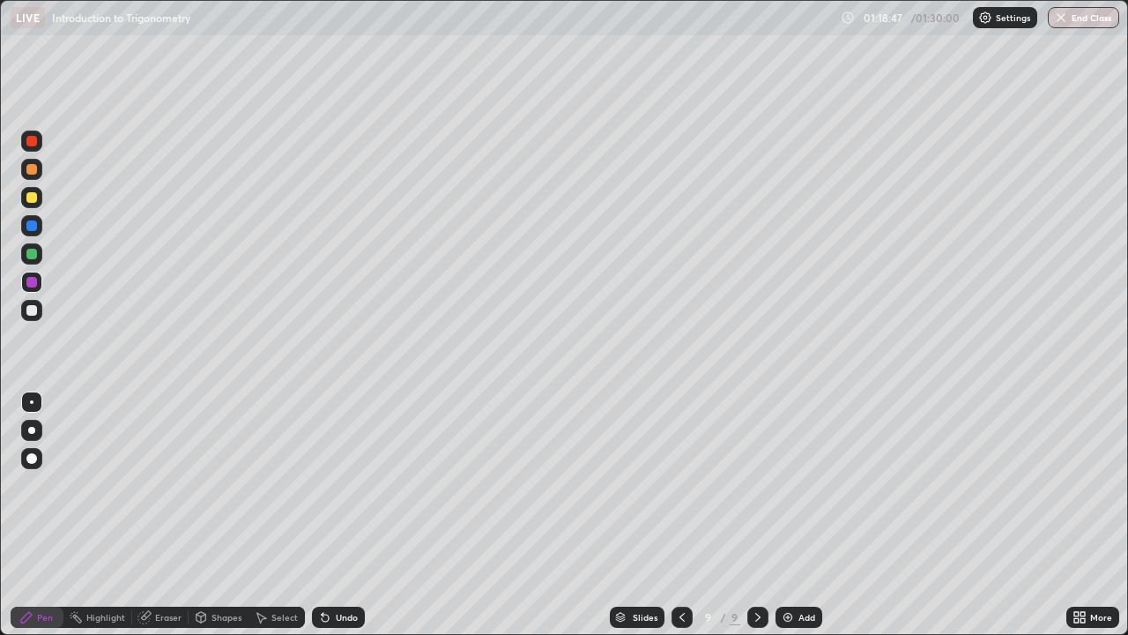
click at [322, 515] on icon at bounding box center [323, 614] width 2 height 2
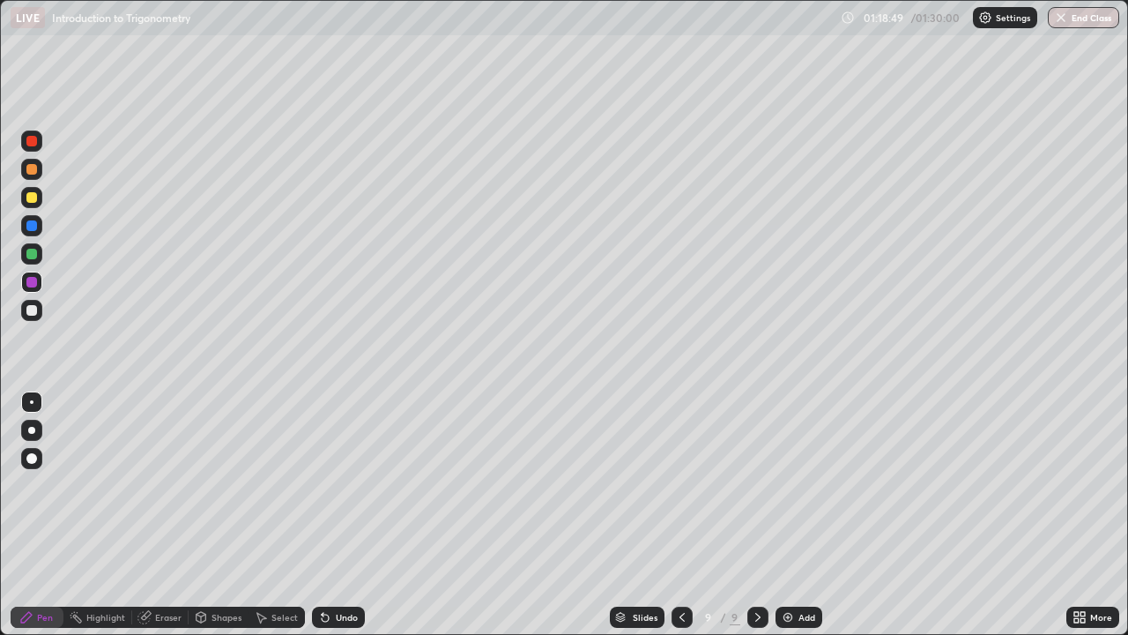
click at [322, 515] on icon at bounding box center [323, 614] width 2 height 2
click at [319, 515] on div "Undo" at bounding box center [338, 617] width 53 height 21
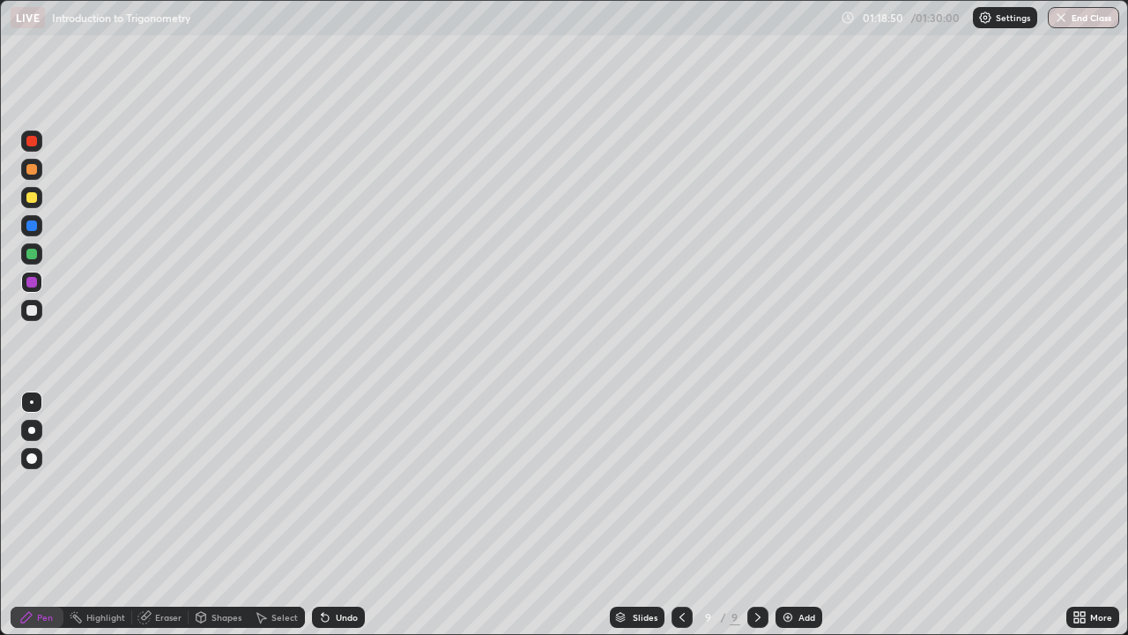
click at [319, 515] on div "Undo" at bounding box center [338, 617] width 53 height 21
click at [318, 515] on div "Undo" at bounding box center [338, 617] width 53 height 21
click at [317, 515] on div "Undo" at bounding box center [338, 617] width 53 height 21
click at [316, 515] on div "Undo" at bounding box center [335, 616] width 60 height 35
click at [315, 515] on div "Undo" at bounding box center [335, 616] width 60 height 35
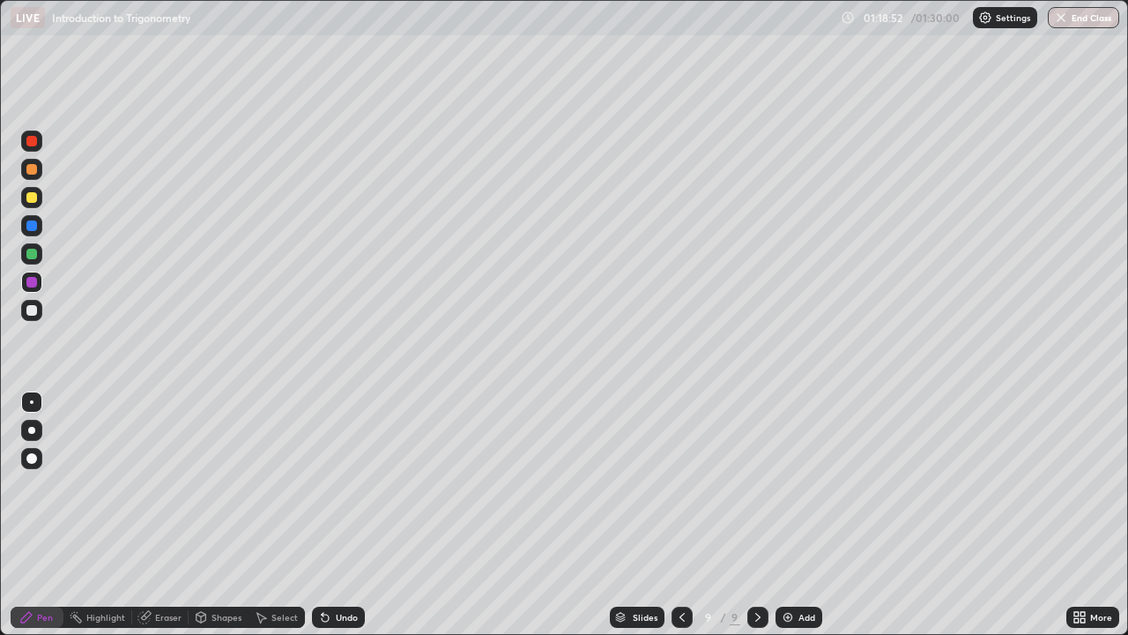
click at [312, 515] on div "Undo" at bounding box center [335, 616] width 60 height 35
click at [314, 515] on div "Undo" at bounding box center [335, 616] width 60 height 35
click at [313, 515] on div "Undo" at bounding box center [335, 616] width 60 height 35
click at [311, 515] on div "Undo" at bounding box center [335, 616] width 60 height 35
click at [40, 313] on div at bounding box center [31, 310] width 21 height 21
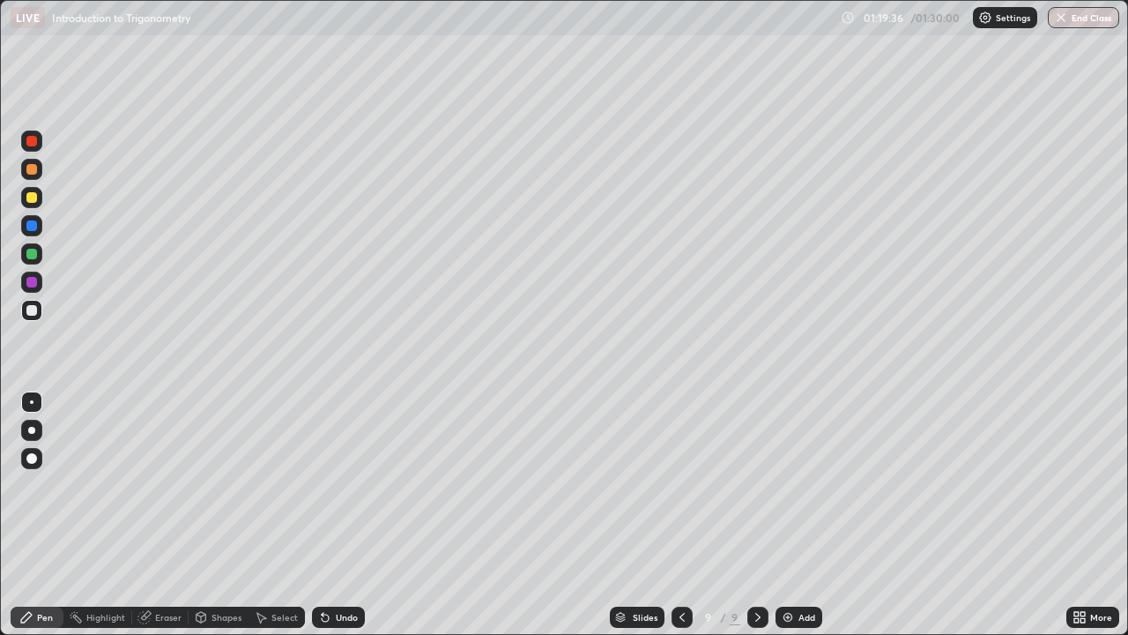
click at [346, 515] on div "Undo" at bounding box center [347, 617] width 22 height 9
click at [337, 515] on div "Undo" at bounding box center [347, 617] width 22 height 9
click at [338, 515] on div "Undo" at bounding box center [347, 617] width 22 height 9
click at [341, 515] on div "Undo" at bounding box center [347, 617] width 22 height 9
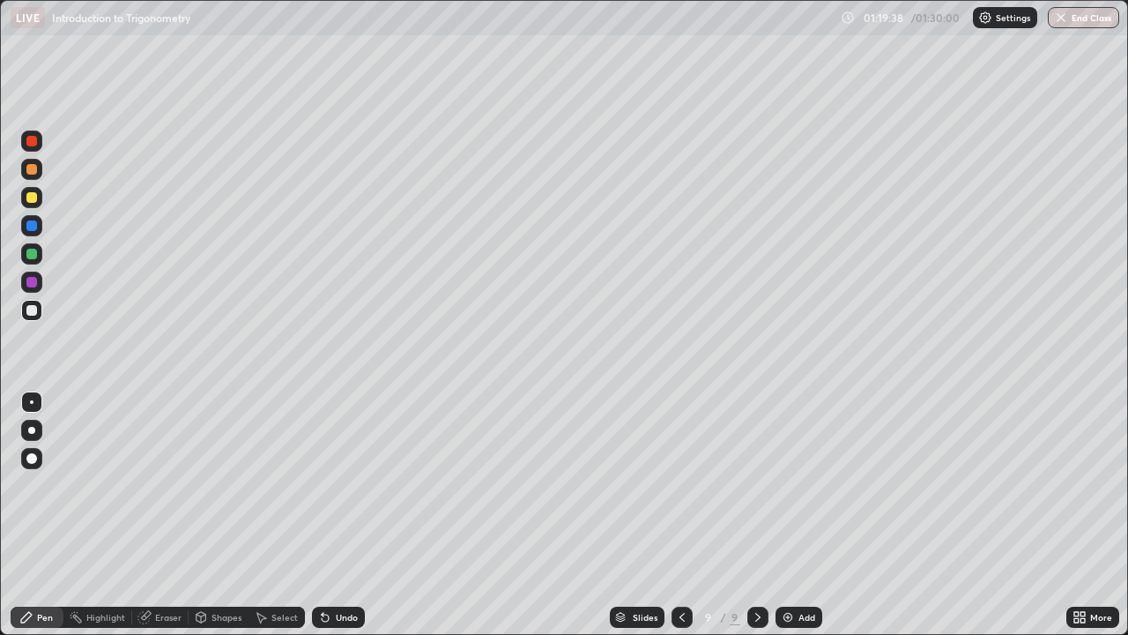
click at [340, 515] on div "Undo" at bounding box center [347, 617] width 22 height 9
click at [345, 515] on div "Undo" at bounding box center [347, 617] width 22 height 9
click at [346, 515] on div "Undo" at bounding box center [338, 617] width 53 height 21
click at [349, 515] on div "Undo" at bounding box center [338, 617] width 53 height 21
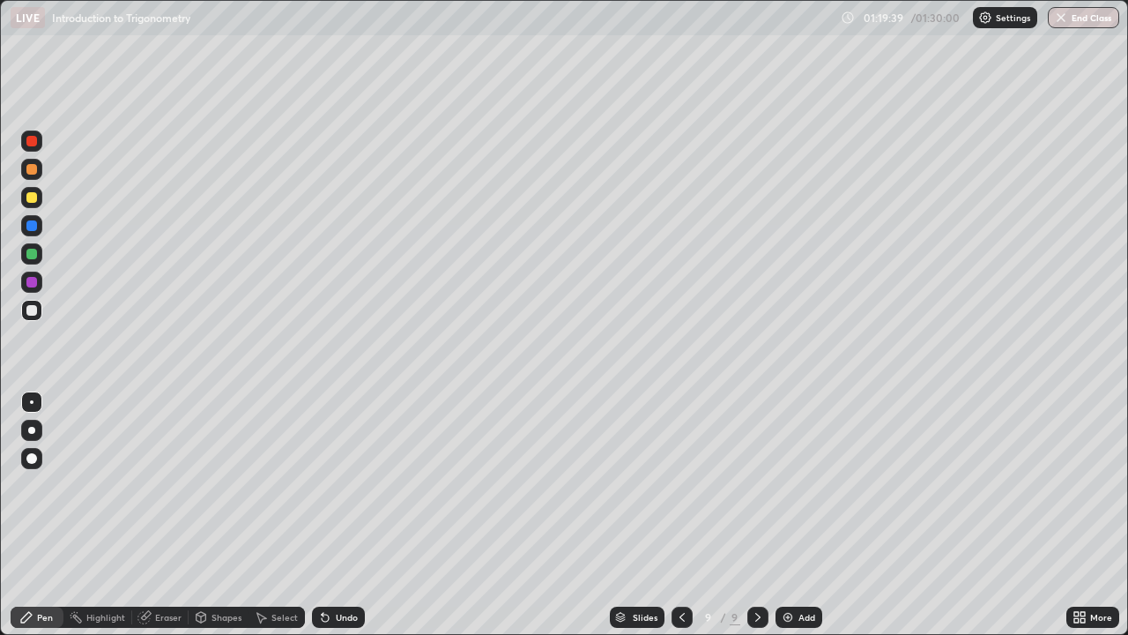
click at [349, 515] on div "Undo" at bounding box center [338, 617] width 53 height 21
click at [351, 515] on div "Undo" at bounding box center [338, 617] width 53 height 21
click at [350, 515] on div "Undo" at bounding box center [338, 617] width 53 height 21
click at [351, 515] on div "Undo" at bounding box center [338, 617] width 53 height 21
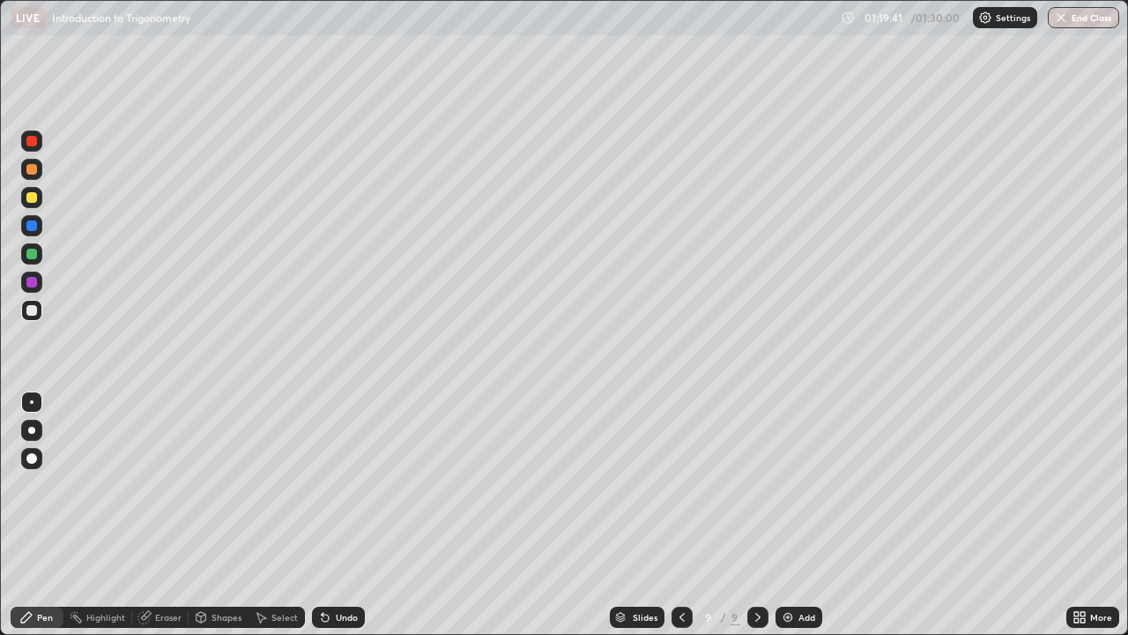
click at [351, 515] on div "Undo" at bounding box center [338, 617] width 53 height 21
click at [351, 515] on div "Undo" at bounding box center [347, 617] width 22 height 9
click at [352, 515] on div "Undo" at bounding box center [347, 617] width 22 height 9
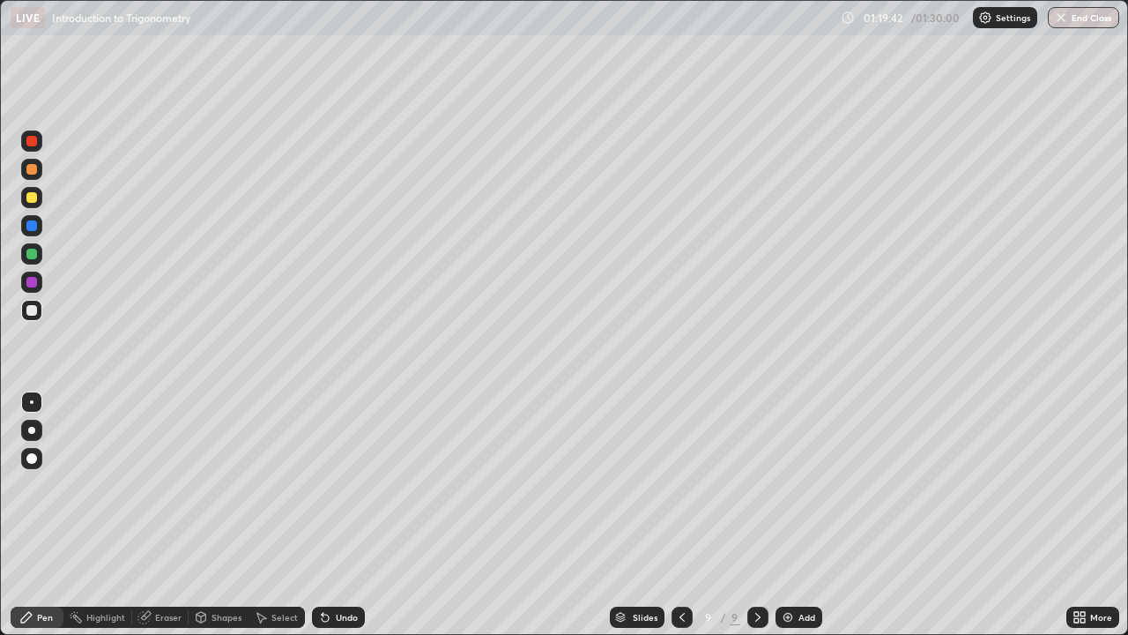
click at [352, 515] on div "Undo" at bounding box center [347, 617] width 22 height 9
click at [351, 515] on div "Undo" at bounding box center [347, 617] width 22 height 9
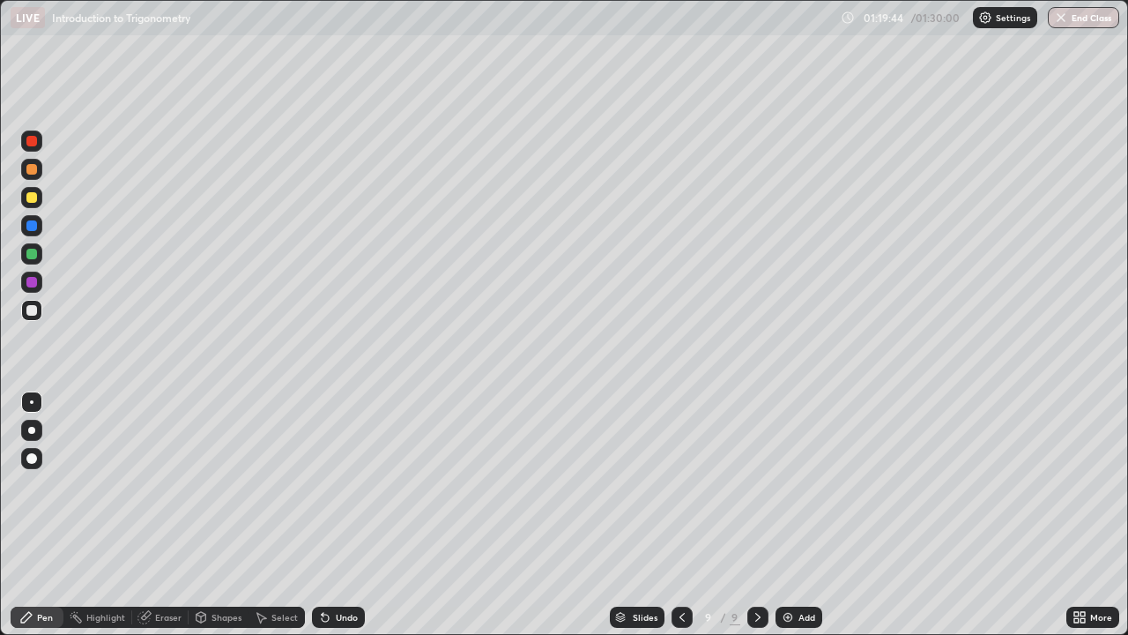
click at [351, 515] on div "Undo" at bounding box center [347, 617] width 22 height 9
click at [352, 515] on div "Undo" at bounding box center [347, 617] width 22 height 9
click at [353, 515] on div "Undo" at bounding box center [347, 617] width 22 height 9
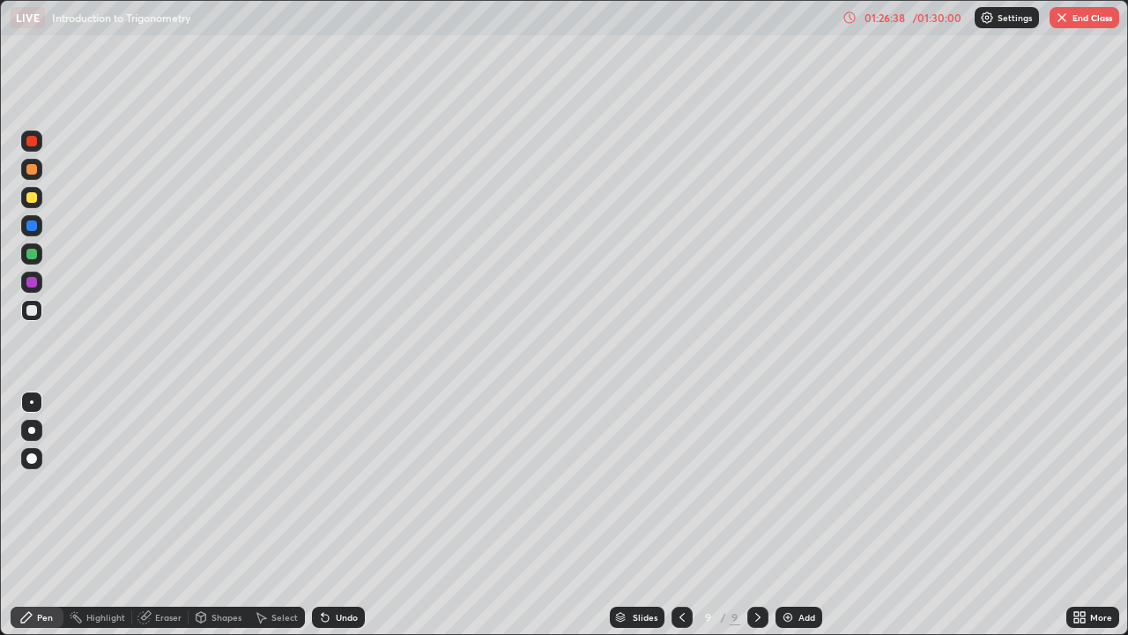
click at [1069, 20] on button "End Class" at bounding box center [1085, 17] width 70 height 21
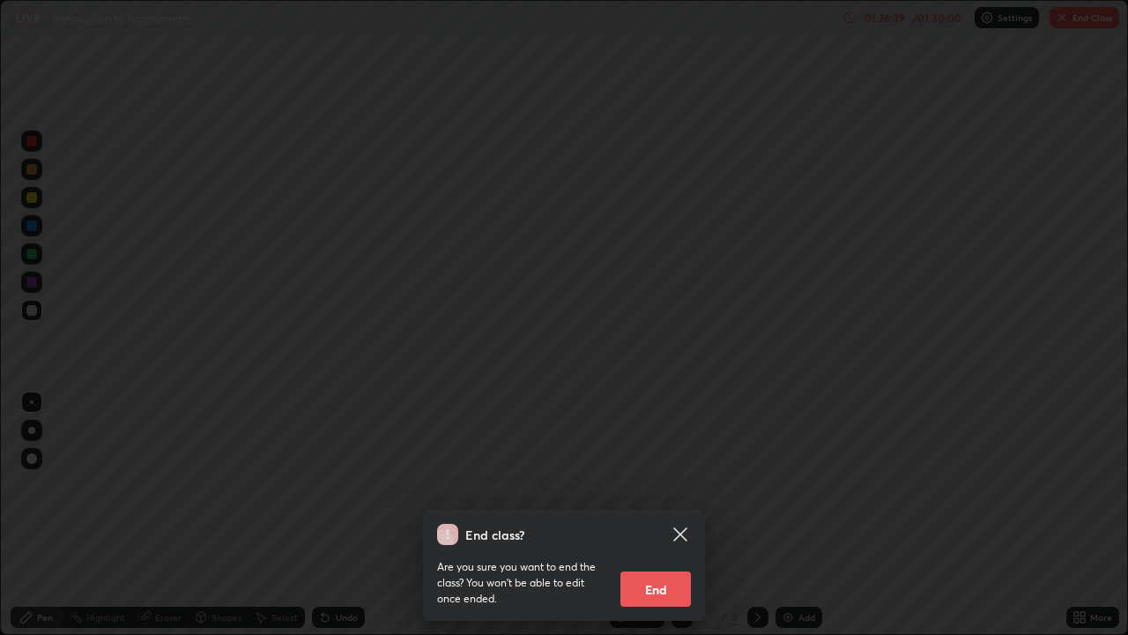
click at [652, 515] on button "End" at bounding box center [656, 588] width 71 height 35
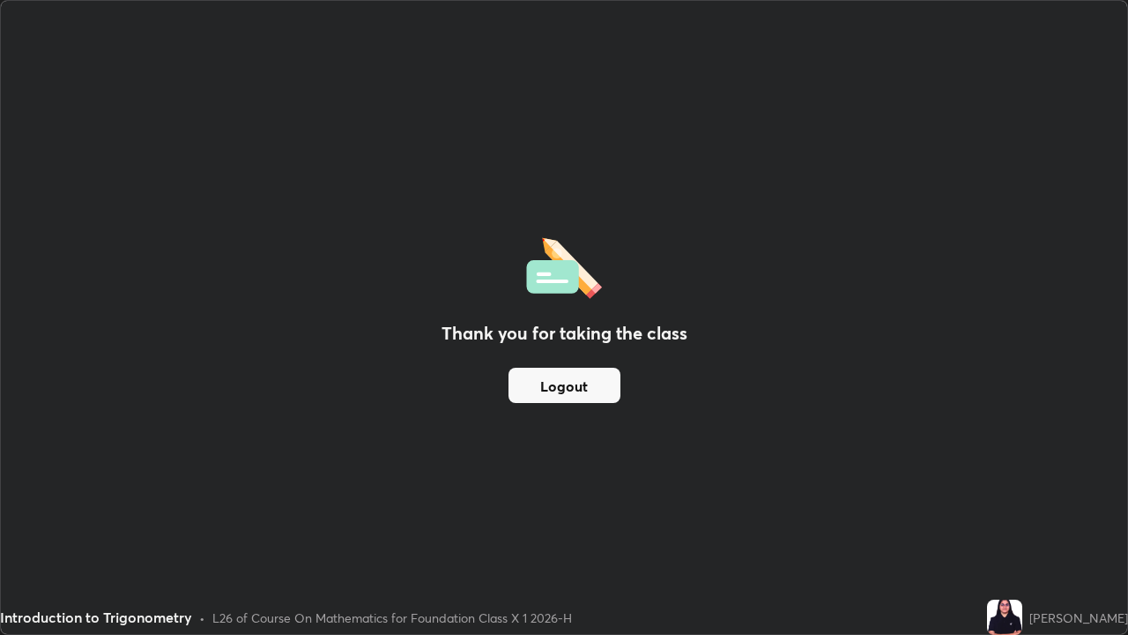
click at [571, 384] on button "Logout" at bounding box center [565, 385] width 112 height 35
